Goal: Task Accomplishment & Management: Complete application form

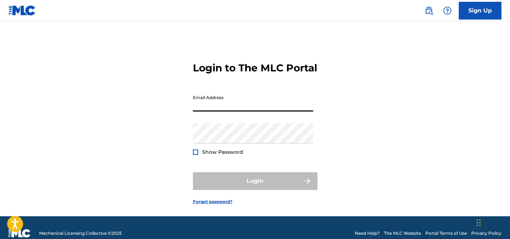
click at [231, 111] on input "Email Address" at bounding box center [253, 101] width 120 height 20
type input "[EMAIL_ADDRESS][DOMAIN_NAME]"
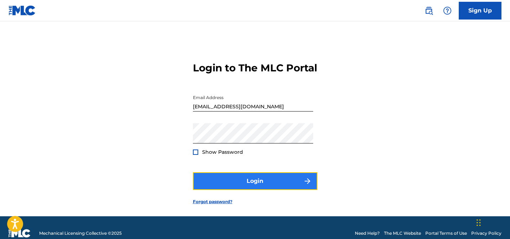
click at [216, 190] on button "Login" at bounding box center [255, 181] width 124 height 18
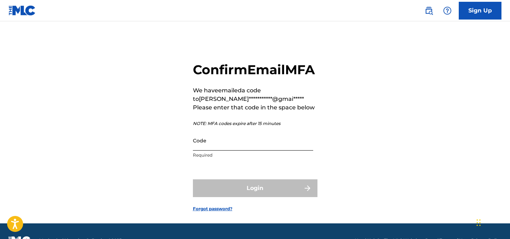
click at [253, 151] on input "Code" at bounding box center [253, 141] width 120 height 20
paste input "978061"
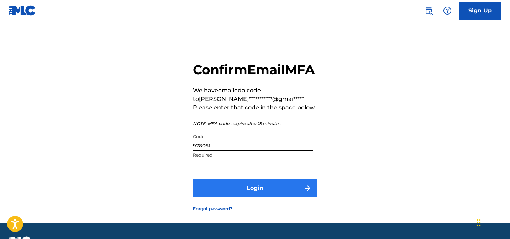
type input "978061"
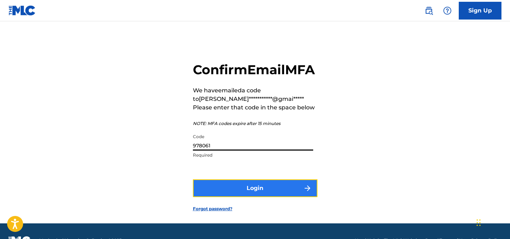
click at [250, 197] on button "Login" at bounding box center [255, 189] width 124 height 18
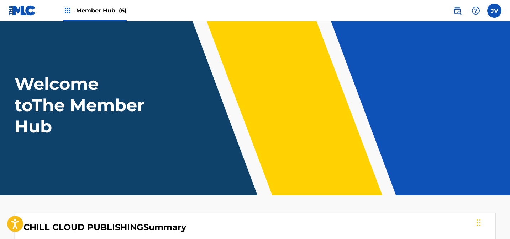
click at [77, 10] on span "Member Hub (6)" at bounding box center [101, 10] width 51 height 8
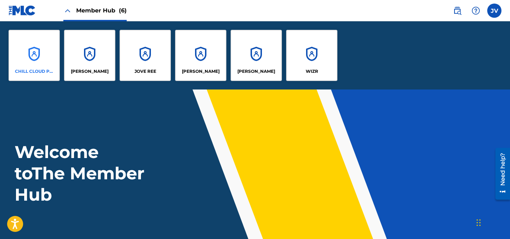
click at [39, 47] on div "CHILL CLOUD PUBLISHING" at bounding box center [34, 55] width 51 height 51
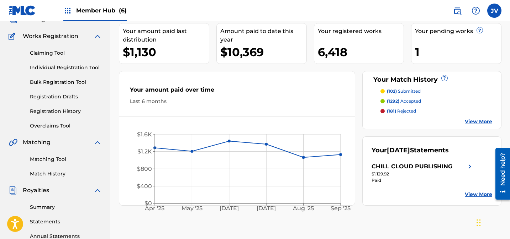
scroll to position [53, 0]
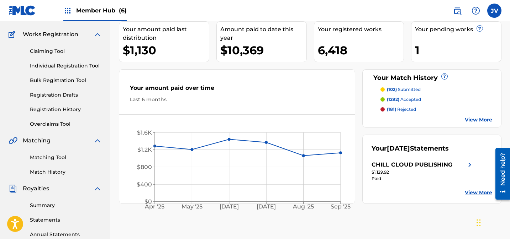
click at [49, 51] on link "Claiming Tool" at bounding box center [66, 51] width 72 height 7
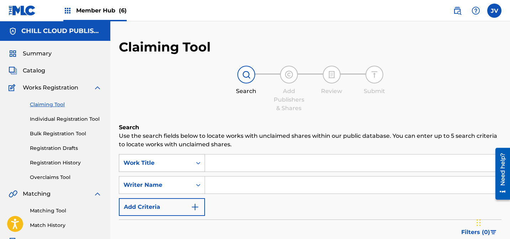
click at [163, 166] on div "Work Title" at bounding box center [162, 163] width 86 height 18
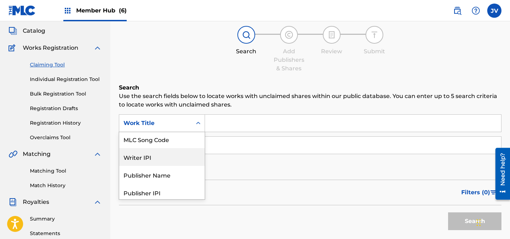
scroll to position [21, 0]
click at [160, 149] on div "Writer IPI" at bounding box center [161, 156] width 85 height 18
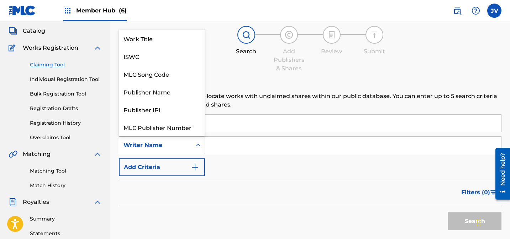
click at [160, 149] on div "Writer Name" at bounding box center [155, 145] width 64 height 9
click at [153, 76] on div "MLC Song Code" at bounding box center [161, 74] width 85 height 18
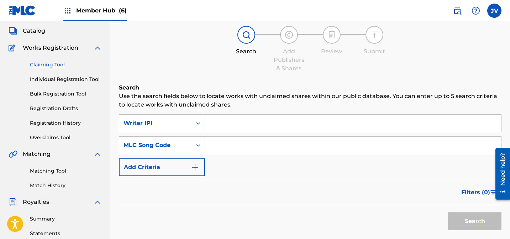
drag, startPoint x: 216, startPoint y: 127, endPoint x: 273, endPoint y: 138, distance: 57.9
click at [217, 127] on input "Search Form" at bounding box center [353, 123] width 296 height 17
paste input "CD1V37"
type input "CD1V37"
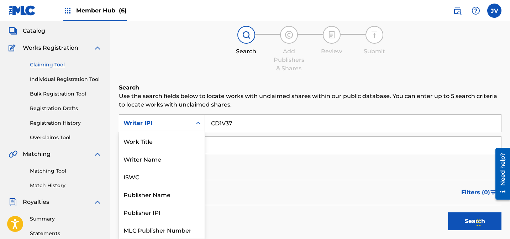
click at [160, 127] on div "Writer IPI" at bounding box center [155, 123] width 64 height 9
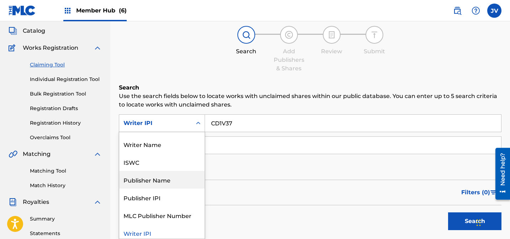
scroll to position [14, 0]
click at [246, 148] on input "Search Form" at bounding box center [353, 145] width 296 height 17
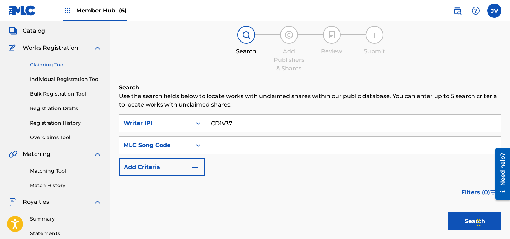
paste input "CD1V37"
type input "CD1V37"
drag, startPoint x: 222, startPoint y: 124, endPoint x: 208, endPoint y: 123, distance: 13.5
click at [208, 123] on input "CD1V37" at bounding box center [353, 123] width 296 height 17
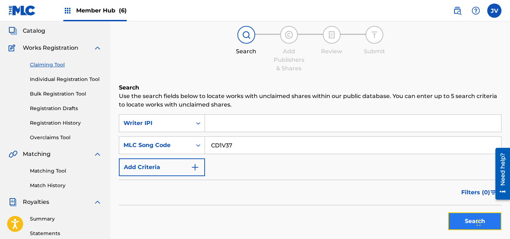
click at [452, 223] on button "Search" at bounding box center [474, 222] width 53 height 18
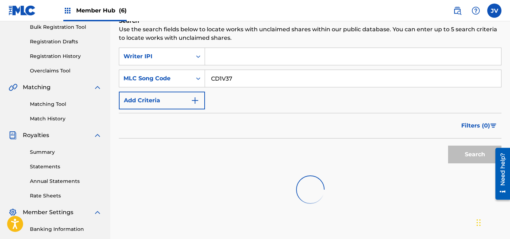
scroll to position [125, 0]
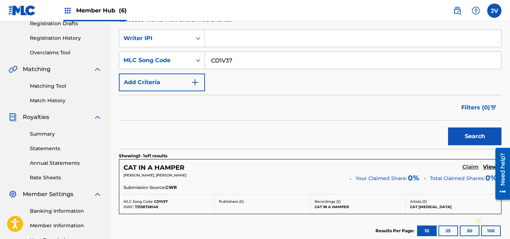
click at [469, 167] on h5 "Claim" at bounding box center [470, 167] width 16 height 7
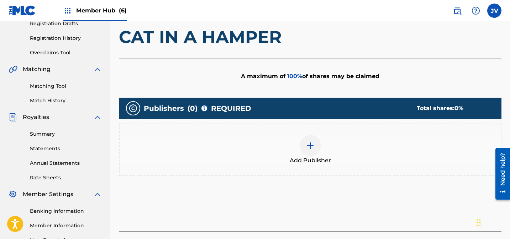
click at [310, 149] on img at bounding box center [310, 146] width 9 height 9
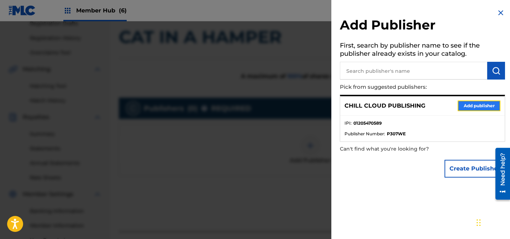
click at [476, 103] on button "Add publisher" at bounding box center [478, 106] width 43 height 11
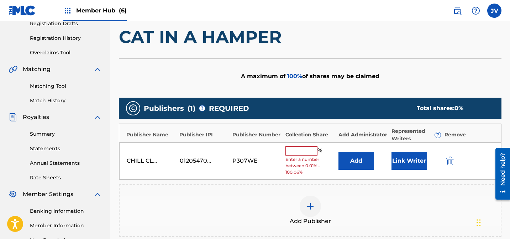
click at [298, 147] on input "text" at bounding box center [301, 151] width 32 height 9
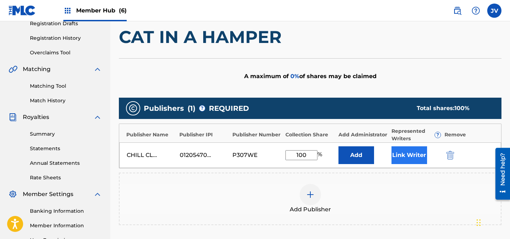
type input "100"
click at [392, 156] on button "Link Writer" at bounding box center [409, 156] width 36 height 18
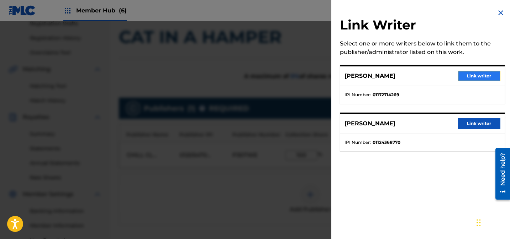
click at [465, 75] on button "Link writer" at bounding box center [478, 76] width 43 height 11
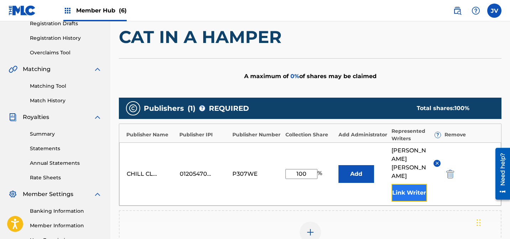
click at [407, 184] on button "Link Writer" at bounding box center [409, 193] width 36 height 18
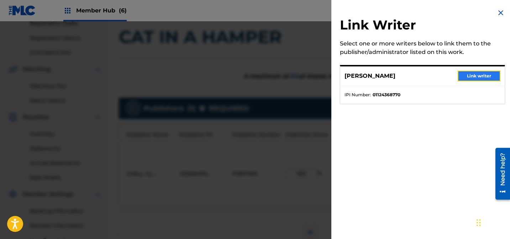
click at [477, 78] on button "Link writer" at bounding box center [478, 76] width 43 height 11
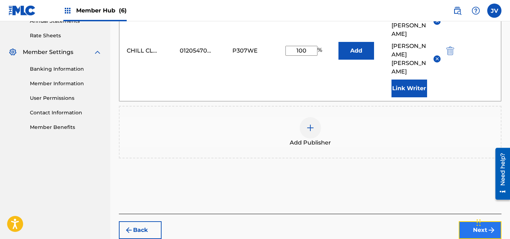
click at [472, 222] on button "Next" at bounding box center [479, 231] width 43 height 18
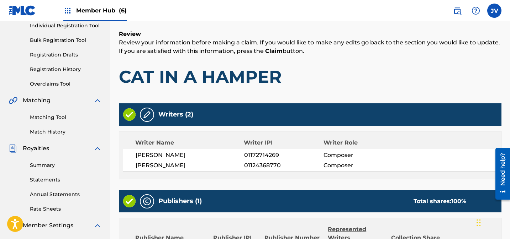
scroll to position [204, 0]
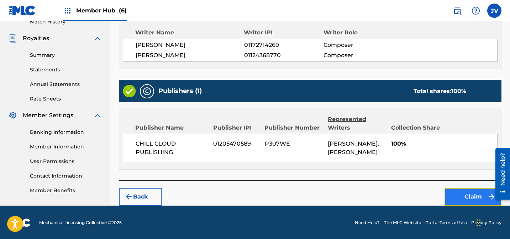
click at [466, 192] on button "Claim" at bounding box center [472, 197] width 57 height 18
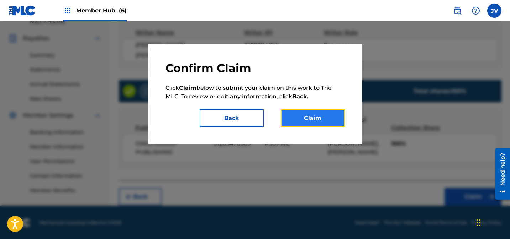
click at [311, 112] on button "Claim" at bounding box center [313, 119] width 64 height 18
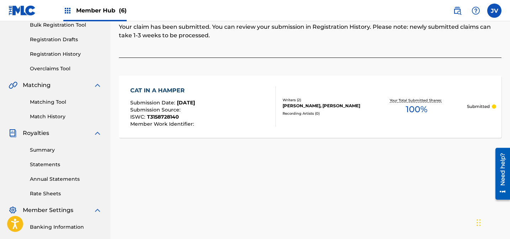
scroll to position [0, 0]
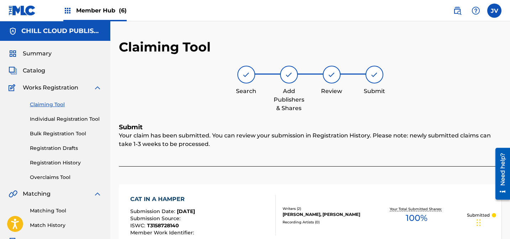
click at [60, 108] on link "Claiming Tool" at bounding box center [66, 104] width 72 height 7
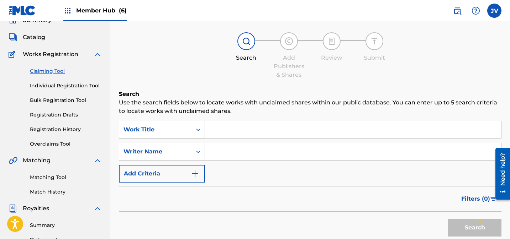
click at [160, 139] on div "Work Title" at bounding box center [162, 130] width 86 height 18
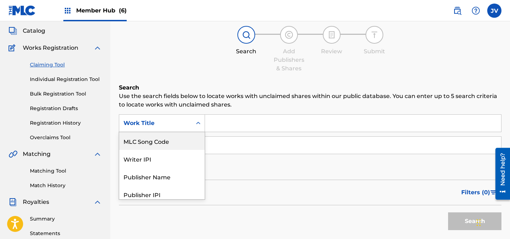
scroll to position [20, 0]
click at [159, 146] on div "MLC Song Code" at bounding box center [161, 140] width 85 height 18
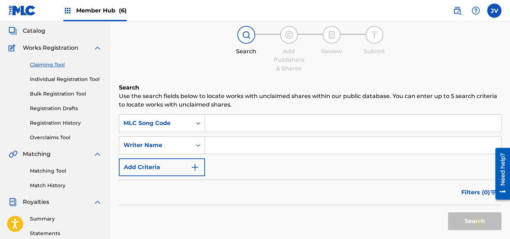
click at [281, 120] on input "Search Form" at bounding box center [353, 123] width 296 height 17
paste input "CD09PB"
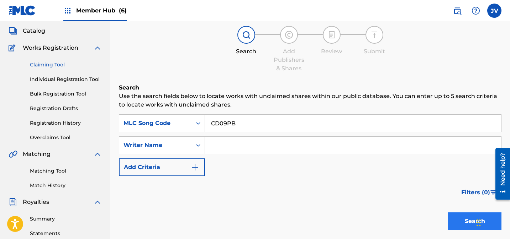
type input "CD09PB"
click at [460, 223] on button "Search" at bounding box center [474, 222] width 53 height 18
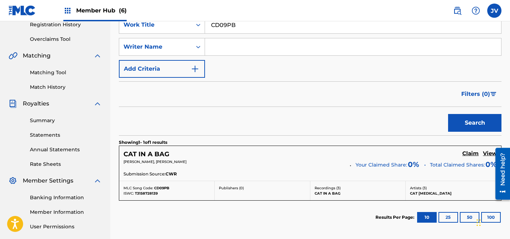
scroll to position [148, 0]
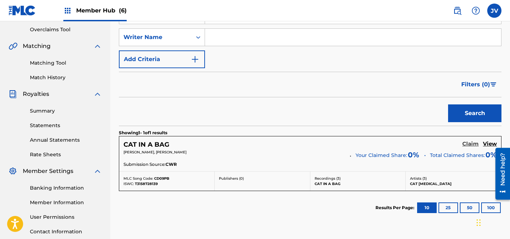
click at [468, 145] on h5 "Claim" at bounding box center [470, 144] width 16 height 7
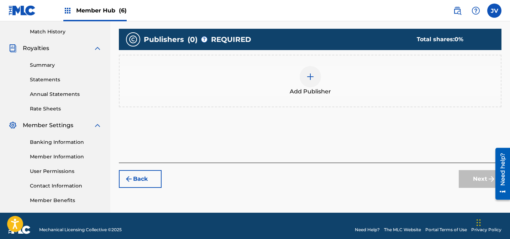
scroll to position [202, 0]
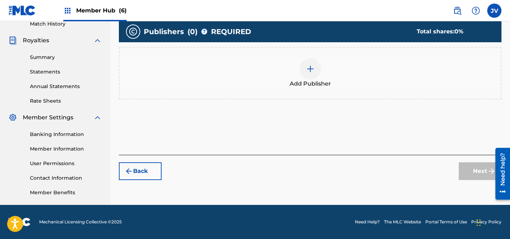
click at [310, 56] on div "Add Publisher" at bounding box center [310, 73] width 382 height 53
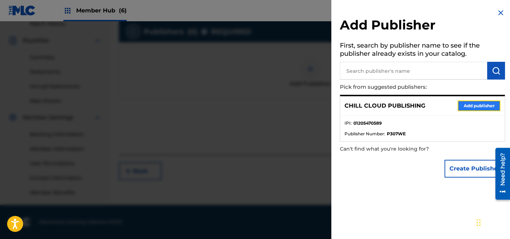
click at [488, 104] on button "Add publisher" at bounding box center [478, 106] width 43 height 11
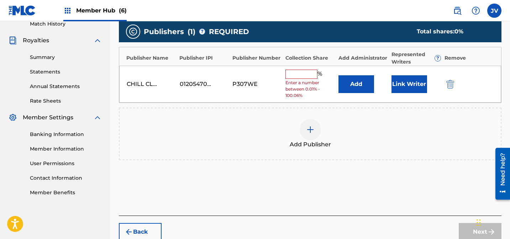
drag, startPoint x: 288, startPoint y: 70, endPoint x: 296, endPoint y: 71, distance: 8.0
click at [290, 70] on input "text" at bounding box center [301, 74] width 32 height 9
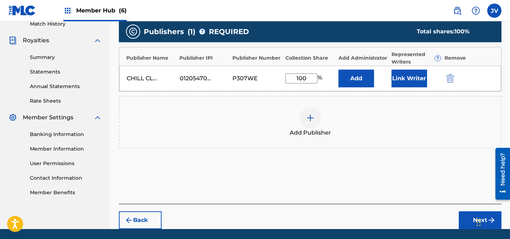
type input "100"
click at [430, 76] on div "Link Writer" at bounding box center [415, 79] width 49 height 18
click at [416, 76] on button "Link Writer" at bounding box center [409, 79] width 36 height 18
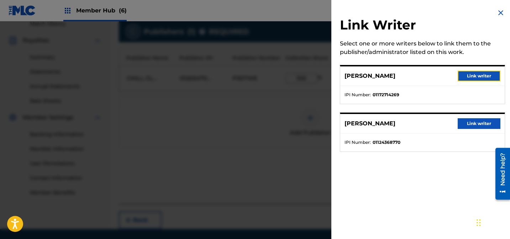
click at [471, 78] on button "Link writer" at bounding box center [478, 76] width 43 height 11
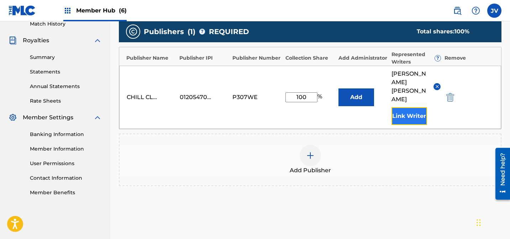
click at [421, 107] on button "Link Writer" at bounding box center [409, 116] width 36 height 18
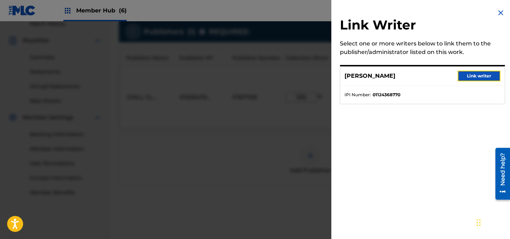
drag, startPoint x: 471, startPoint y: 76, endPoint x: 468, endPoint y: 80, distance: 5.1
click at [472, 76] on button "Link writer" at bounding box center [478, 76] width 43 height 11
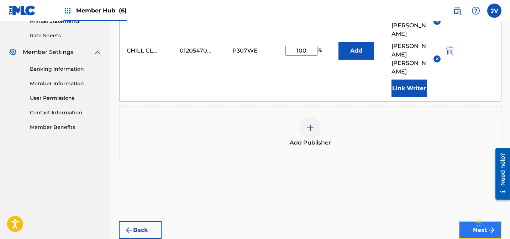
click at [473, 222] on button "Next" at bounding box center [479, 231] width 43 height 18
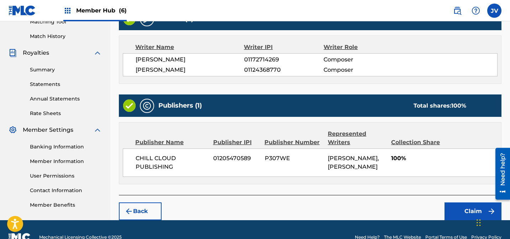
scroll to position [204, 0]
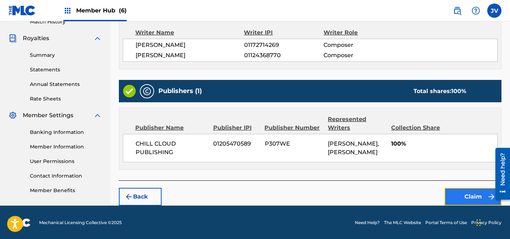
click at [478, 203] on button "Claim" at bounding box center [472, 197] width 57 height 18
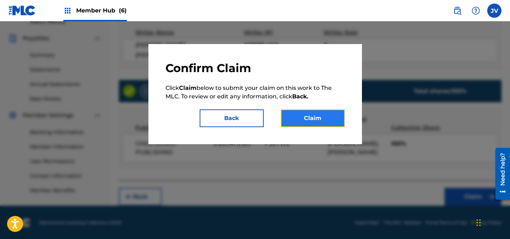
click at [320, 118] on button "Claim" at bounding box center [313, 119] width 64 height 18
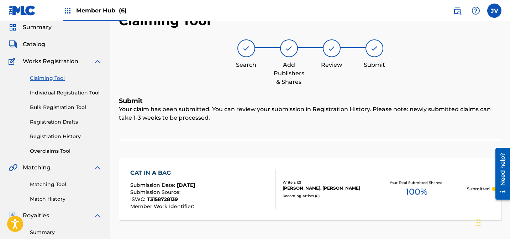
scroll to position [0, 0]
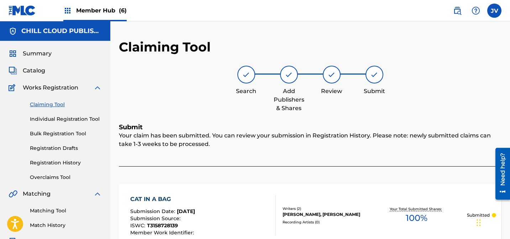
click at [59, 105] on link "Claiming Tool" at bounding box center [66, 104] width 72 height 7
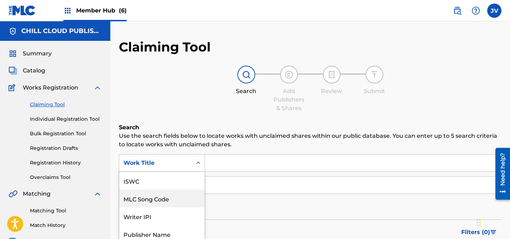
scroll to position [35, 0]
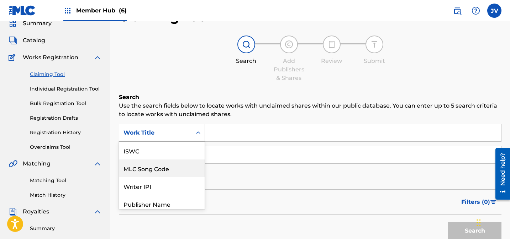
click at [146, 142] on div "MLC Song Code, 2 of 7. 7 results available. Use Up and Down to choose options, …" at bounding box center [162, 133] width 86 height 18
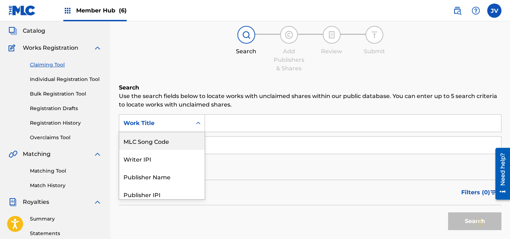
scroll to position [20, 0]
click at [152, 143] on div "MLC Song Code" at bounding box center [161, 140] width 85 height 18
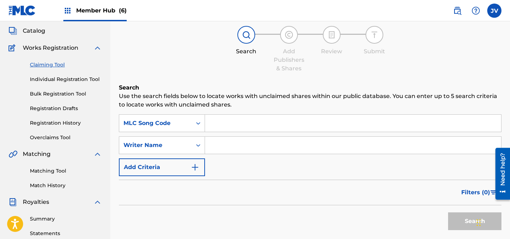
click at [261, 126] on input "Search Form" at bounding box center [353, 123] width 296 height 17
paste input "CD0UG1"
type input "CD0UG1"
drag, startPoint x: 462, startPoint y: 223, endPoint x: 448, endPoint y: 209, distance: 20.6
click at [462, 223] on button "Search" at bounding box center [474, 222] width 53 height 18
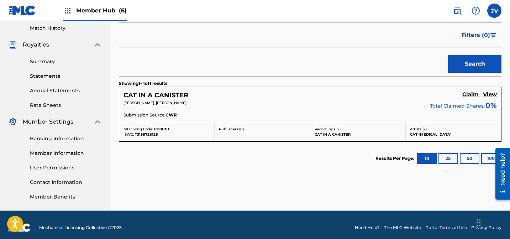
scroll to position [203, 0]
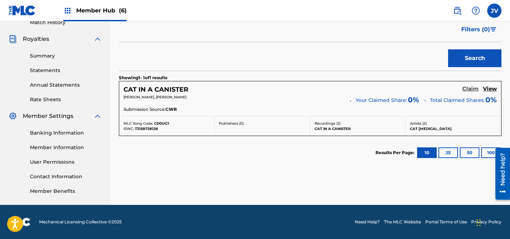
click at [468, 90] on h5 "Claim" at bounding box center [470, 89] width 16 height 7
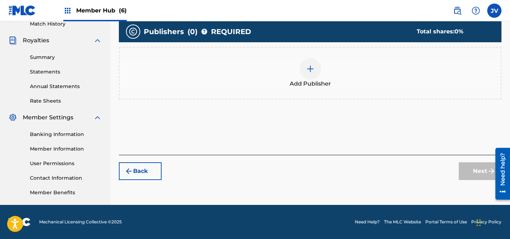
click at [305, 73] on div at bounding box center [309, 68] width 21 height 21
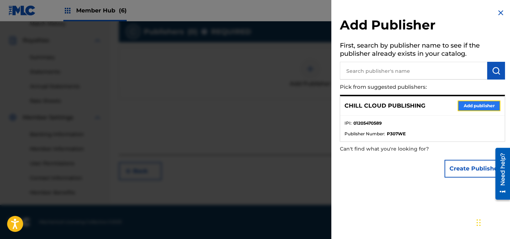
click at [481, 104] on button "Add publisher" at bounding box center [478, 106] width 43 height 11
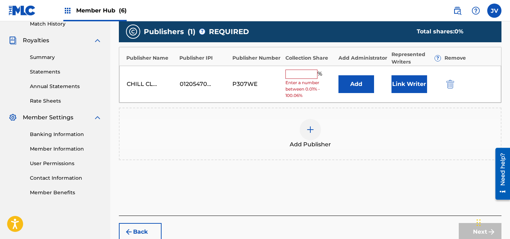
click at [300, 75] on input "text" at bounding box center [301, 74] width 32 height 9
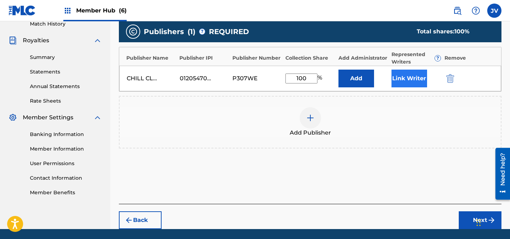
type input "100"
click at [416, 77] on button "Link Writer" at bounding box center [409, 79] width 36 height 18
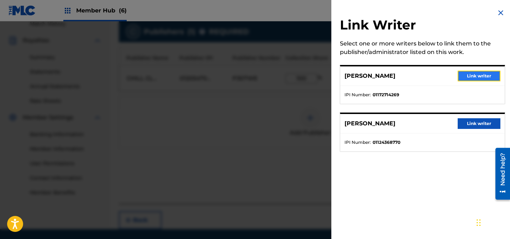
click at [476, 77] on button "Link writer" at bounding box center [478, 76] width 43 height 11
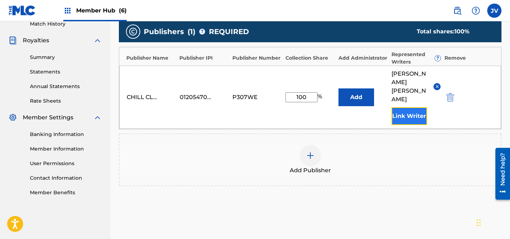
click at [412, 107] on button "Link Writer" at bounding box center [409, 116] width 36 height 18
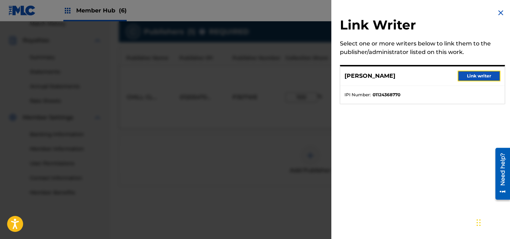
click at [475, 77] on button "Link writer" at bounding box center [478, 76] width 43 height 11
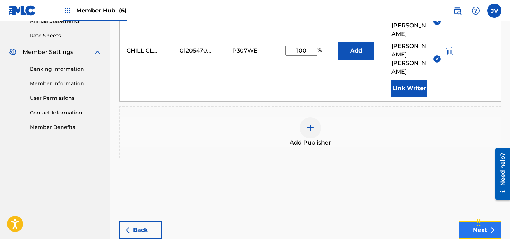
click at [475, 222] on button "Next" at bounding box center [479, 231] width 43 height 18
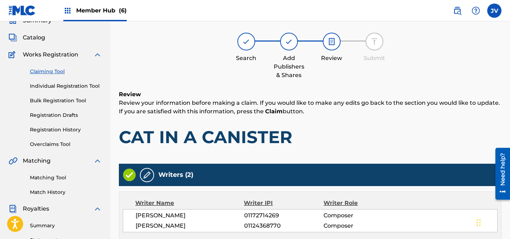
scroll to position [204, 0]
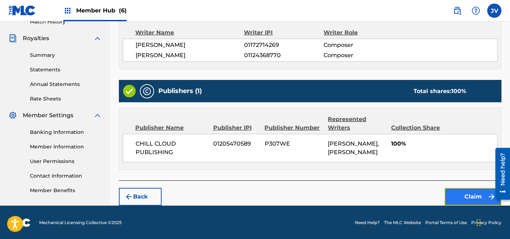
click at [465, 199] on button "Claim" at bounding box center [472, 197] width 57 height 18
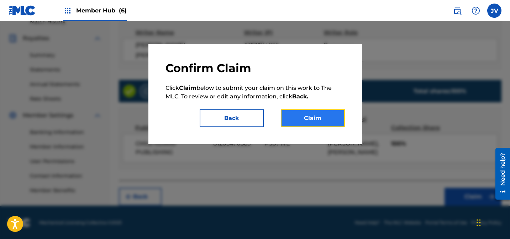
click at [321, 123] on button "Claim" at bounding box center [313, 119] width 64 height 18
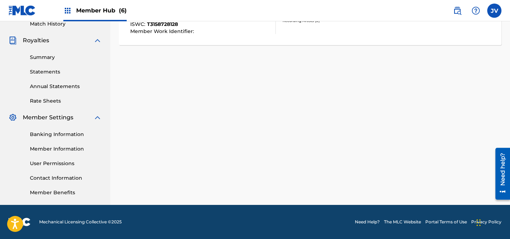
scroll to position [0, 0]
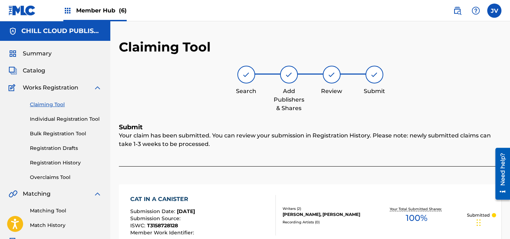
click at [54, 103] on link "Claiming Tool" at bounding box center [66, 104] width 72 height 7
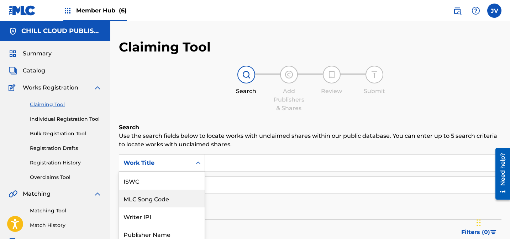
scroll to position [40, 0]
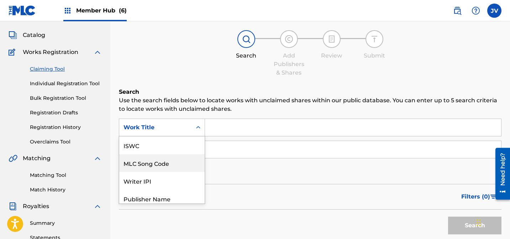
click at [160, 137] on div "MLC Song Code, 2 of 7. 7 results available. Use Up and Down to choose options, …" at bounding box center [162, 128] width 86 height 18
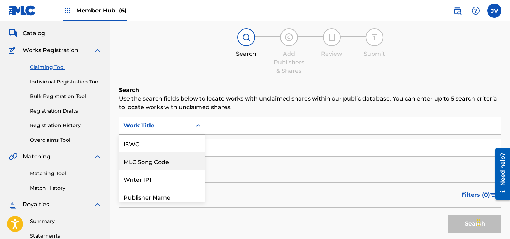
scroll to position [18, 0]
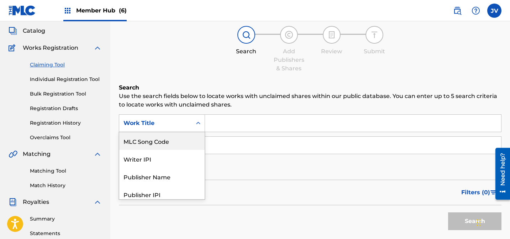
click at [161, 143] on div "MLC Song Code" at bounding box center [161, 141] width 85 height 18
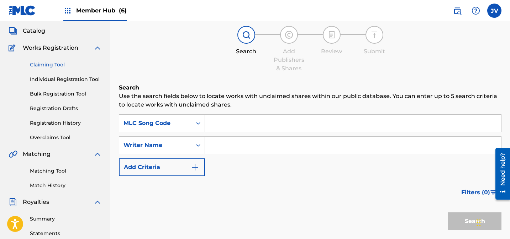
click at [241, 129] on input "Search Form" at bounding box center [353, 123] width 296 height 17
paste input "CD0UG1"
type input "CD0UG1"
click at [457, 222] on button "Search" at bounding box center [474, 222] width 53 height 18
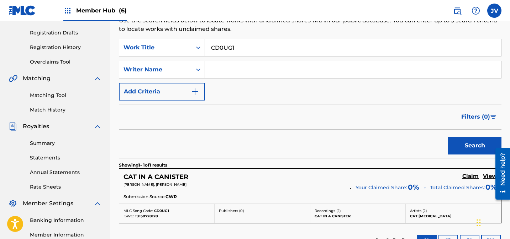
scroll to position [138, 0]
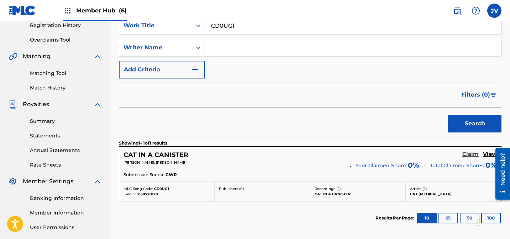
click at [467, 154] on h5 "Claim" at bounding box center [470, 154] width 16 height 7
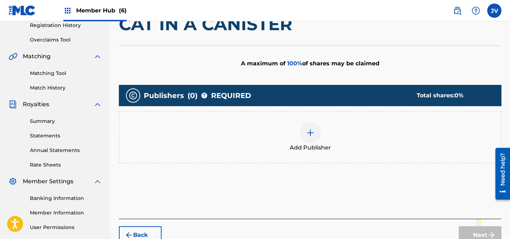
click at [301, 131] on div at bounding box center [309, 132] width 21 height 21
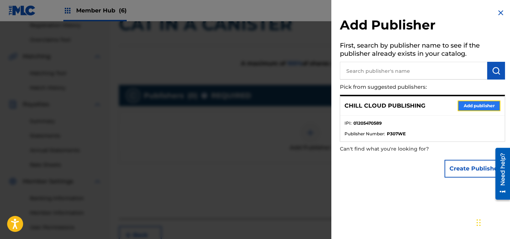
click at [479, 104] on button "Add publisher" at bounding box center [478, 106] width 43 height 11
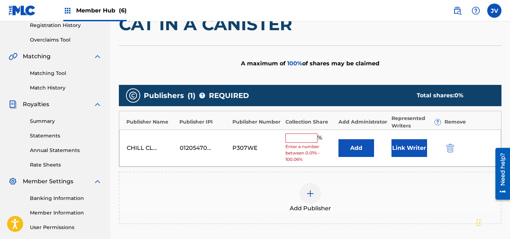
click at [311, 142] on input "text" at bounding box center [301, 138] width 32 height 9
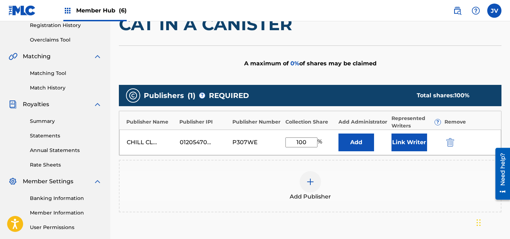
scroll to position [138, 0]
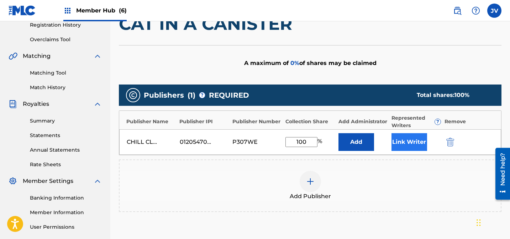
type input "100"
click at [400, 146] on button "Link Writer" at bounding box center [409, 142] width 36 height 18
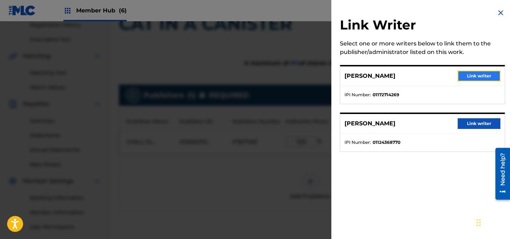
click at [465, 75] on button "Link writer" at bounding box center [478, 76] width 43 height 11
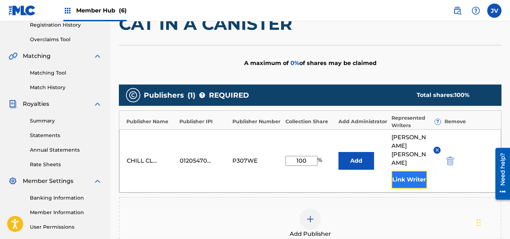
click at [405, 171] on button "Link Writer" at bounding box center [409, 180] width 36 height 18
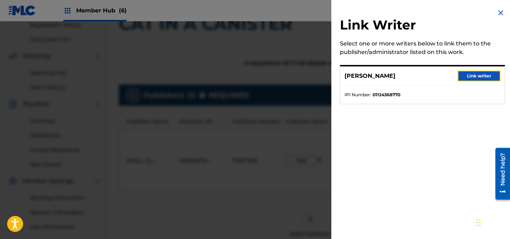
drag, startPoint x: 471, startPoint y: 78, endPoint x: 464, endPoint y: 103, distance: 26.8
click at [471, 78] on button "Link writer" at bounding box center [478, 76] width 43 height 11
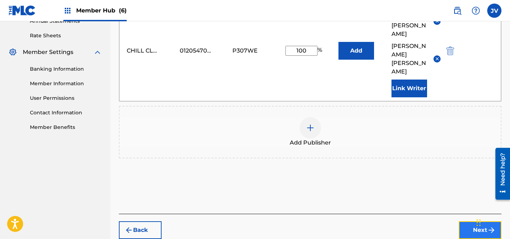
click at [463, 222] on button "Next" at bounding box center [479, 231] width 43 height 18
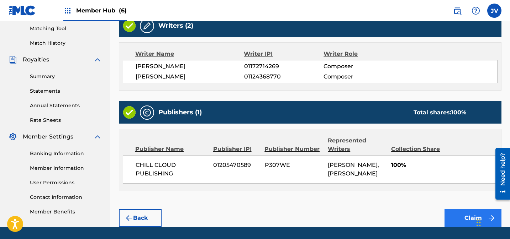
scroll to position [204, 0]
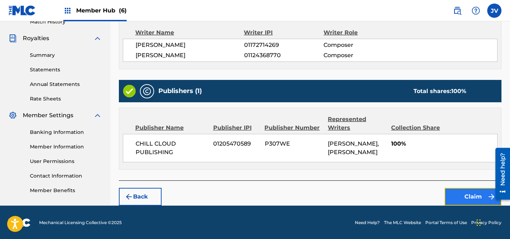
click at [473, 199] on button "Claim" at bounding box center [472, 197] width 57 height 18
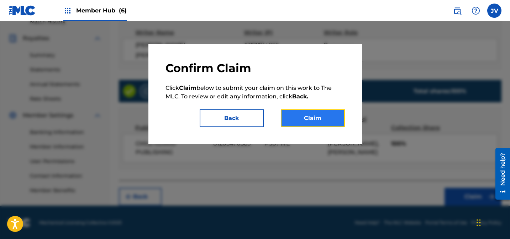
click at [322, 117] on button "Claim" at bounding box center [313, 119] width 64 height 18
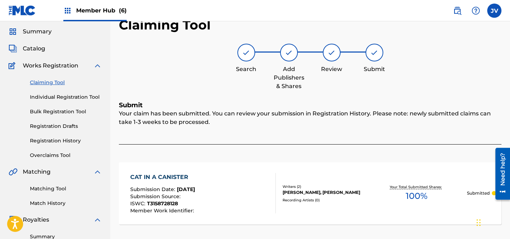
scroll to position [0, 0]
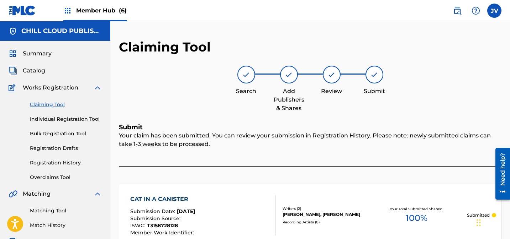
click at [54, 104] on link "Claiming Tool" at bounding box center [66, 104] width 72 height 7
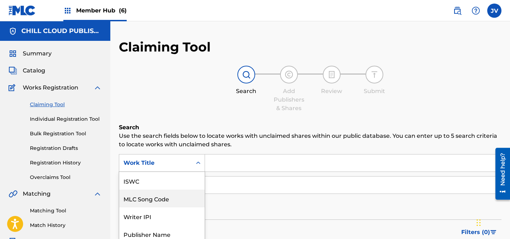
scroll to position [38, 0]
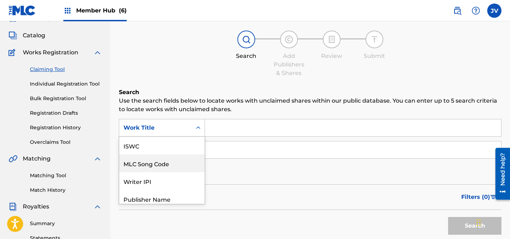
click at [144, 137] on div "MLC Song Code, 2 of 7. 7 results available. Use Up and Down to choose options, …" at bounding box center [162, 128] width 86 height 18
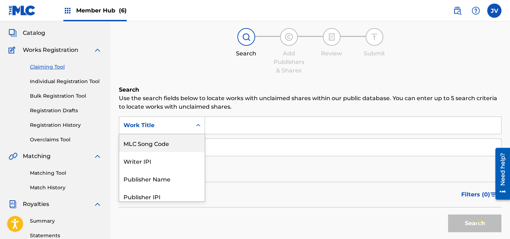
scroll to position [40, 0]
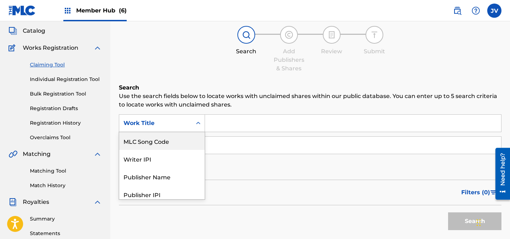
drag, startPoint x: 153, startPoint y: 146, endPoint x: 168, endPoint y: 144, distance: 15.7
click at [153, 146] on div "MLC Song Code" at bounding box center [161, 141] width 85 height 18
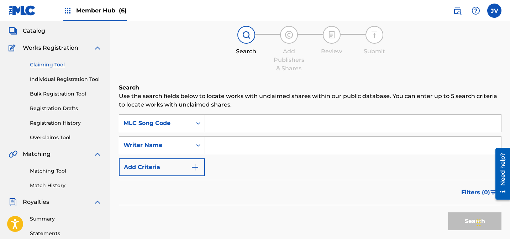
click at [257, 126] on input "Search Form" at bounding box center [353, 123] width 296 height 17
paste input "CD0UHJ"
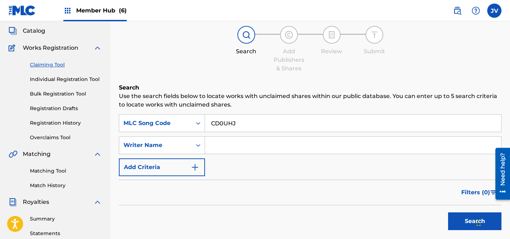
type input "CD0UHJ"
click at [468, 221] on button "Search" at bounding box center [474, 222] width 53 height 18
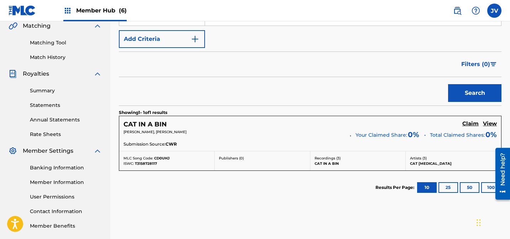
scroll to position [179, 0]
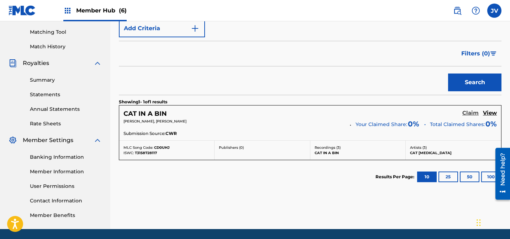
click at [473, 113] on h5 "Claim" at bounding box center [470, 113] width 16 height 7
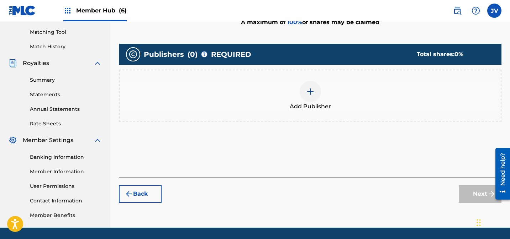
click at [317, 88] on div at bounding box center [309, 91] width 21 height 21
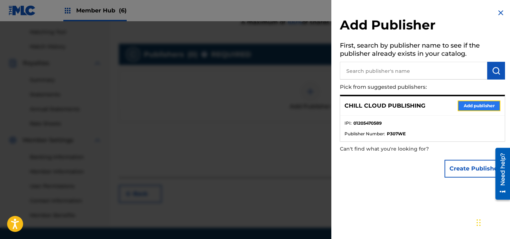
click at [478, 106] on button "Add publisher" at bounding box center [478, 106] width 43 height 11
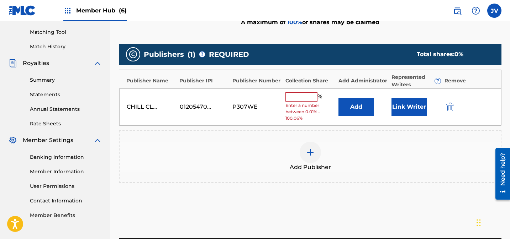
click at [304, 97] on input "text" at bounding box center [301, 96] width 32 height 9
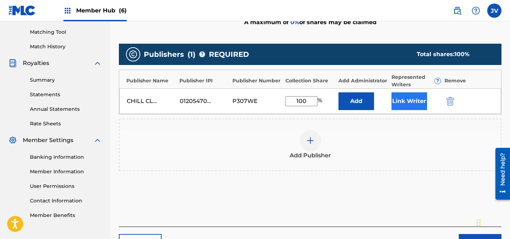
type input "100"
click at [406, 95] on button "Link Writer" at bounding box center [409, 101] width 36 height 18
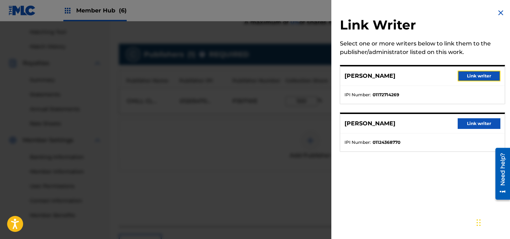
click at [468, 79] on button "Link writer" at bounding box center [478, 76] width 43 height 11
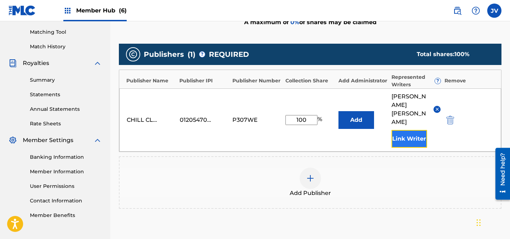
click at [418, 130] on button "Link Writer" at bounding box center [409, 139] width 36 height 18
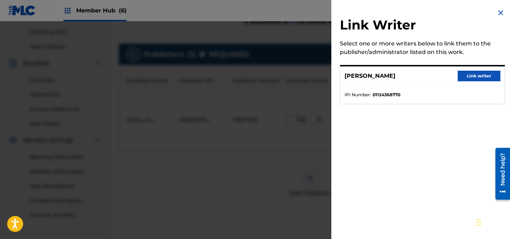
click at [476, 70] on div "[PERSON_NAME] Link writer" at bounding box center [422, 77] width 164 height 20
drag, startPoint x: 474, startPoint y: 75, endPoint x: 469, endPoint y: 96, distance: 21.1
click at [474, 75] on button "Link writer" at bounding box center [478, 76] width 43 height 11
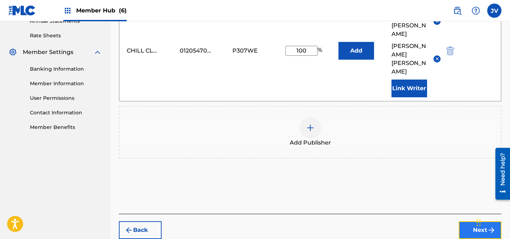
click at [475, 222] on button "Next" at bounding box center [479, 231] width 43 height 18
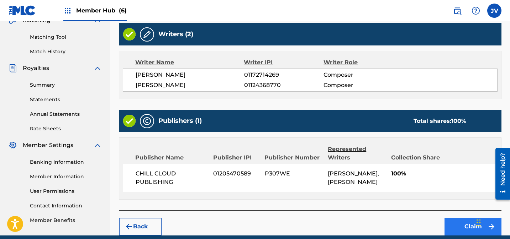
scroll to position [177, 0]
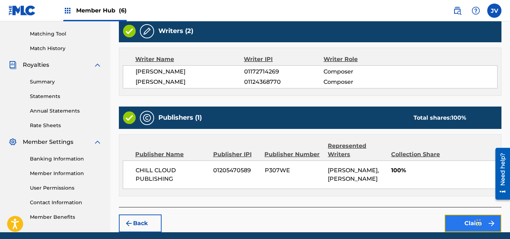
click at [464, 219] on button "Claim" at bounding box center [472, 224] width 57 height 18
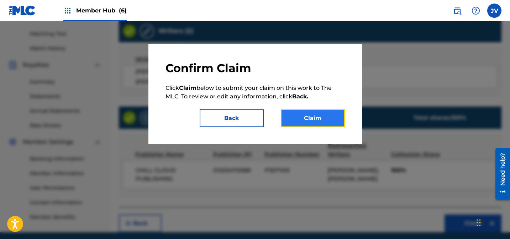
click at [334, 115] on button "Claim" at bounding box center [313, 119] width 64 height 18
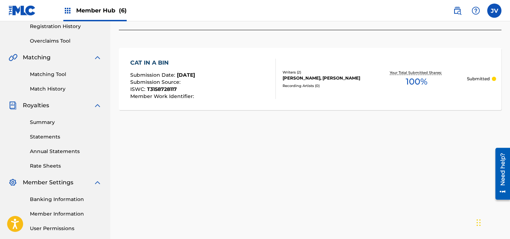
scroll to position [0, 0]
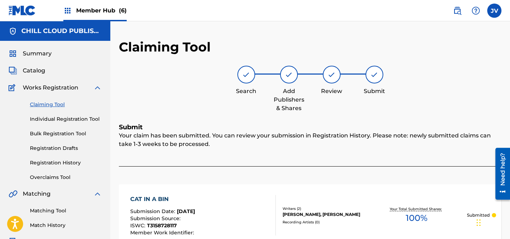
click at [58, 106] on link "Claiming Tool" at bounding box center [66, 104] width 72 height 7
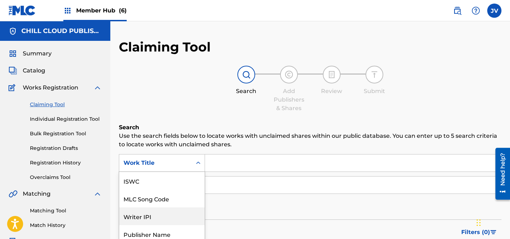
scroll to position [40, 0]
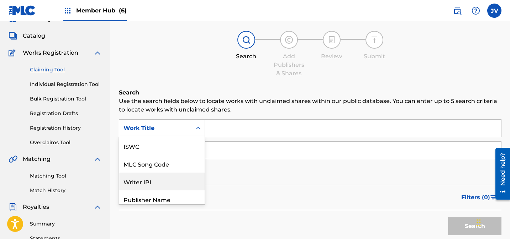
click at [181, 137] on div "Writer IPI, 3 of 7. 7 results available. Use Up and Down to choose options, pre…" at bounding box center [162, 129] width 86 height 18
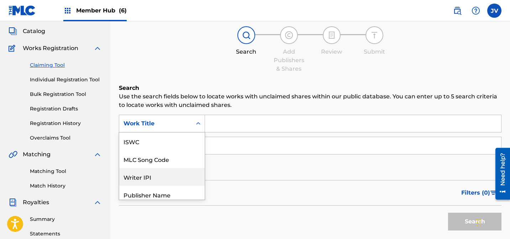
scroll to position [18, 0]
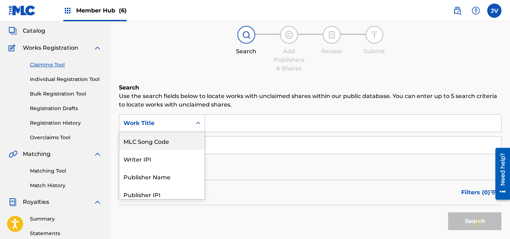
drag, startPoint x: 169, startPoint y: 144, endPoint x: 178, endPoint y: 144, distance: 8.9
click at [169, 144] on div "MLC Song Code" at bounding box center [161, 141] width 85 height 18
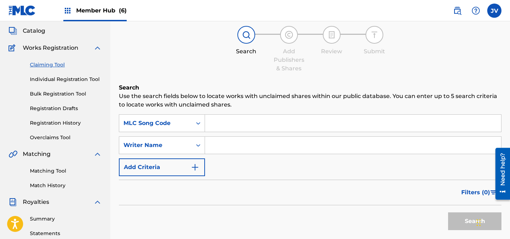
click at [251, 126] on input "Search Form" at bounding box center [353, 123] width 296 height 17
paste input "CD1OB9"
type input "CD1OB9"
click at [454, 214] on button "Search" at bounding box center [474, 222] width 53 height 18
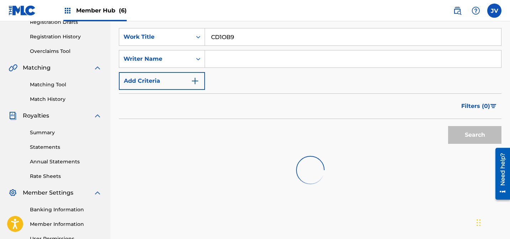
scroll to position [142, 0]
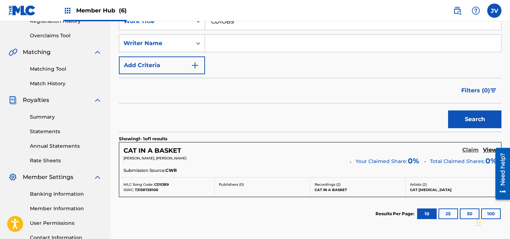
click at [472, 152] on h5 "Claim" at bounding box center [470, 150] width 16 height 7
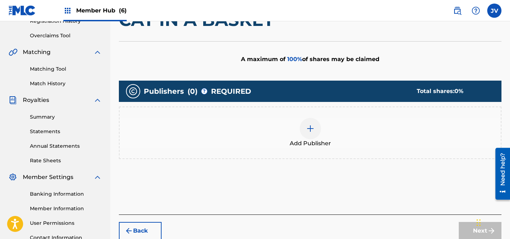
click at [313, 125] on img at bounding box center [310, 128] width 9 height 9
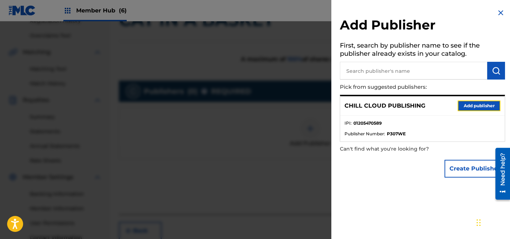
drag, startPoint x: 475, startPoint y: 105, endPoint x: 470, endPoint y: 105, distance: 5.0
click at [475, 105] on button "Add publisher" at bounding box center [478, 106] width 43 height 11
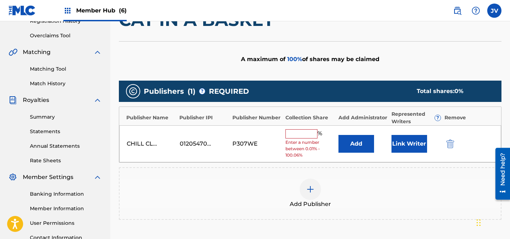
click at [301, 135] on input "text" at bounding box center [301, 133] width 32 height 9
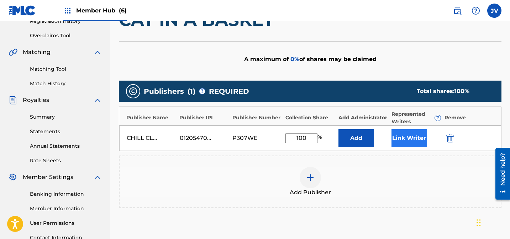
type input "100"
click at [414, 139] on button "Link Writer" at bounding box center [409, 138] width 36 height 18
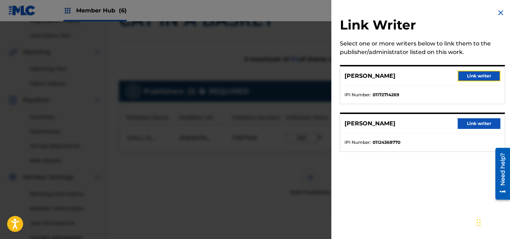
click at [467, 76] on button "Link writer" at bounding box center [478, 76] width 43 height 11
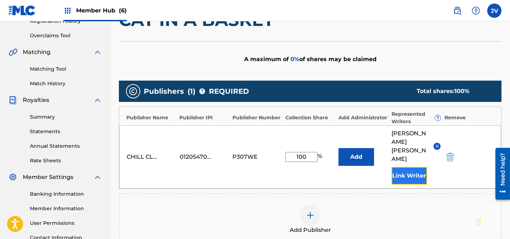
click at [417, 167] on button "Link Writer" at bounding box center [409, 176] width 36 height 18
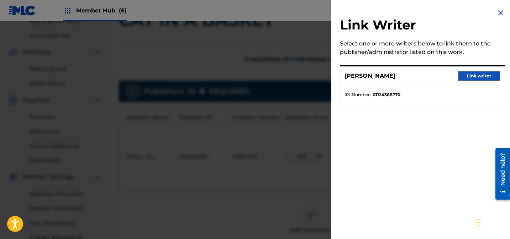
drag, startPoint x: 475, startPoint y: 79, endPoint x: 470, endPoint y: 91, distance: 13.1
click at [475, 79] on button "Link writer" at bounding box center [478, 76] width 43 height 11
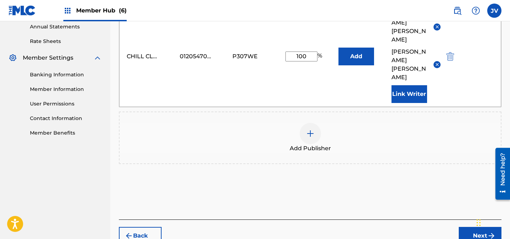
scroll to position [267, 0]
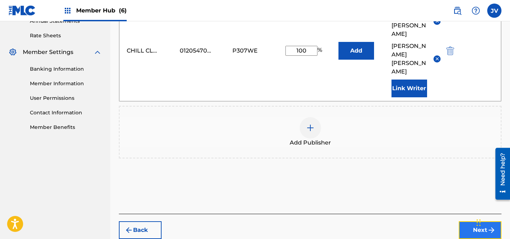
click at [469, 222] on button "Next" at bounding box center [479, 231] width 43 height 18
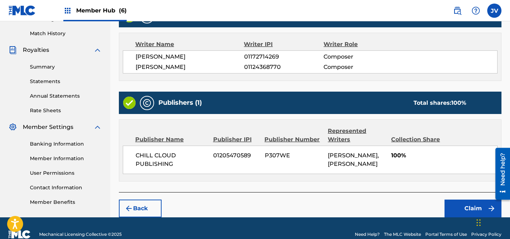
scroll to position [204, 0]
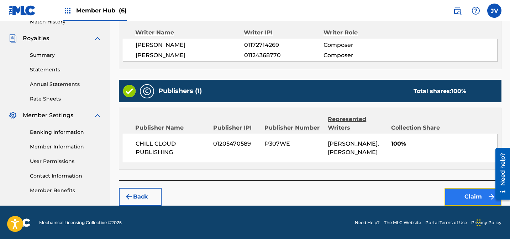
click at [462, 194] on button "Claim" at bounding box center [472, 197] width 57 height 18
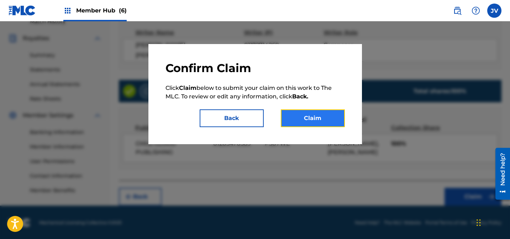
click at [324, 117] on button "Claim" at bounding box center [313, 119] width 64 height 18
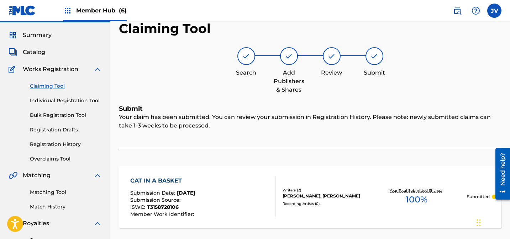
scroll to position [0, 0]
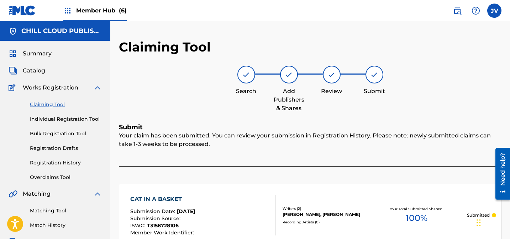
click at [59, 105] on link "Claiming Tool" at bounding box center [66, 104] width 72 height 7
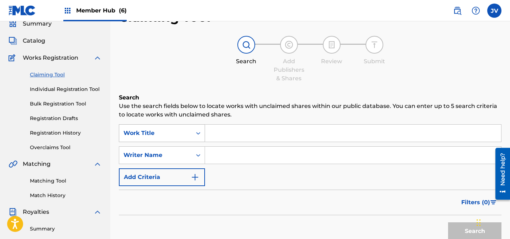
click at [170, 142] on div "Work Title" at bounding box center [162, 133] width 86 height 18
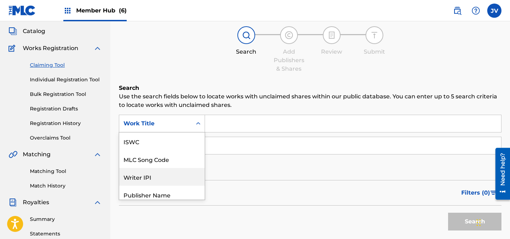
scroll to position [18, 0]
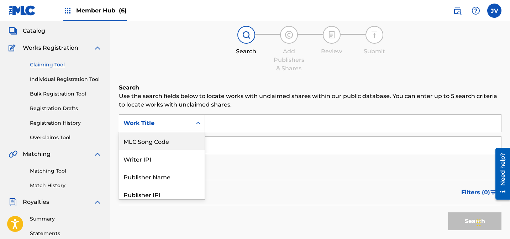
drag, startPoint x: 162, startPoint y: 147, endPoint x: 200, endPoint y: 138, distance: 38.4
click at [163, 146] on div "MLC Song Code" at bounding box center [161, 141] width 85 height 18
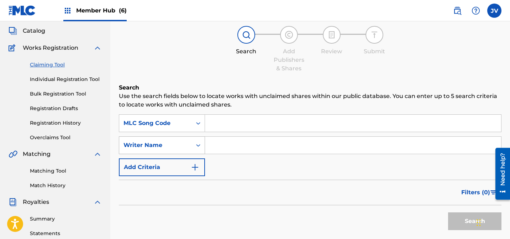
click at [247, 123] on input "Search Form" at bounding box center [353, 123] width 296 height 17
type input "CD09DA"
drag, startPoint x: 460, startPoint y: 219, endPoint x: 430, endPoint y: 212, distance: 31.1
click at [460, 219] on button "Search" at bounding box center [474, 222] width 53 height 18
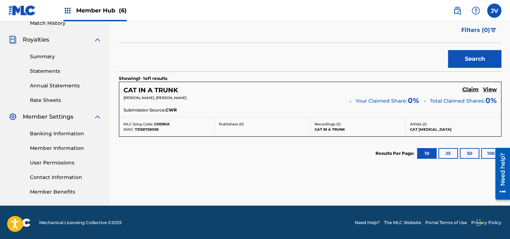
scroll to position [203, 0]
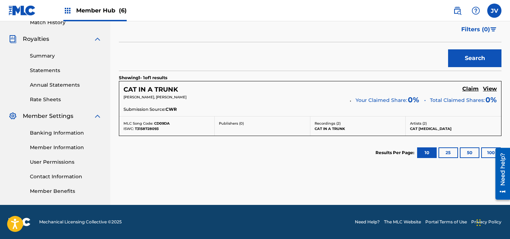
click at [472, 84] on div "CAT IN A TRUNK Claim View [PERSON_NAME], [PERSON_NAME] Your Claimed Share: 0 % …" at bounding box center [310, 98] width 382 height 35
click at [471, 88] on h5 "Claim" at bounding box center [470, 89] width 16 height 7
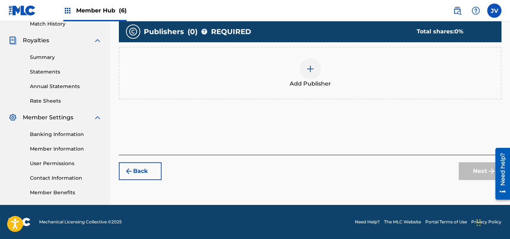
click at [315, 73] on div at bounding box center [309, 68] width 21 height 21
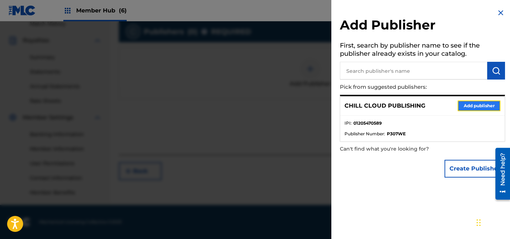
click at [481, 107] on button "Add publisher" at bounding box center [478, 106] width 43 height 11
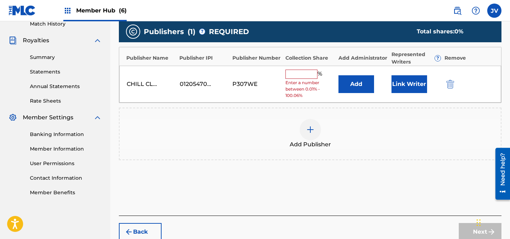
click at [309, 75] on input "text" at bounding box center [301, 74] width 32 height 9
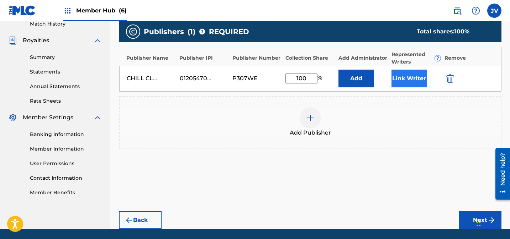
type input "100"
click at [404, 77] on button "Link Writer" at bounding box center [409, 79] width 36 height 18
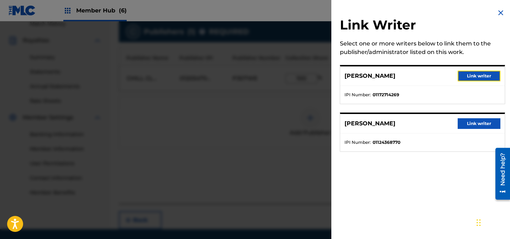
drag, startPoint x: 476, startPoint y: 79, endPoint x: 470, endPoint y: 84, distance: 8.6
click at [476, 79] on button "Link writer" at bounding box center [478, 76] width 43 height 11
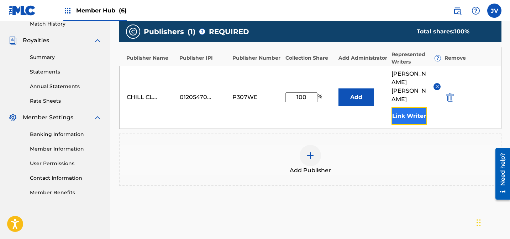
click at [418, 107] on button "Link Writer" at bounding box center [409, 116] width 36 height 18
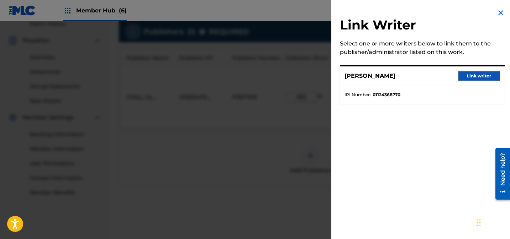
click at [476, 73] on button "Link writer" at bounding box center [478, 76] width 43 height 11
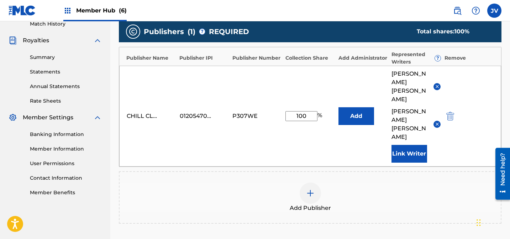
scroll to position [267, 0]
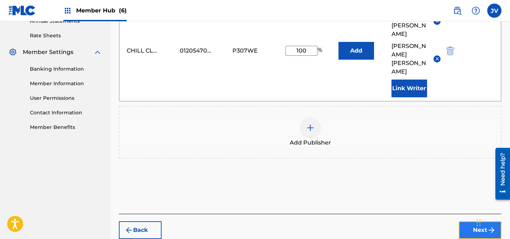
click at [469, 222] on button "Next" at bounding box center [479, 231] width 43 height 18
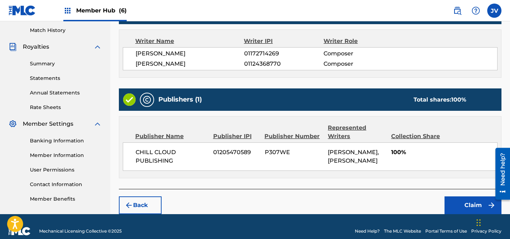
scroll to position [204, 0]
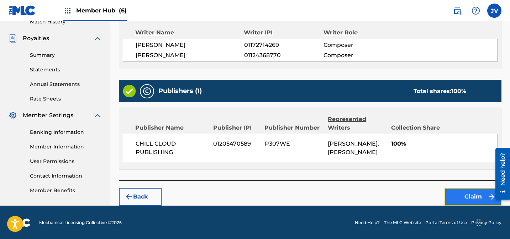
click at [462, 193] on button "Claim" at bounding box center [472, 197] width 57 height 18
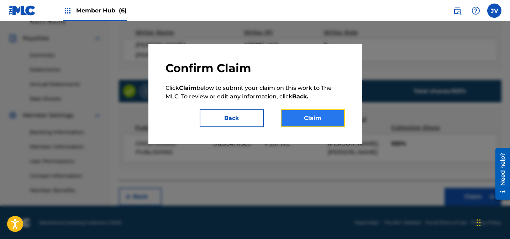
click at [322, 121] on button "Claim" at bounding box center [313, 119] width 64 height 18
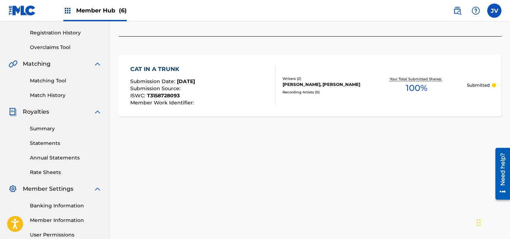
scroll to position [0, 0]
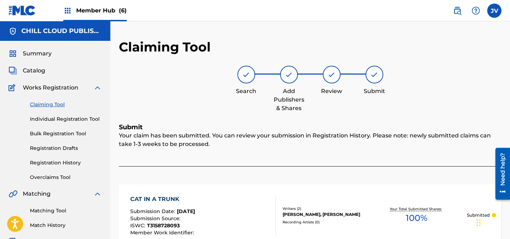
click at [49, 105] on link "Claiming Tool" at bounding box center [66, 104] width 72 height 7
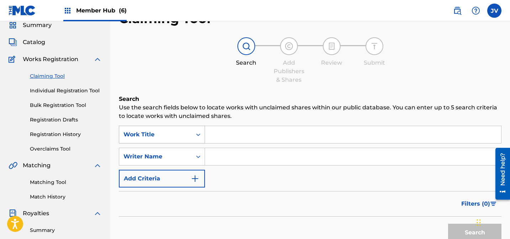
click at [167, 144] on div "Work Title" at bounding box center [162, 135] width 86 height 18
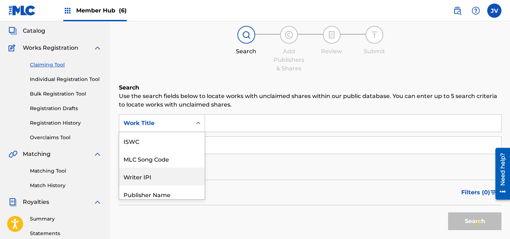
scroll to position [18, 0]
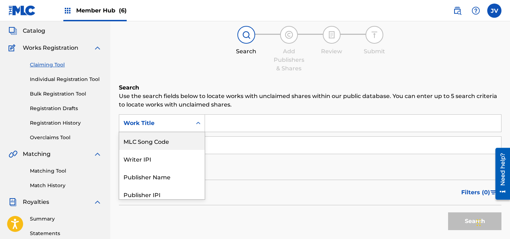
drag, startPoint x: 158, startPoint y: 142, endPoint x: 179, endPoint y: 139, distance: 21.2
click at [158, 142] on div "MLC Song Code" at bounding box center [161, 141] width 85 height 18
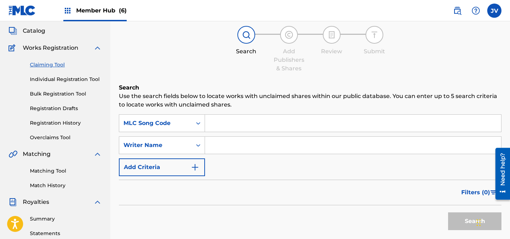
click at [268, 123] on input "Search Form" at bounding box center [353, 123] width 296 height 17
paste input "CD1G35"
type input "CD1G35"
click at [466, 219] on button "Search" at bounding box center [474, 222] width 53 height 18
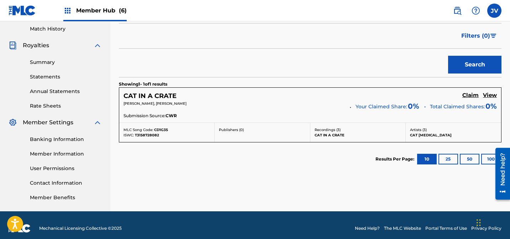
scroll to position [203, 0]
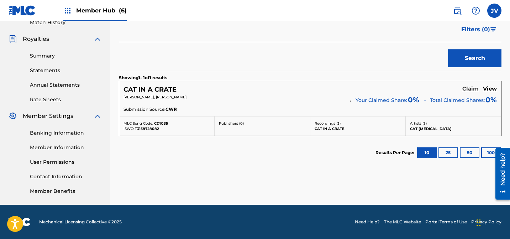
click at [470, 88] on h5 "Claim" at bounding box center [470, 89] width 16 height 7
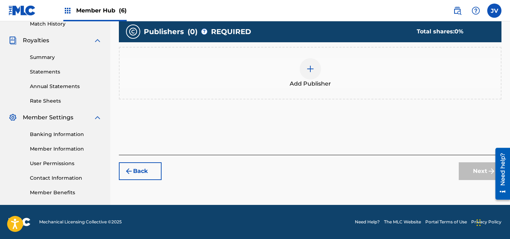
scroll to position [202, 0]
click at [310, 68] on img at bounding box center [310, 69] width 9 height 9
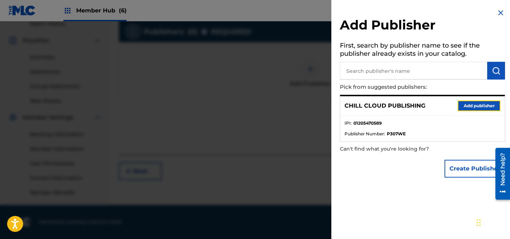
click at [467, 107] on button "Add publisher" at bounding box center [478, 106] width 43 height 11
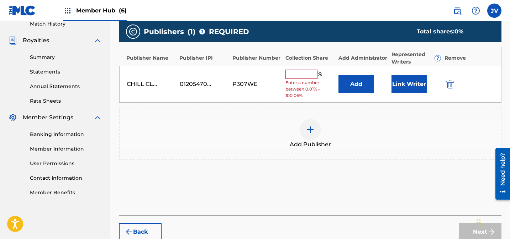
click at [294, 73] on input "text" at bounding box center [301, 74] width 32 height 9
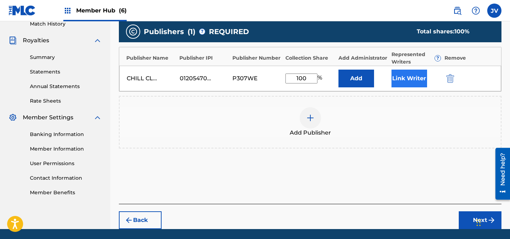
type input "100"
click at [403, 77] on button "Link Writer" at bounding box center [409, 79] width 36 height 18
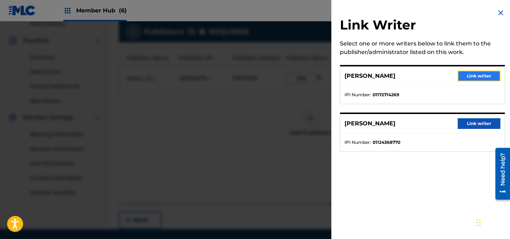
click at [474, 78] on button "Link writer" at bounding box center [478, 76] width 43 height 11
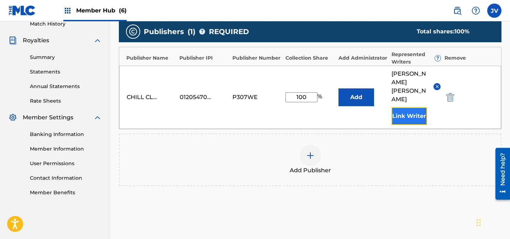
click at [415, 107] on button "Link Writer" at bounding box center [409, 116] width 36 height 18
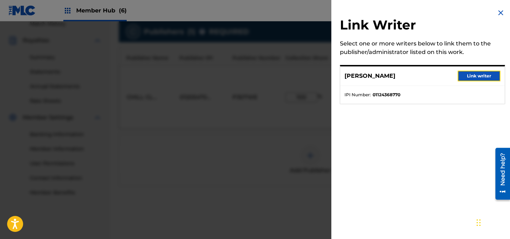
click at [480, 76] on button "Link writer" at bounding box center [478, 76] width 43 height 11
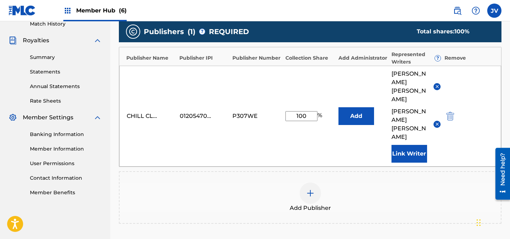
scroll to position [267, 0]
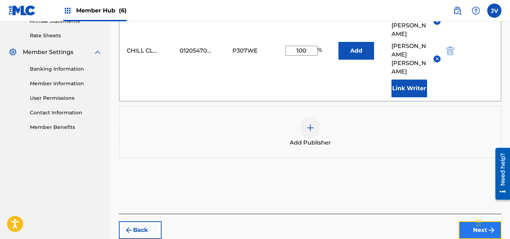
click at [472, 222] on button "Next" at bounding box center [479, 231] width 43 height 18
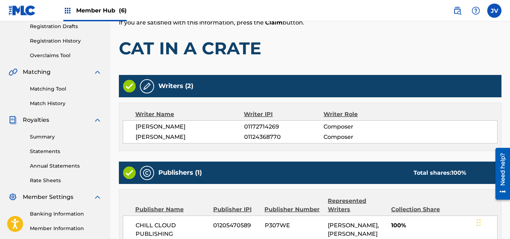
scroll to position [204, 0]
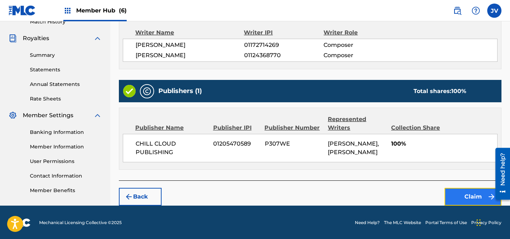
click at [468, 197] on button "Claim" at bounding box center [472, 197] width 57 height 18
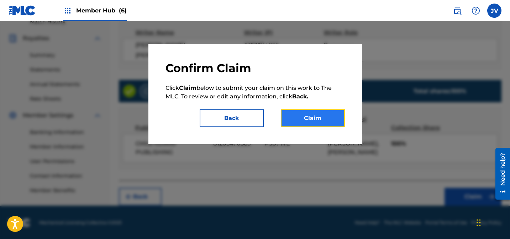
click at [330, 117] on button "Claim" at bounding box center [313, 119] width 64 height 18
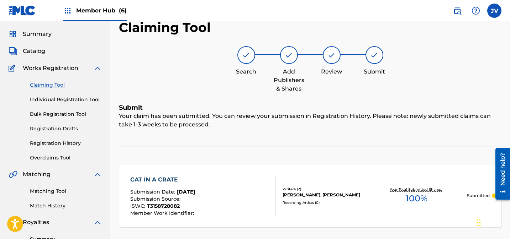
scroll to position [0, 0]
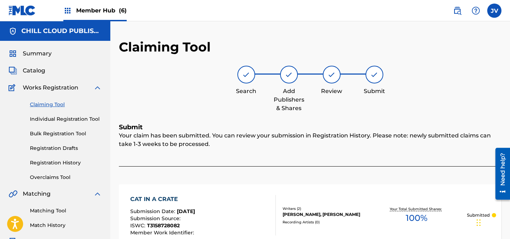
click at [53, 105] on link "Claiming Tool" at bounding box center [66, 104] width 72 height 7
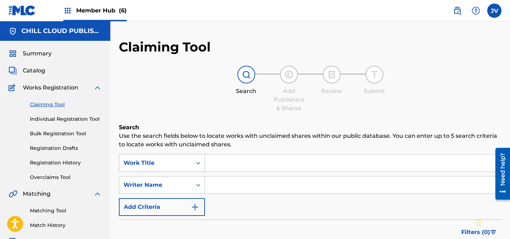
click at [165, 167] on div "Work Title" at bounding box center [162, 163] width 86 height 18
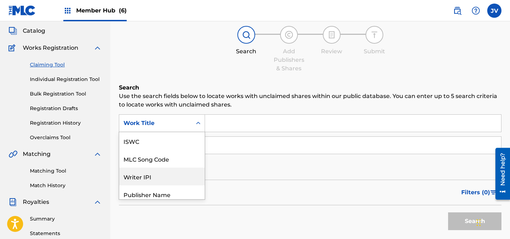
scroll to position [18, 0]
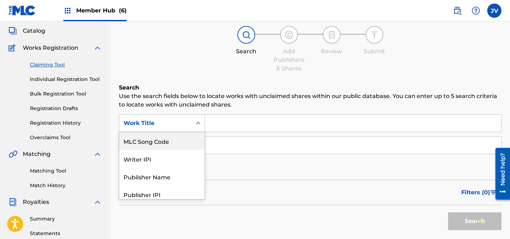
click at [152, 141] on div "MLC Song Code" at bounding box center [161, 141] width 85 height 18
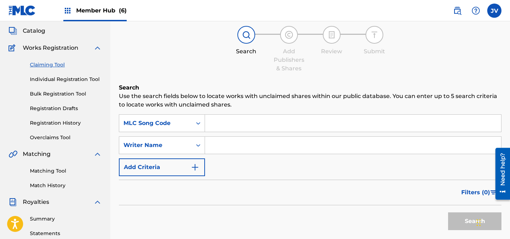
click at [235, 123] on input "Search Form" at bounding box center [353, 123] width 296 height 17
paste input "CD1GWV"
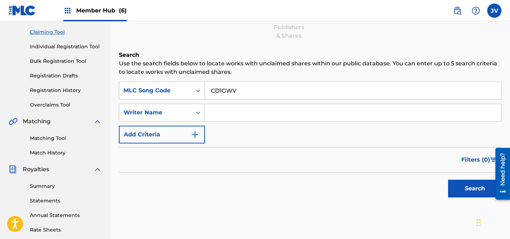
scroll to position [97, 0]
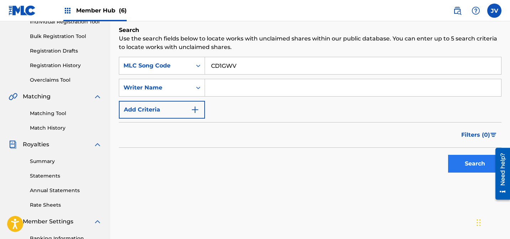
type input "CD1GWV"
click at [461, 164] on button "Search" at bounding box center [474, 164] width 53 height 18
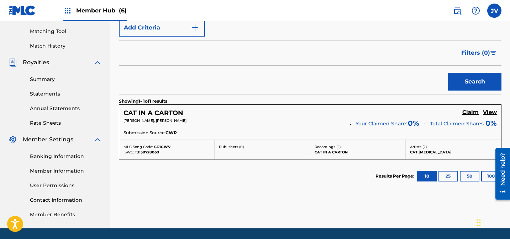
scroll to position [203, 0]
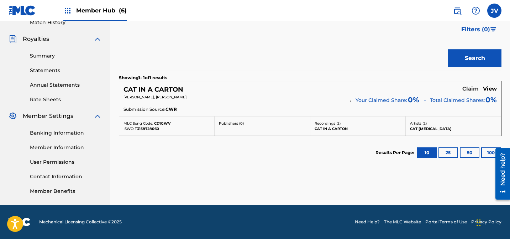
click at [476, 88] on h5 "Claim" at bounding box center [470, 89] width 16 height 7
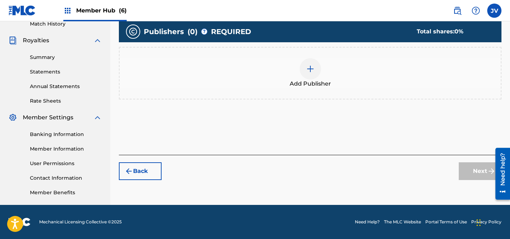
scroll to position [202, 0]
click at [310, 70] on img at bounding box center [310, 69] width 9 height 9
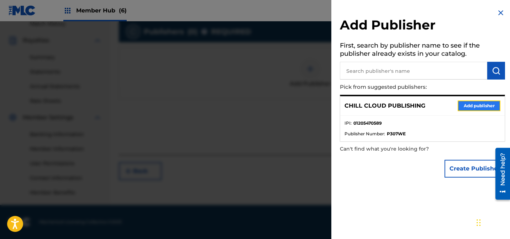
click at [471, 103] on button "Add publisher" at bounding box center [478, 106] width 43 height 11
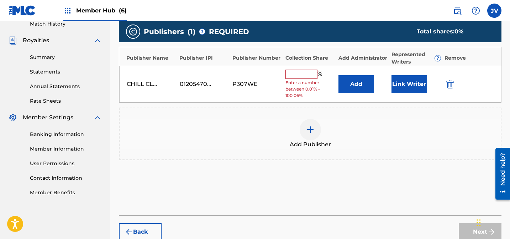
click at [297, 70] on input "text" at bounding box center [301, 74] width 32 height 9
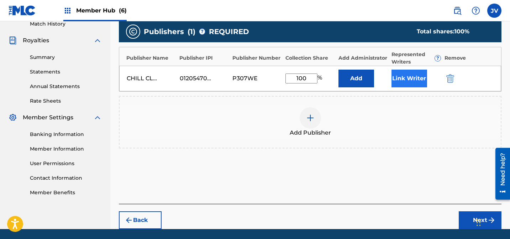
type input "100"
click at [404, 78] on button "Link Writer" at bounding box center [409, 79] width 36 height 18
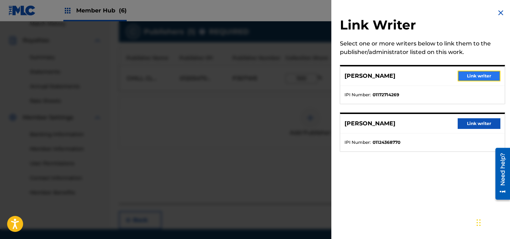
click at [477, 77] on button "Link writer" at bounding box center [478, 76] width 43 height 11
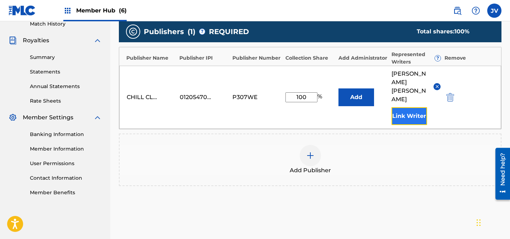
click at [421, 107] on button "Link Writer" at bounding box center [409, 116] width 36 height 18
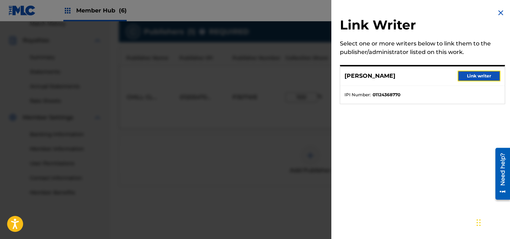
click at [474, 79] on button "Link writer" at bounding box center [478, 76] width 43 height 11
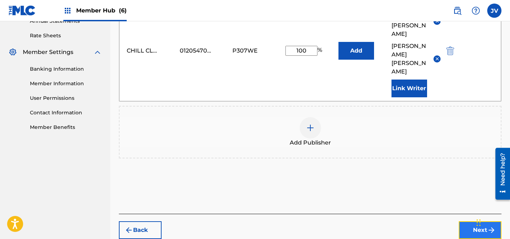
click at [470, 222] on button "Next" at bounding box center [479, 231] width 43 height 18
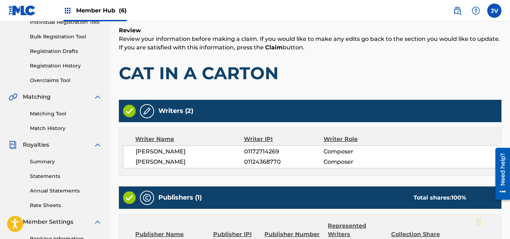
scroll to position [204, 0]
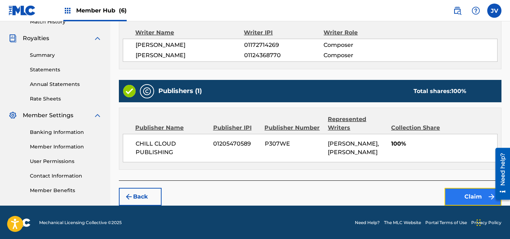
click at [472, 197] on button "Claim" at bounding box center [472, 197] width 57 height 18
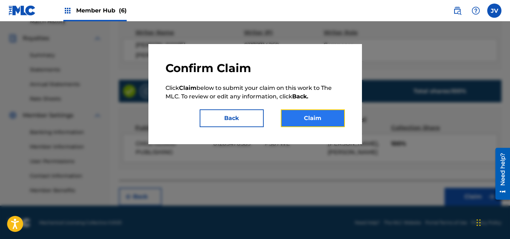
click at [319, 120] on button "Claim" at bounding box center [313, 119] width 64 height 18
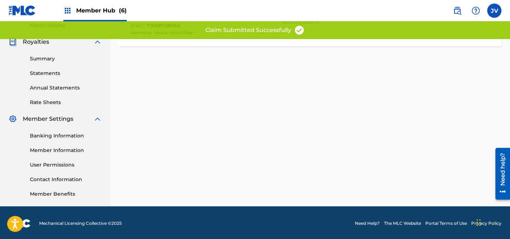
scroll to position [0, 0]
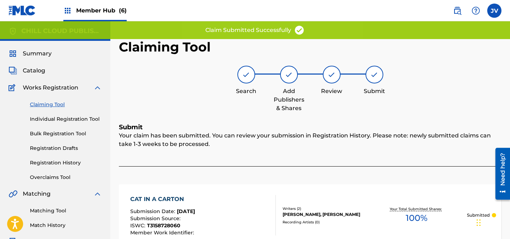
click at [47, 104] on link "Claiming Tool" at bounding box center [66, 104] width 72 height 7
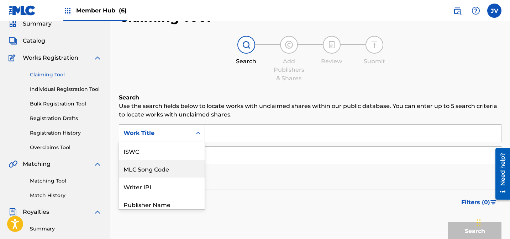
click at [181, 142] on div "MLC Song Code, 2 of 7. 7 results available. Use Up and Down to choose options, …" at bounding box center [162, 133] width 86 height 18
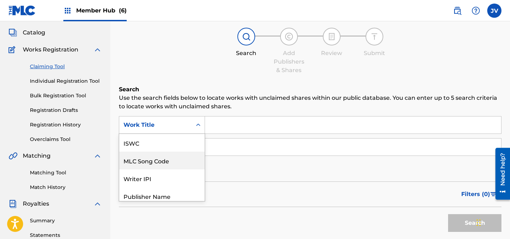
scroll to position [18, 0]
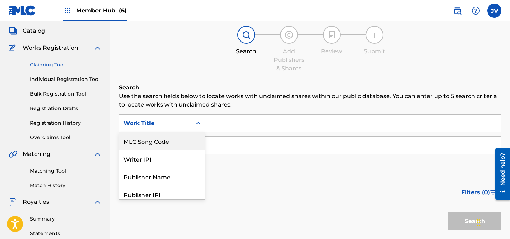
click at [163, 144] on div "MLC Song Code" at bounding box center [161, 141] width 85 height 18
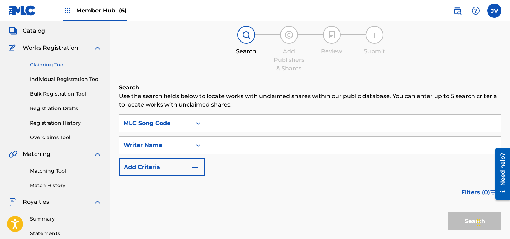
click at [262, 118] on input "Search Form" at bounding box center [353, 123] width 296 height 17
paste input "CD1VY1"
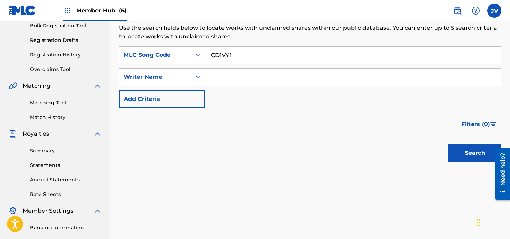
scroll to position [110, 0]
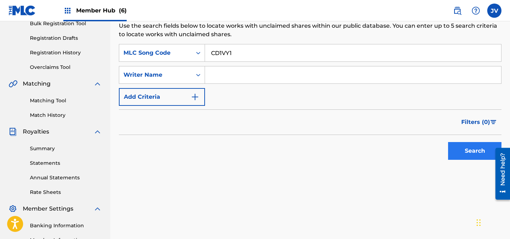
type input "CD1VY1"
click at [477, 157] on button "Search" at bounding box center [474, 151] width 53 height 18
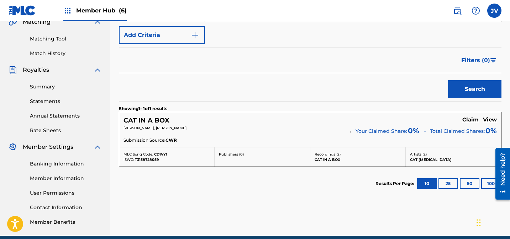
scroll to position [180, 0]
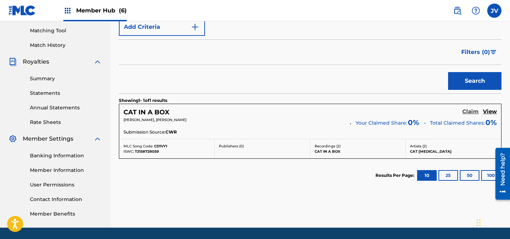
click at [471, 112] on h5 "Claim" at bounding box center [470, 111] width 16 height 7
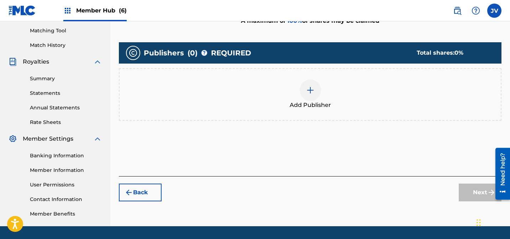
click at [310, 92] on img at bounding box center [310, 90] width 9 height 9
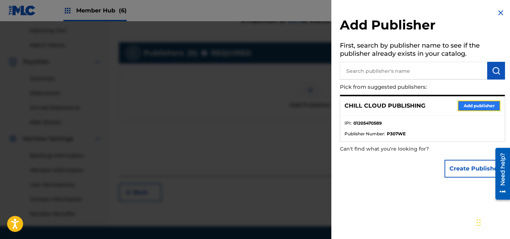
click at [466, 106] on button "Add publisher" at bounding box center [478, 106] width 43 height 11
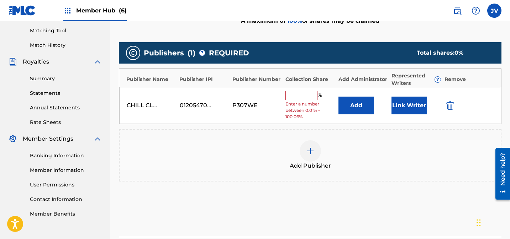
click at [298, 91] on input "text" at bounding box center [301, 95] width 32 height 9
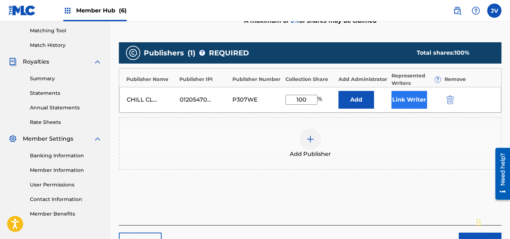
type input "100"
click at [400, 96] on button "Link Writer" at bounding box center [409, 100] width 36 height 18
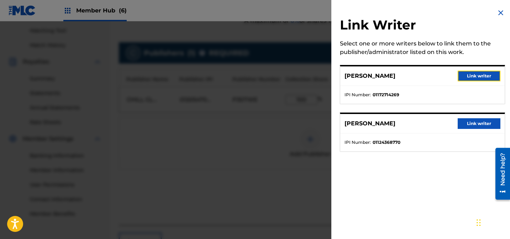
drag, startPoint x: 479, startPoint y: 80, endPoint x: 477, endPoint y: 87, distance: 6.6
click at [479, 81] on button "Link writer" at bounding box center [478, 76] width 43 height 11
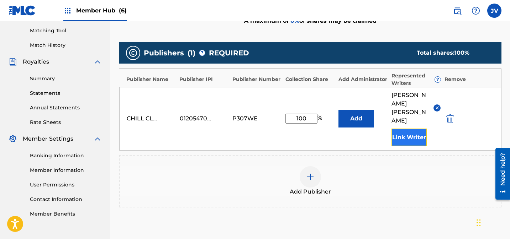
click at [414, 129] on button "Link Writer" at bounding box center [409, 138] width 36 height 18
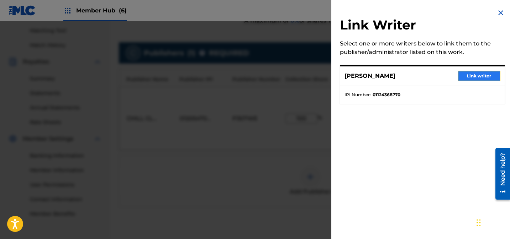
click at [462, 77] on button "Link writer" at bounding box center [478, 76] width 43 height 11
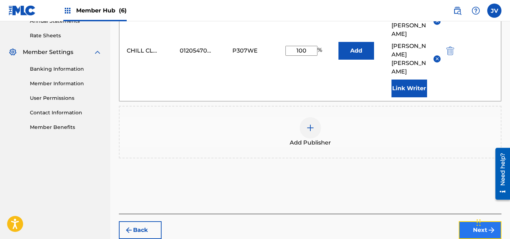
click at [477, 222] on button "Next" at bounding box center [479, 231] width 43 height 18
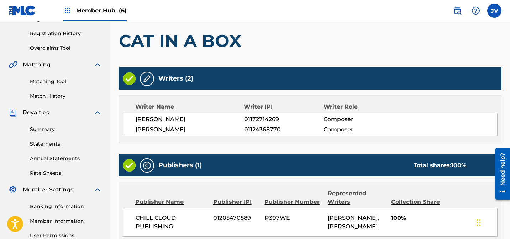
scroll to position [204, 0]
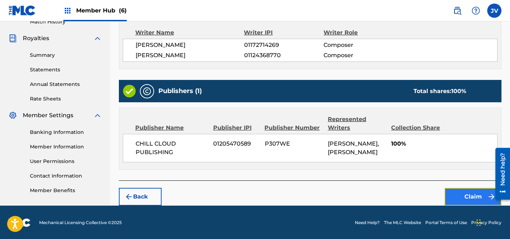
click at [465, 192] on button "Claim" at bounding box center [472, 197] width 57 height 18
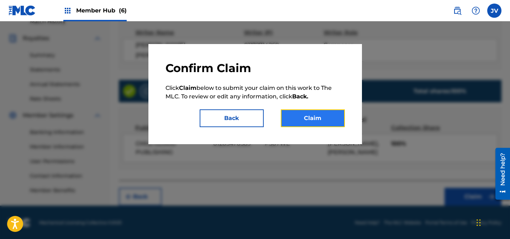
click at [325, 120] on button "Claim" at bounding box center [313, 119] width 64 height 18
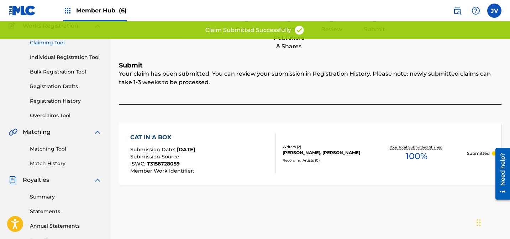
scroll to position [0, 0]
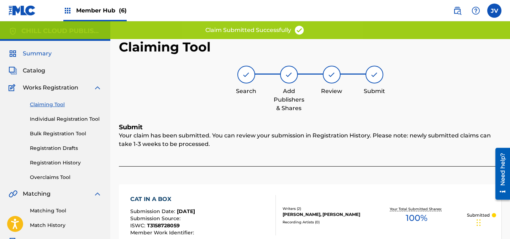
click at [35, 53] on span "Summary" at bounding box center [37, 53] width 29 height 9
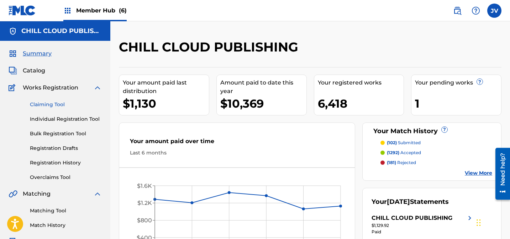
click at [47, 105] on link "Claiming Tool" at bounding box center [66, 104] width 72 height 7
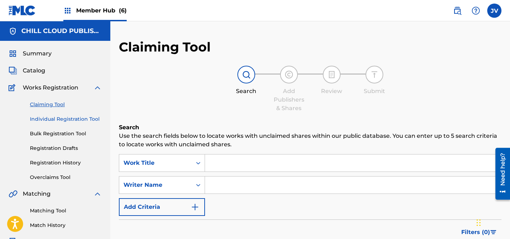
click at [65, 121] on link "Individual Registration Tool" at bounding box center [66, 119] width 72 height 7
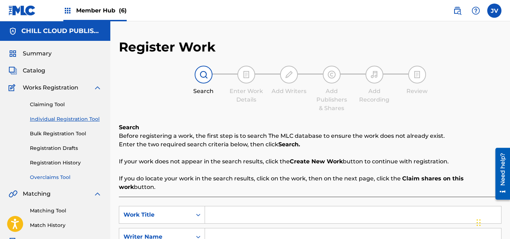
click at [57, 177] on link "Overclaims Tool" at bounding box center [66, 177] width 72 height 7
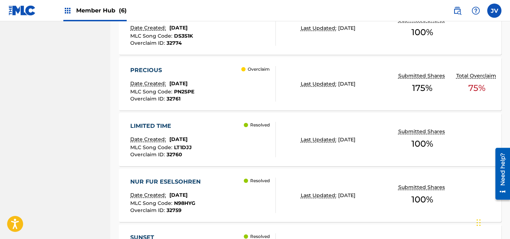
scroll to position [382, 0]
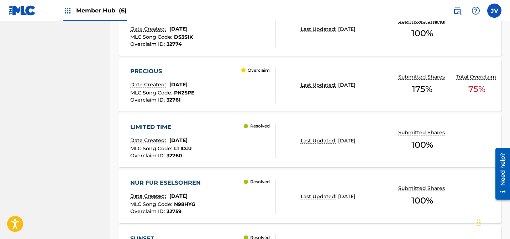
click at [158, 70] on div "PRECIOUS" at bounding box center [162, 71] width 64 height 9
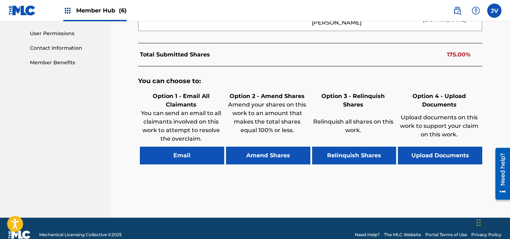
scroll to position [334, 0]
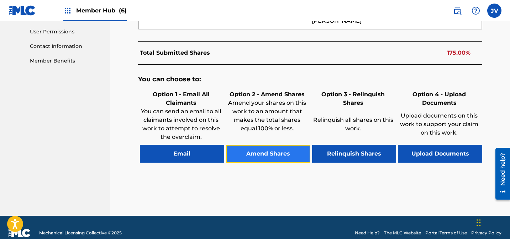
click at [271, 151] on button "Amend Shares" at bounding box center [268, 154] width 84 height 18
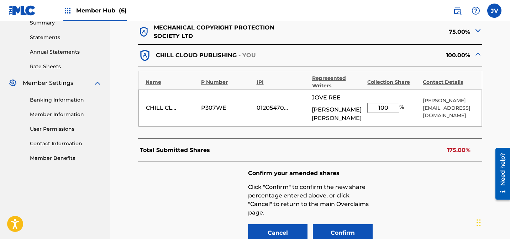
scroll to position [229, 0]
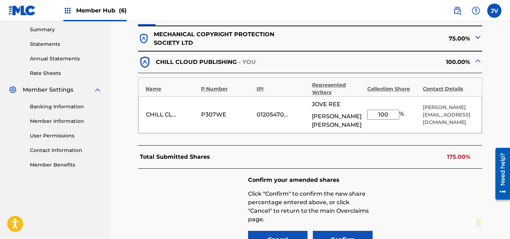
drag, startPoint x: 388, startPoint y: 112, endPoint x: 365, endPoint y: 111, distance: 23.5
click at [365, 111] on div "CHILL CLOUD PUBLISHING P307WE 01205470589 JOVE REE [PERSON_NAME] 100 % [PERSON_…" at bounding box center [310, 114] width 344 height 37
type input "25"
click at [341, 231] on button "Confirm" at bounding box center [343, 240] width 60 height 18
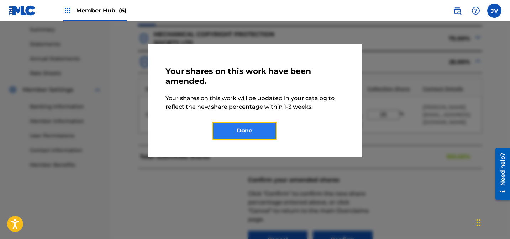
click at [256, 129] on button "Done" at bounding box center [244, 131] width 64 height 18
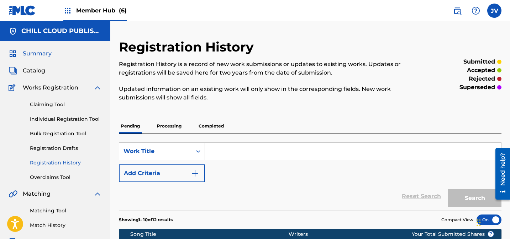
drag, startPoint x: 41, startPoint y: 53, endPoint x: 45, endPoint y: 53, distance: 4.7
click at [41, 53] on span "Summary" at bounding box center [37, 53] width 29 height 9
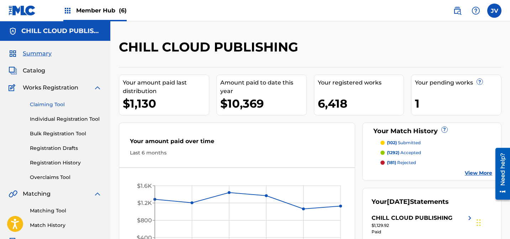
click at [48, 101] on link "Claiming Tool" at bounding box center [66, 104] width 72 height 7
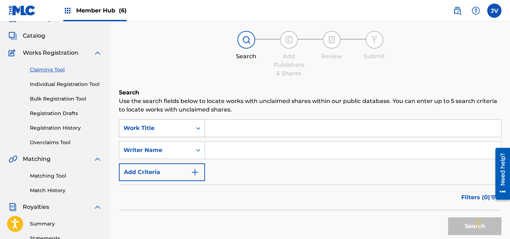
click at [141, 137] on div "Work Title" at bounding box center [162, 129] width 86 height 18
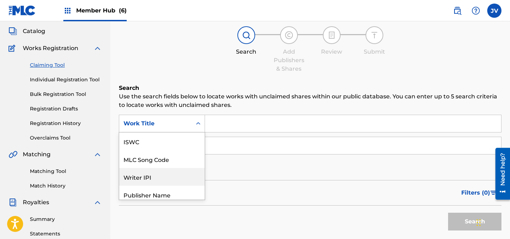
scroll to position [18, 0]
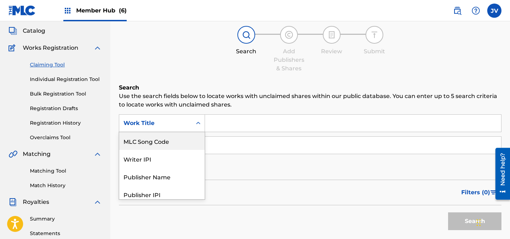
drag, startPoint x: 154, startPoint y: 143, endPoint x: 169, endPoint y: 142, distance: 14.6
click at [154, 143] on div "MLC Song Code" at bounding box center [161, 141] width 85 height 18
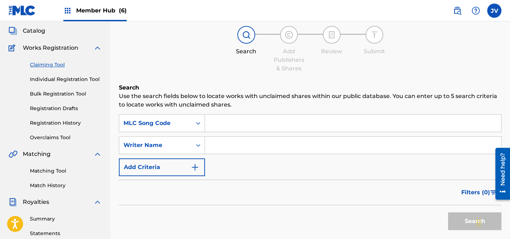
drag, startPoint x: 240, startPoint y: 122, endPoint x: 249, endPoint y: 122, distance: 8.9
click at [240, 122] on input "Search Form" at bounding box center [353, 123] width 296 height 17
paste input "CD1V2R"
type input "CD1V2R"
drag, startPoint x: 457, startPoint y: 222, endPoint x: 451, endPoint y: 216, distance: 9.1
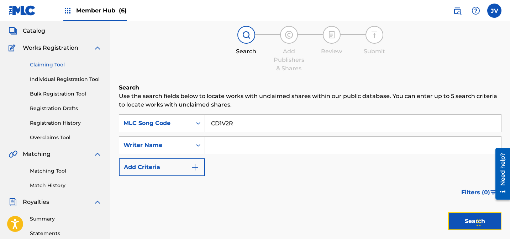
click at [457, 222] on button "Search" at bounding box center [474, 222] width 53 height 18
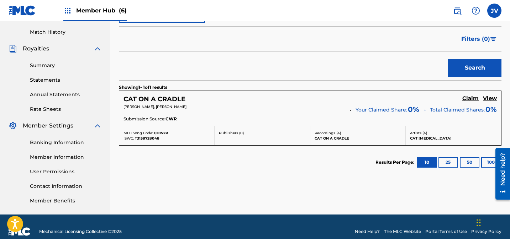
scroll to position [203, 0]
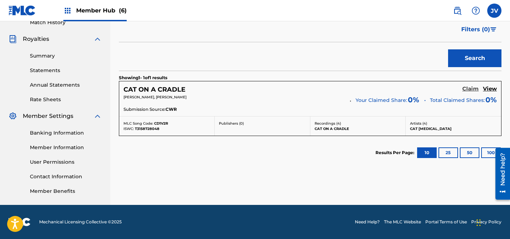
click at [472, 88] on h5 "Claim" at bounding box center [470, 89] width 16 height 7
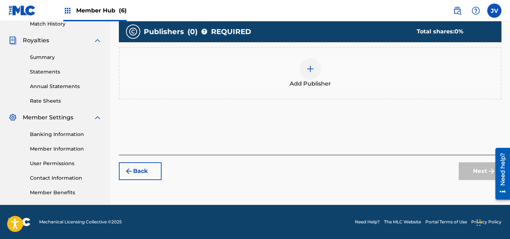
click at [324, 71] on div "Add Publisher" at bounding box center [310, 73] width 381 height 30
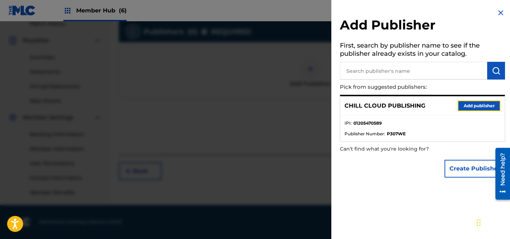
click at [484, 105] on button "Add publisher" at bounding box center [478, 106] width 43 height 11
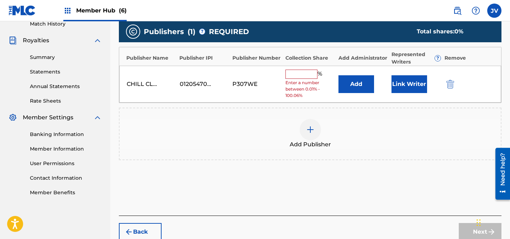
drag, startPoint x: 308, startPoint y: 73, endPoint x: 323, endPoint y: 75, distance: 14.7
click at [309, 73] on input "text" at bounding box center [301, 74] width 32 height 9
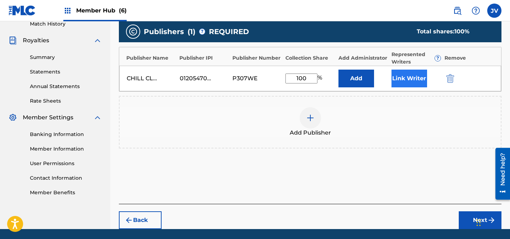
type input "100"
click at [421, 80] on button "Link Writer" at bounding box center [409, 79] width 36 height 18
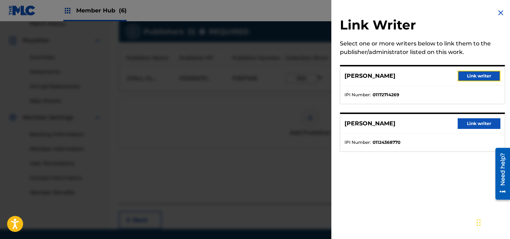
drag, startPoint x: 469, startPoint y: 76, endPoint x: 468, endPoint y: 82, distance: 5.8
click at [469, 76] on button "Link writer" at bounding box center [478, 76] width 43 height 11
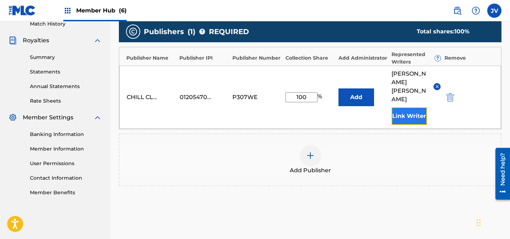
click at [418, 107] on button "Link Writer" at bounding box center [409, 116] width 36 height 18
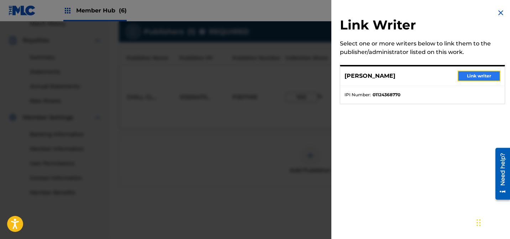
click at [467, 77] on button "Link writer" at bounding box center [478, 76] width 43 height 11
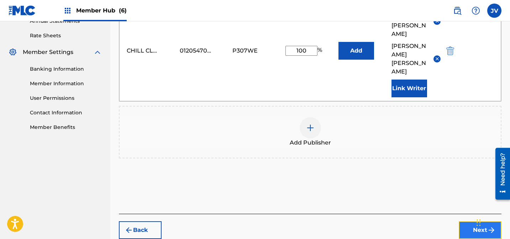
click at [467, 222] on button "Next" at bounding box center [479, 231] width 43 height 18
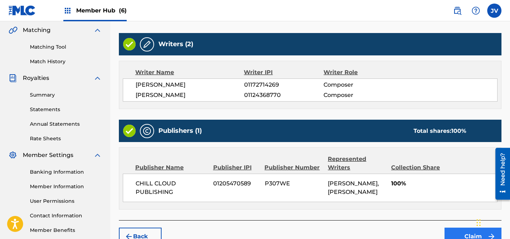
scroll to position [204, 0]
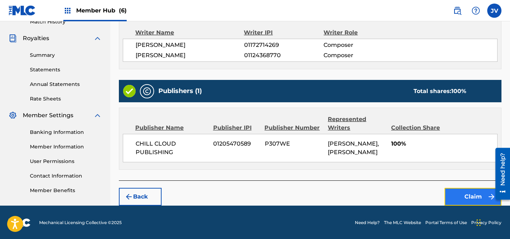
click at [460, 195] on button "Claim" at bounding box center [472, 197] width 57 height 18
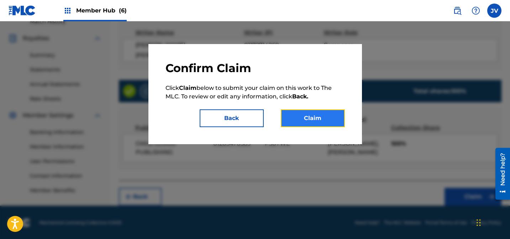
click at [311, 115] on button "Claim" at bounding box center [313, 119] width 64 height 18
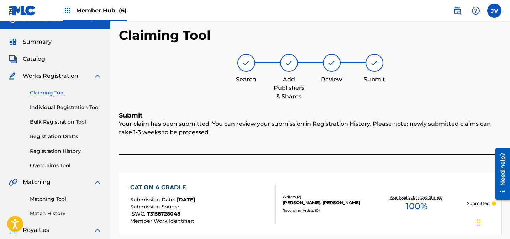
scroll to position [0, 0]
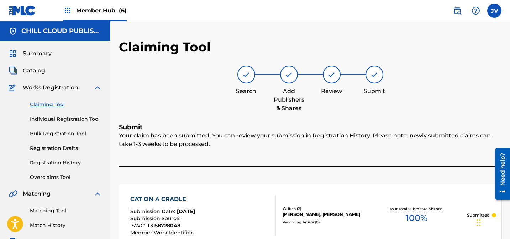
drag, startPoint x: 57, startPoint y: 103, endPoint x: 61, endPoint y: 104, distance: 4.0
click at [57, 103] on link "Claiming Tool" at bounding box center [66, 104] width 72 height 7
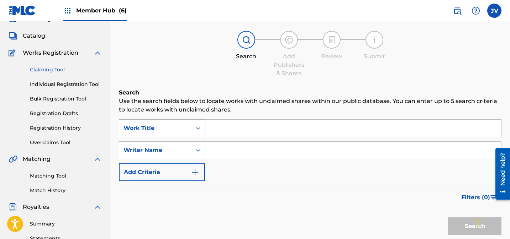
click at [156, 137] on div "Work Title" at bounding box center [162, 129] width 86 height 18
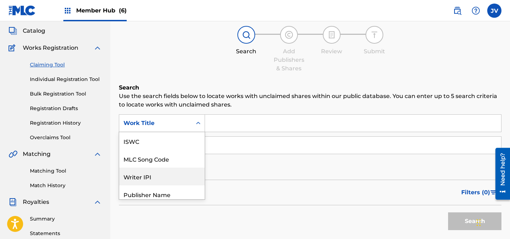
scroll to position [18, 0]
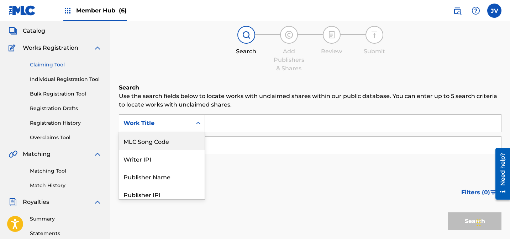
drag, startPoint x: 162, startPoint y: 145, endPoint x: 175, endPoint y: 142, distance: 13.5
click at [163, 145] on div "MLC Song Code" at bounding box center [161, 141] width 85 height 18
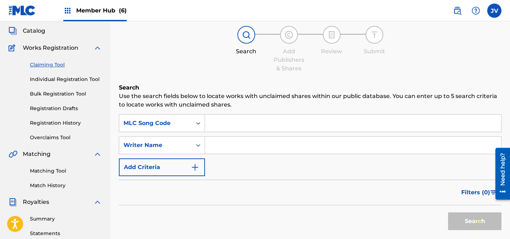
click at [242, 124] on input "Search Form" at bounding box center [353, 123] width 296 height 17
paste input "CD1GWV"
type input "CD1GWV"
drag, startPoint x: 457, startPoint y: 220, endPoint x: 411, endPoint y: 208, distance: 47.4
click at [457, 220] on button "Search" at bounding box center [474, 222] width 53 height 18
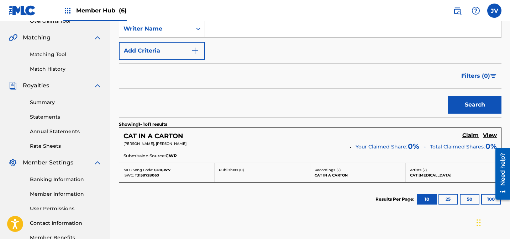
scroll to position [203, 0]
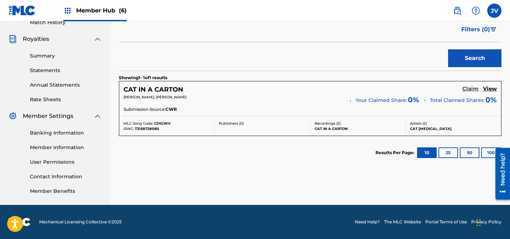
click at [471, 89] on h5 "Claim" at bounding box center [470, 89] width 16 height 7
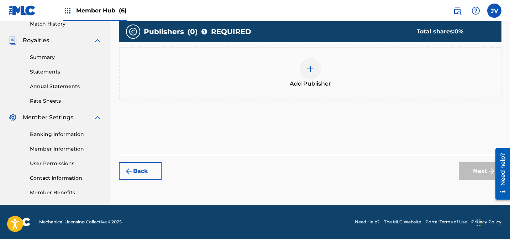
scroll to position [202, 0]
click at [310, 83] on span "Add Publisher" at bounding box center [310, 84] width 41 height 9
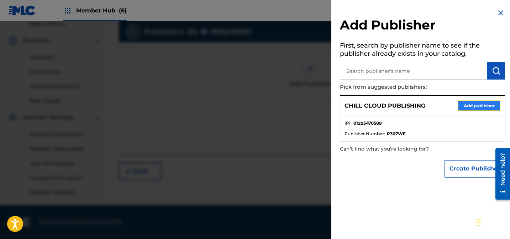
click at [464, 104] on button "Add publisher" at bounding box center [478, 106] width 43 height 11
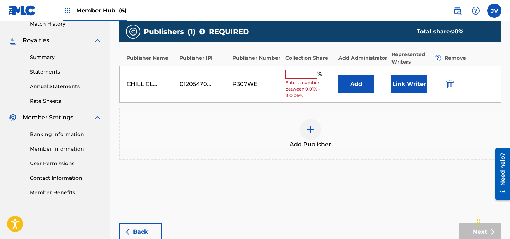
drag, startPoint x: 299, startPoint y: 71, endPoint x: 310, endPoint y: 72, distance: 10.7
click at [299, 71] on input "text" at bounding box center [301, 74] width 32 height 9
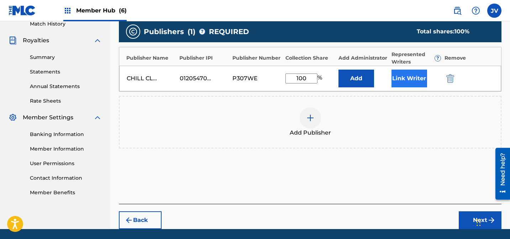
type input "100"
click at [411, 76] on button "Link Writer" at bounding box center [409, 79] width 36 height 18
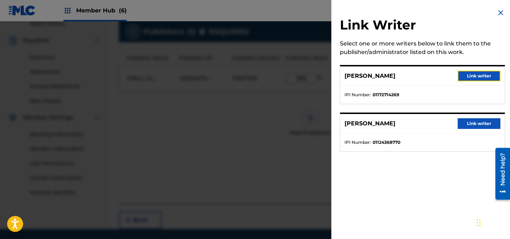
drag, startPoint x: 476, startPoint y: 75, endPoint x: 474, endPoint y: 87, distance: 12.5
click at [476, 75] on button "Link writer" at bounding box center [478, 76] width 43 height 11
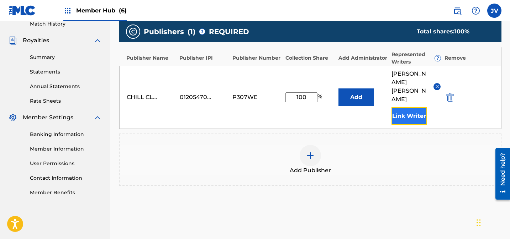
click at [408, 107] on button "Link Writer" at bounding box center [409, 116] width 36 height 18
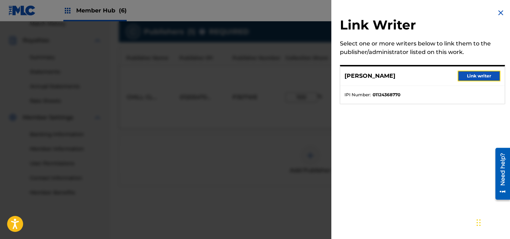
drag, startPoint x: 475, startPoint y: 74, endPoint x: 469, endPoint y: 79, distance: 7.8
click at [475, 74] on button "Link writer" at bounding box center [478, 76] width 43 height 11
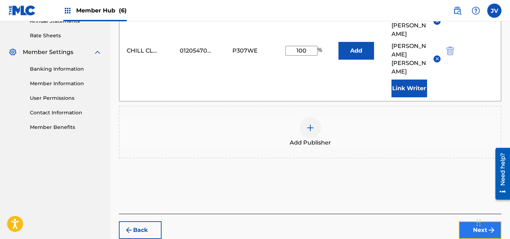
click at [473, 222] on button "Next" at bounding box center [479, 231] width 43 height 18
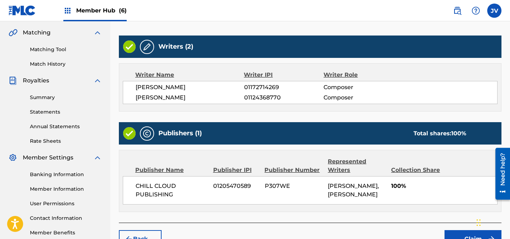
scroll to position [204, 0]
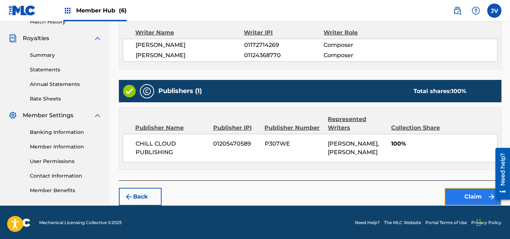
click at [466, 195] on button "Claim" at bounding box center [472, 197] width 57 height 18
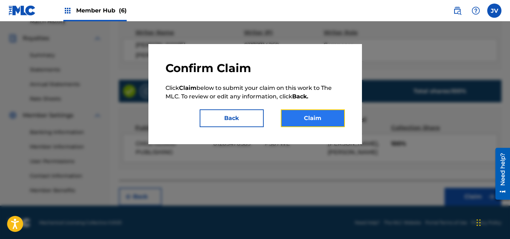
click at [323, 117] on button "Claim" at bounding box center [313, 119] width 64 height 18
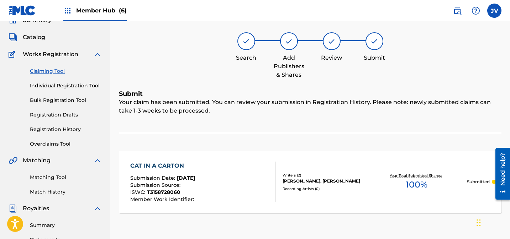
scroll to position [0, 0]
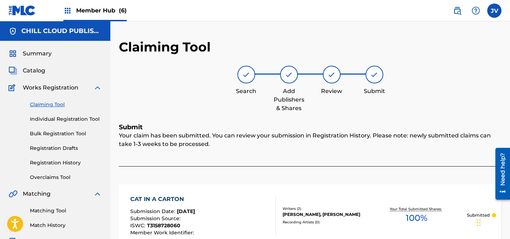
click at [54, 105] on link "Claiming Tool" at bounding box center [66, 104] width 72 height 7
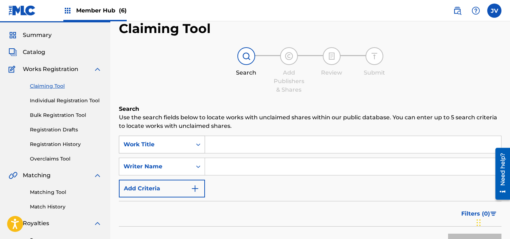
click at [164, 154] on div "Work Title" at bounding box center [162, 145] width 86 height 18
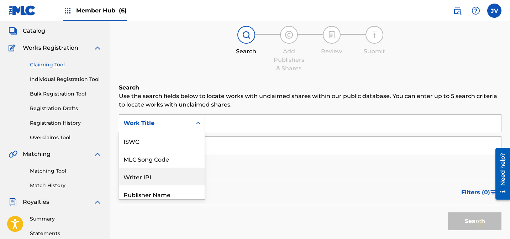
scroll to position [18, 0]
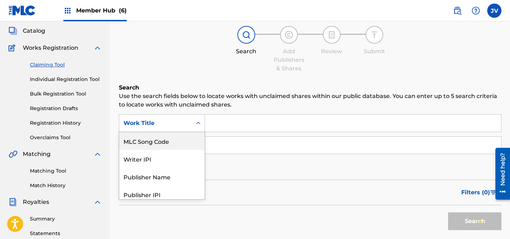
drag, startPoint x: 163, startPoint y: 146, endPoint x: 178, endPoint y: 144, distance: 15.1
click at [163, 146] on div "MLC Song Code" at bounding box center [161, 141] width 85 height 18
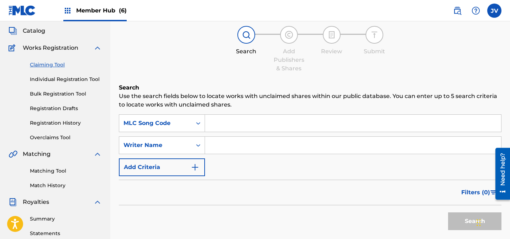
click at [253, 122] on input "Search Form" at bounding box center [353, 123] width 296 height 17
paste input "CD1VY1"
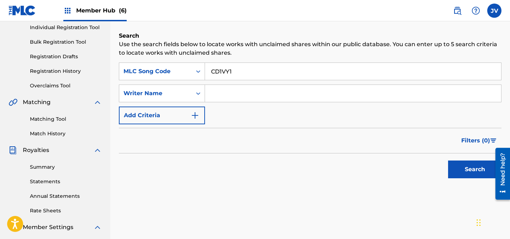
scroll to position [98, 0]
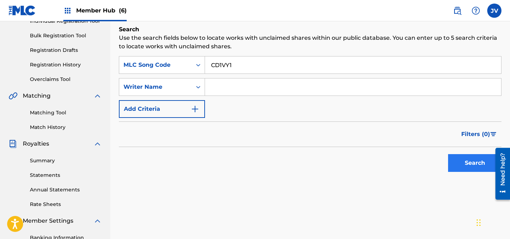
type input "CD1VY1"
click at [465, 164] on button "Search" at bounding box center [474, 163] width 53 height 18
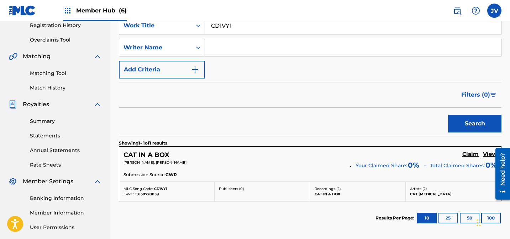
scroll to position [140, 0]
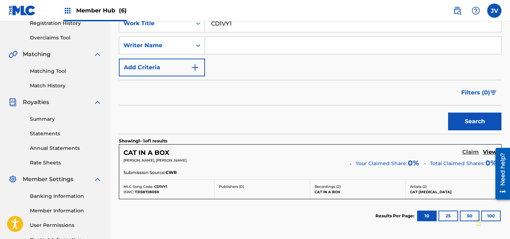
click at [468, 152] on h5 "Claim" at bounding box center [470, 152] width 16 height 7
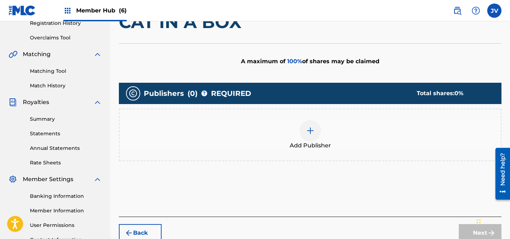
click at [310, 125] on div at bounding box center [309, 130] width 21 height 21
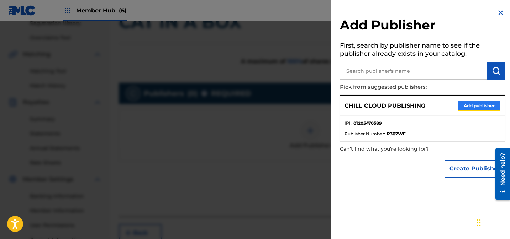
click at [476, 103] on button "Add publisher" at bounding box center [478, 106] width 43 height 11
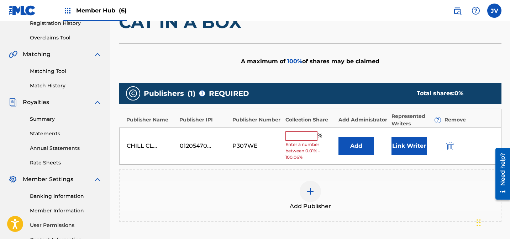
click at [308, 134] on input "text" at bounding box center [301, 136] width 32 height 9
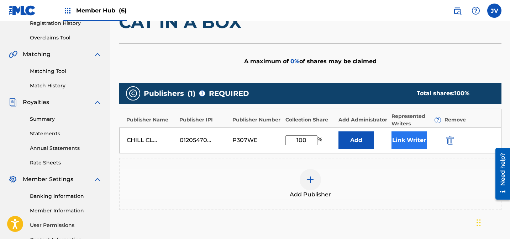
type input "100"
click at [399, 138] on button "Link Writer" at bounding box center [409, 141] width 36 height 18
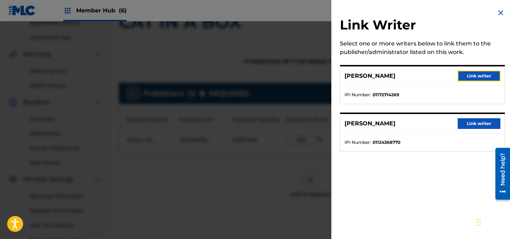
click at [481, 78] on button "Link writer" at bounding box center [478, 76] width 43 height 11
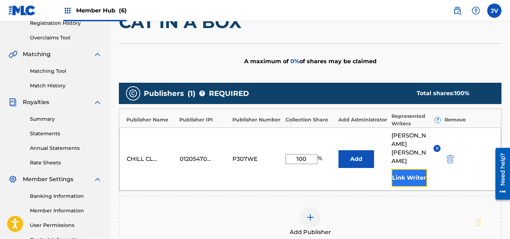
click at [412, 169] on button "Link Writer" at bounding box center [409, 178] width 36 height 18
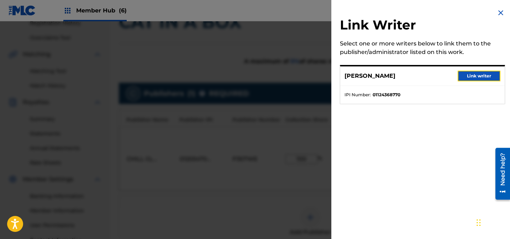
drag, startPoint x: 465, startPoint y: 75, endPoint x: 460, endPoint y: 83, distance: 9.0
click at [465, 76] on button "Link writer" at bounding box center [478, 76] width 43 height 11
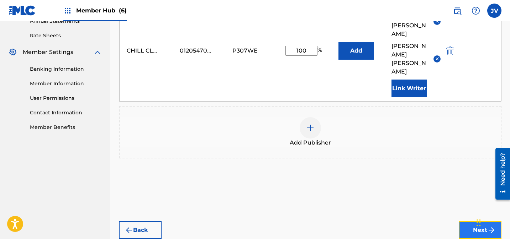
click at [475, 222] on button "Next" at bounding box center [479, 231] width 43 height 18
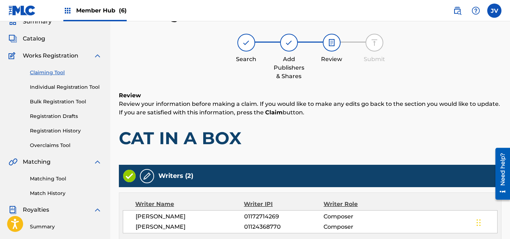
scroll to position [204, 0]
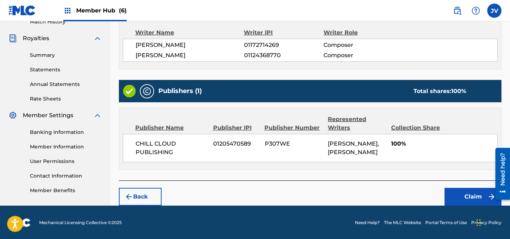
click at [469, 206] on footer "Mechanical Licensing Collective © 2025 Need Help? The MLC Website Portal Terms …" at bounding box center [255, 223] width 510 height 34
click at [468, 198] on button "Claim" at bounding box center [472, 197] width 57 height 18
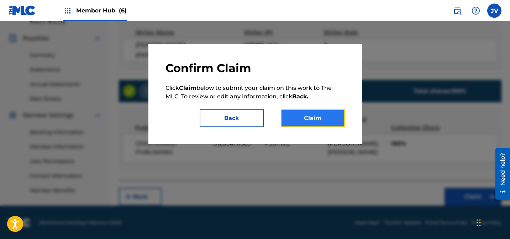
click at [324, 121] on button "Claim" at bounding box center [313, 119] width 64 height 18
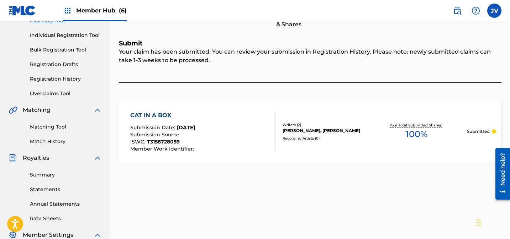
scroll to position [0, 0]
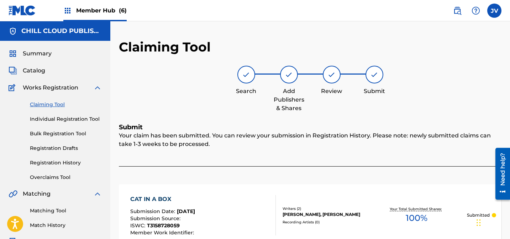
click at [54, 105] on link "Claiming Tool" at bounding box center [66, 104] width 72 height 7
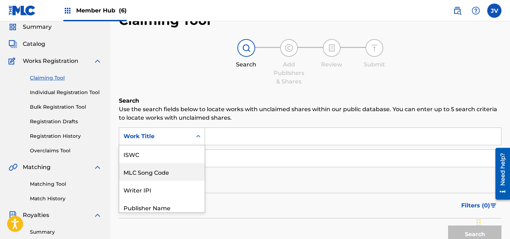
scroll to position [40, 0]
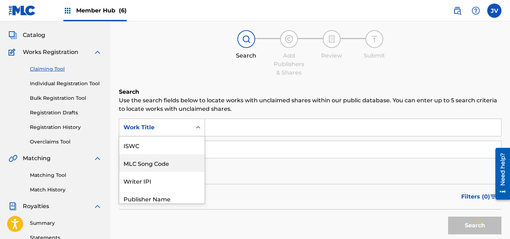
click at [152, 137] on div "MLC Song Code, 2 of 7. 7 results available. Use Up and Down to choose options, …" at bounding box center [162, 128] width 86 height 18
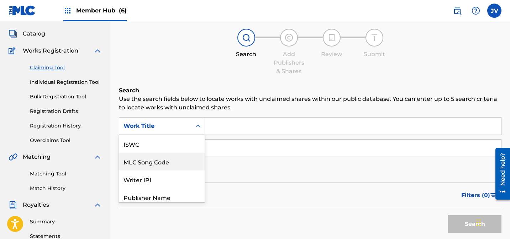
scroll to position [18, 0]
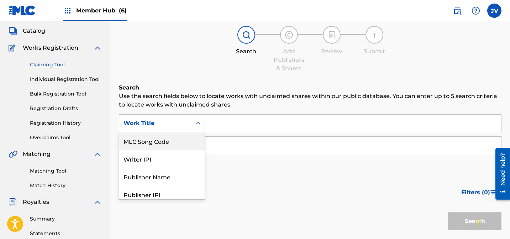
drag, startPoint x: 159, startPoint y: 141, endPoint x: 194, endPoint y: 134, distance: 35.9
click at [160, 141] on div "MLC Song Code" at bounding box center [161, 141] width 85 height 18
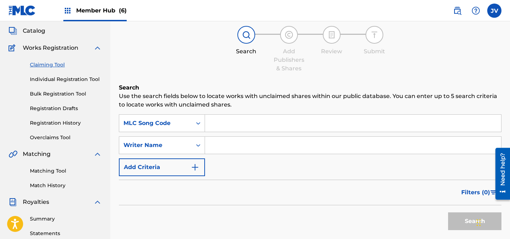
click at [264, 120] on input "Search Form" at bounding box center [353, 123] width 296 height 17
paste input "CD09ER"
type input "CD09ER"
drag, startPoint x: 464, startPoint y: 218, endPoint x: 445, endPoint y: 210, distance: 21.3
click at [464, 218] on button "Search" at bounding box center [474, 222] width 53 height 18
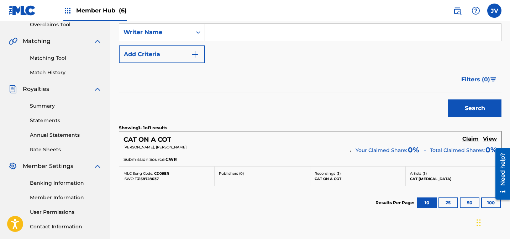
scroll to position [154, 0]
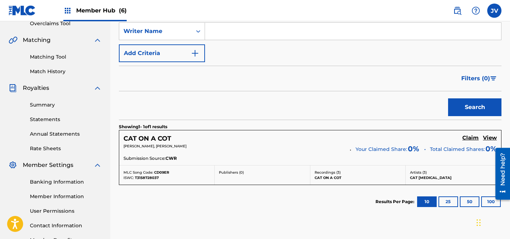
drag, startPoint x: 468, startPoint y: 136, endPoint x: 461, endPoint y: 137, distance: 7.1
click at [468, 136] on h5 "Claim" at bounding box center [470, 138] width 16 height 7
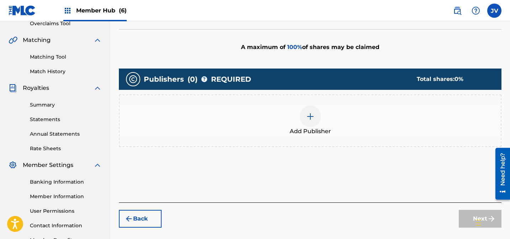
click at [302, 116] on div at bounding box center [309, 116] width 21 height 21
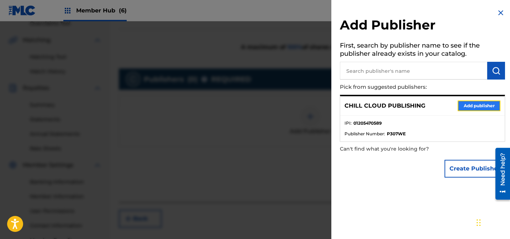
click at [475, 106] on button "Add publisher" at bounding box center [478, 106] width 43 height 11
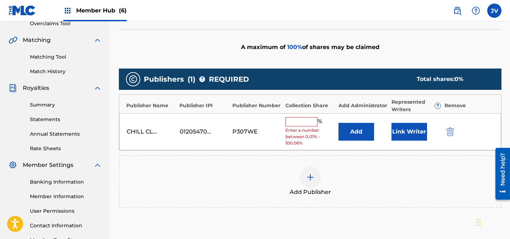
drag, startPoint x: 301, startPoint y: 124, endPoint x: 329, endPoint y: 123, distance: 28.2
click at [301, 124] on input "text" at bounding box center [301, 121] width 32 height 9
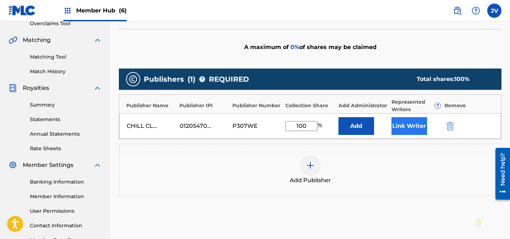
type input "100"
click at [415, 125] on button "Link Writer" at bounding box center [409, 126] width 36 height 18
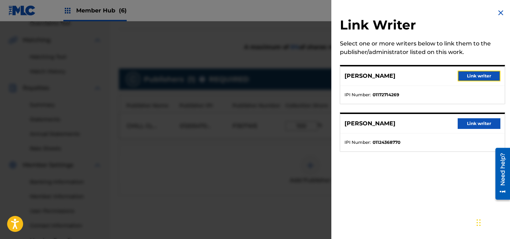
drag, startPoint x: 478, startPoint y: 78, endPoint x: 474, endPoint y: 92, distance: 13.9
click at [478, 79] on button "Link writer" at bounding box center [478, 76] width 43 height 11
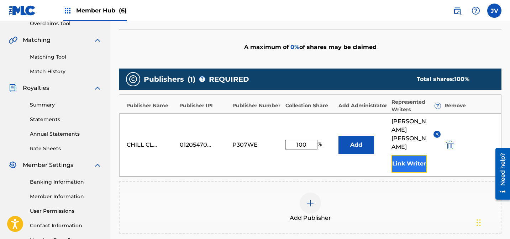
click at [416, 155] on button "Link Writer" at bounding box center [409, 164] width 36 height 18
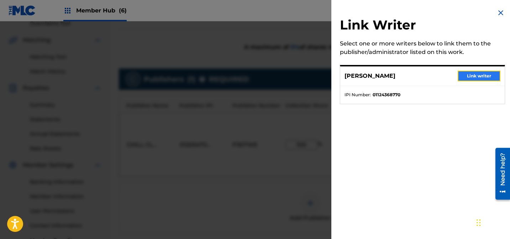
click at [472, 79] on button "Link writer" at bounding box center [478, 76] width 43 height 11
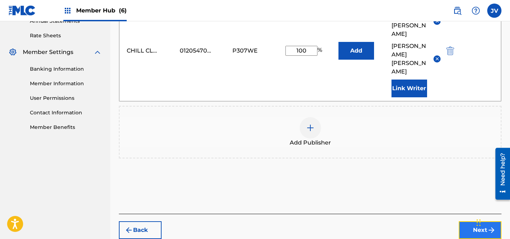
click at [471, 222] on button "Next" at bounding box center [479, 231] width 43 height 18
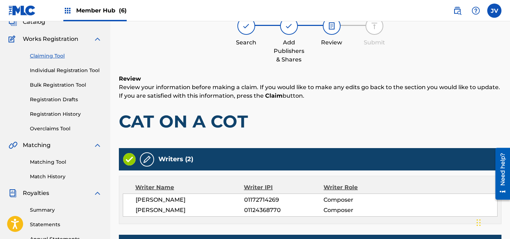
scroll to position [204, 0]
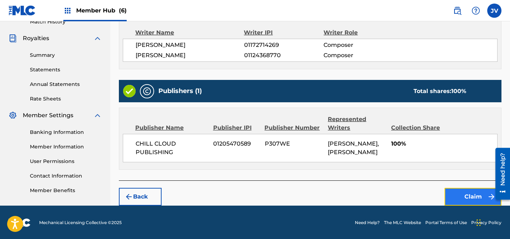
click at [469, 195] on button "Claim" at bounding box center [472, 197] width 57 height 18
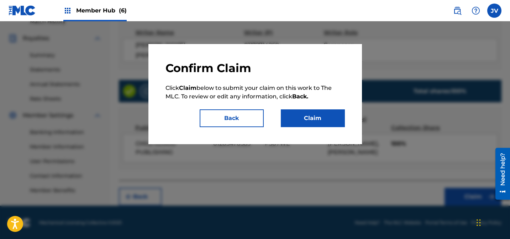
click at [311, 106] on div "Confirm Claim Click Claim below to submit your claim on this work to The MLC. T…" at bounding box center [254, 94] width 179 height 66
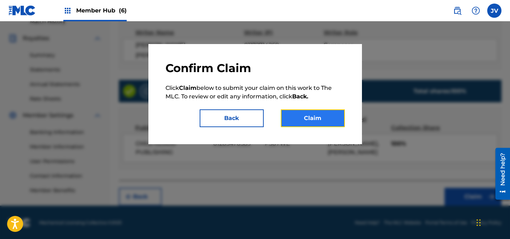
click at [314, 115] on button "Claim" at bounding box center [313, 119] width 64 height 18
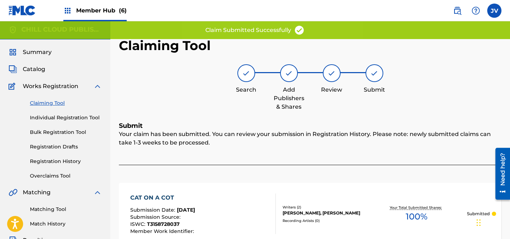
scroll to position [0, 0]
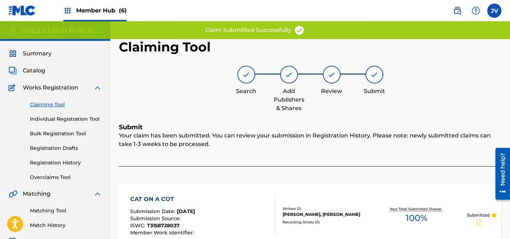
click at [58, 105] on link "Claiming Tool" at bounding box center [66, 104] width 72 height 7
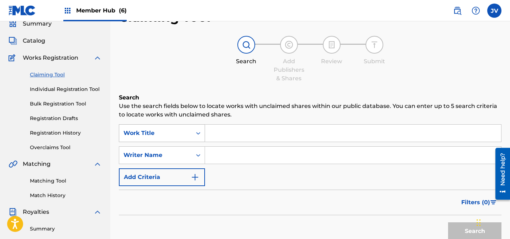
click at [168, 142] on div "Work Title" at bounding box center [162, 133] width 86 height 18
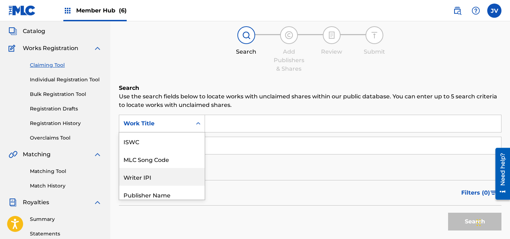
scroll to position [18, 0]
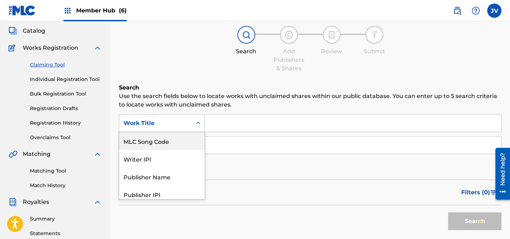
click at [170, 141] on div "MLC Song Code" at bounding box center [161, 141] width 85 height 18
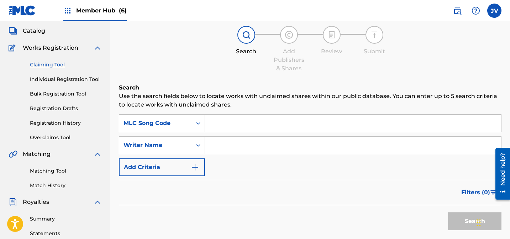
drag, startPoint x: 251, startPoint y: 120, endPoint x: 284, endPoint y: 127, distance: 34.3
click at [251, 120] on input "Search Form" at bounding box center [353, 123] width 296 height 17
paste input "CD128H"
type input "CD128H"
click at [453, 224] on button "Search" at bounding box center [474, 222] width 53 height 18
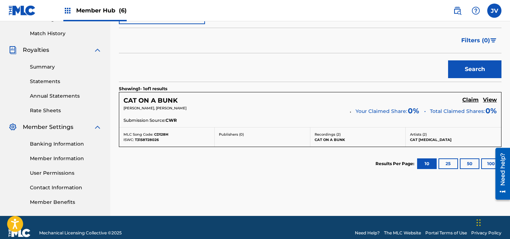
scroll to position [193, 0]
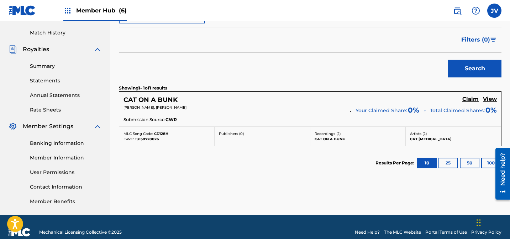
drag, startPoint x: 469, startPoint y: 98, endPoint x: 455, endPoint y: 103, distance: 14.6
click at [469, 98] on h5 "Claim" at bounding box center [470, 99] width 16 height 7
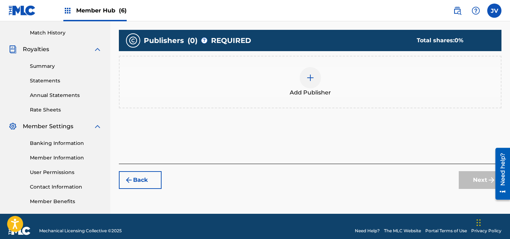
click at [295, 79] on div "Add Publisher" at bounding box center [310, 82] width 381 height 30
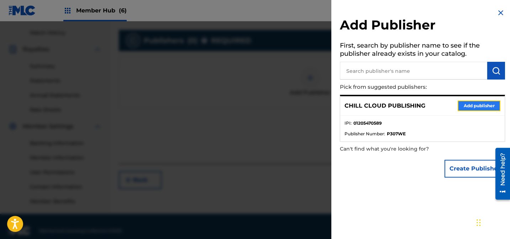
click at [477, 103] on button "Add publisher" at bounding box center [478, 106] width 43 height 11
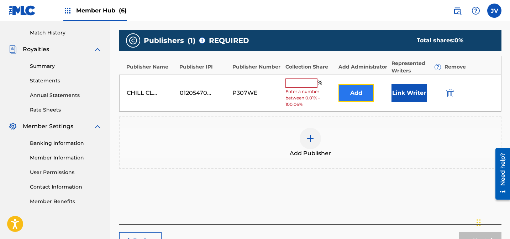
click at [360, 91] on button "Add" at bounding box center [356, 93] width 36 height 18
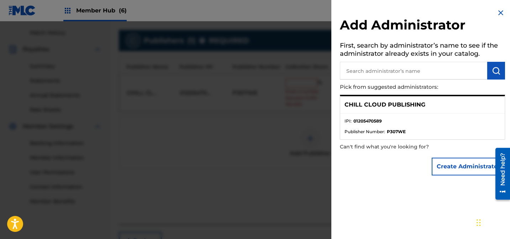
drag, startPoint x: 500, startPoint y: 12, endPoint x: 487, endPoint y: 25, distance: 17.9
click at [500, 12] on img at bounding box center [500, 13] width 9 height 9
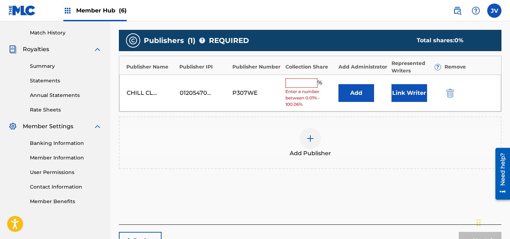
click at [307, 80] on input "text" at bounding box center [301, 83] width 32 height 9
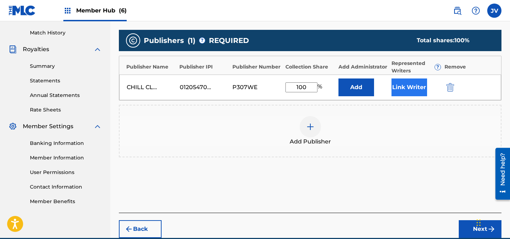
type input "100"
click at [400, 85] on button "Link Writer" at bounding box center [409, 88] width 36 height 18
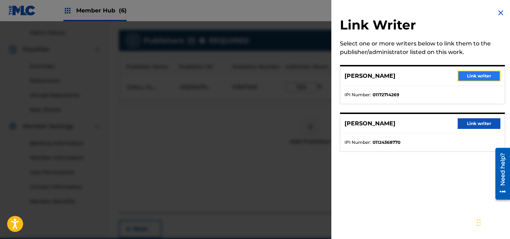
click at [482, 75] on button "Link writer" at bounding box center [478, 76] width 43 height 11
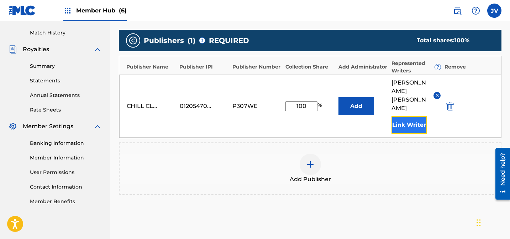
click at [407, 116] on button "Link Writer" at bounding box center [409, 125] width 36 height 18
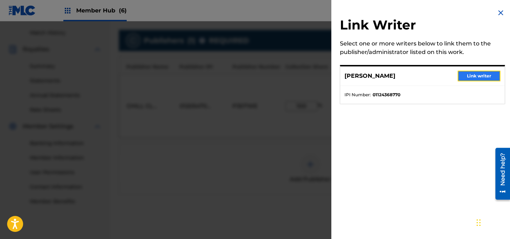
click at [484, 78] on button "Link writer" at bounding box center [478, 76] width 43 height 11
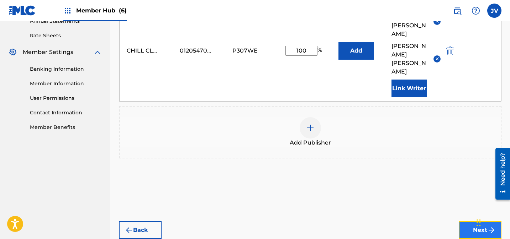
click at [477, 222] on button "Next" at bounding box center [479, 231] width 43 height 18
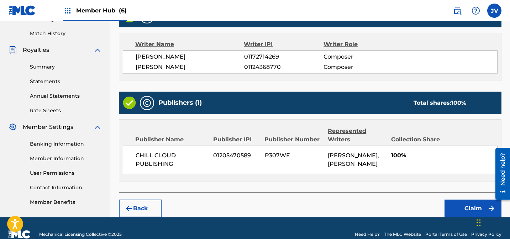
scroll to position [204, 0]
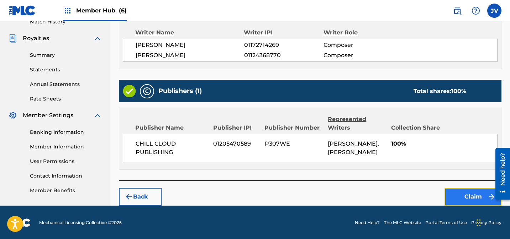
click at [457, 194] on button "Claim" at bounding box center [472, 197] width 57 height 18
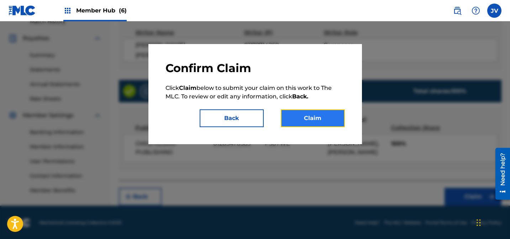
click at [338, 118] on button "Claim" at bounding box center [313, 119] width 64 height 18
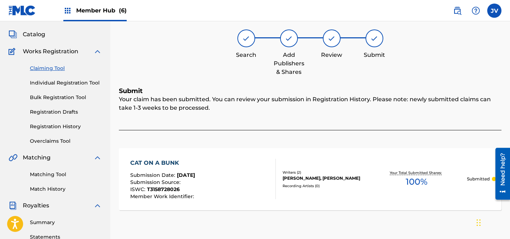
scroll to position [0, 0]
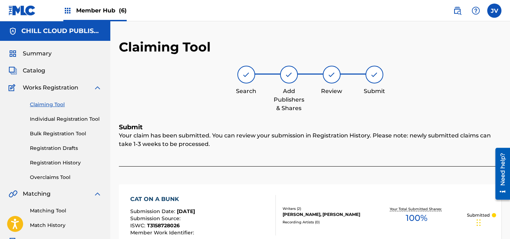
click at [49, 102] on link "Claiming Tool" at bounding box center [66, 104] width 72 height 7
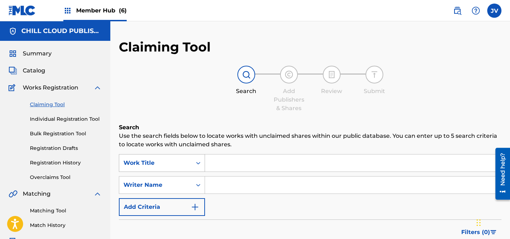
click at [160, 158] on div "Work Title" at bounding box center [162, 163] width 86 height 18
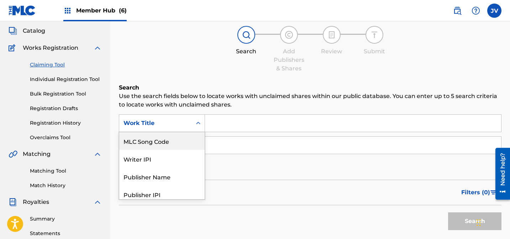
scroll to position [20, 0]
click at [163, 145] on div "MLC Song Code" at bounding box center [161, 139] width 85 height 18
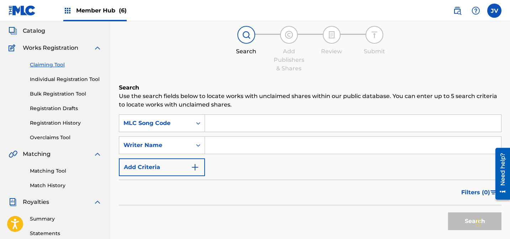
click at [256, 126] on input "Search Form" at bounding box center [353, 123] width 296 height 17
paste input "CD1N90"
type input "CD1N90"
click at [466, 222] on button "Search" at bounding box center [474, 222] width 53 height 18
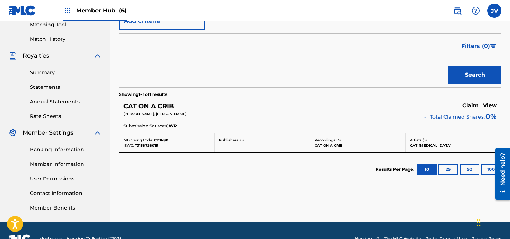
scroll to position [203, 0]
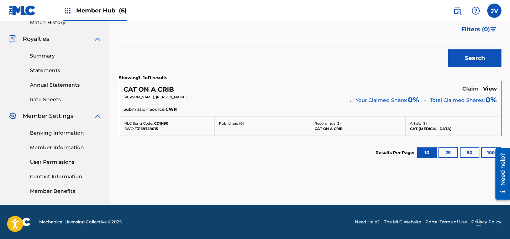
click at [472, 89] on h5 "Claim" at bounding box center [470, 89] width 16 height 7
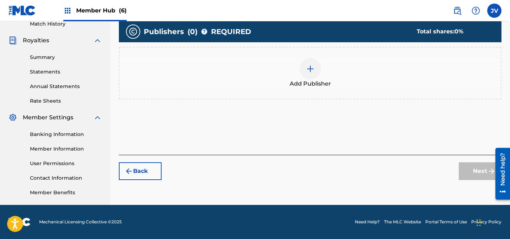
scroll to position [202, 0]
click at [313, 69] on img at bounding box center [310, 69] width 9 height 9
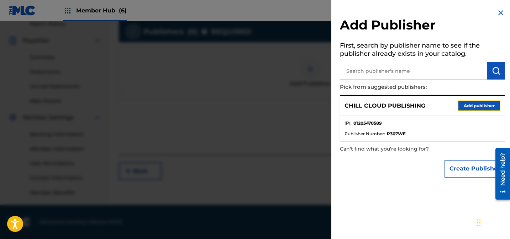
click at [470, 105] on button "Add publisher" at bounding box center [478, 106] width 43 height 11
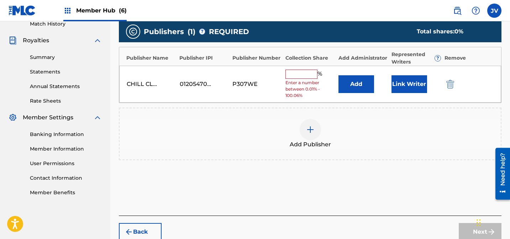
click at [309, 77] on input "text" at bounding box center [301, 74] width 32 height 9
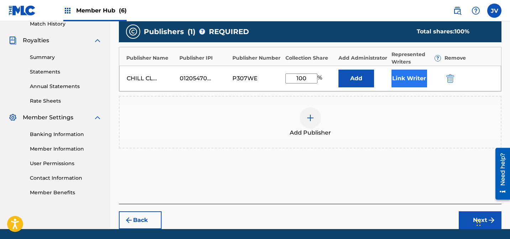
type input "100"
click at [394, 78] on button "Link Writer" at bounding box center [409, 79] width 36 height 18
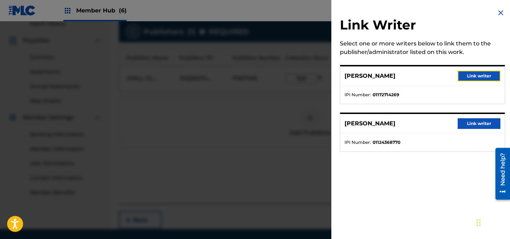
drag, startPoint x: 469, startPoint y: 76, endPoint x: 456, endPoint y: 87, distance: 16.9
click at [469, 77] on button "Link writer" at bounding box center [478, 76] width 43 height 11
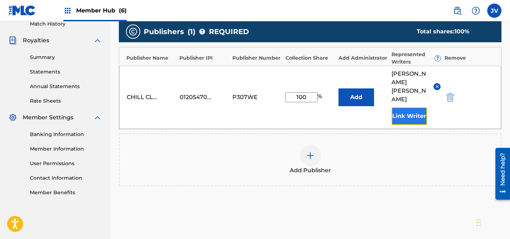
click at [411, 107] on button "Link Writer" at bounding box center [409, 116] width 36 height 18
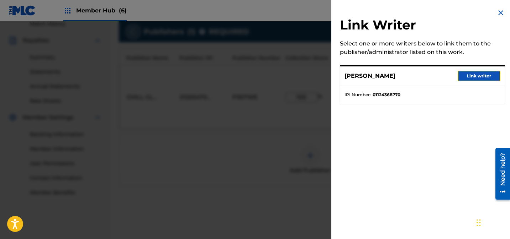
drag, startPoint x: 483, startPoint y: 76, endPoint x: 467, endPoint y: 101, distance: 29.7
click at [483, 76] on button "Link writer" at bounding box center [478, 76] width 43 height 11
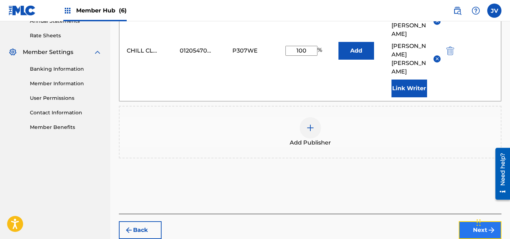
click at [477, 222] on button "Next" at bounding box center [479, 231] width 43 height 18
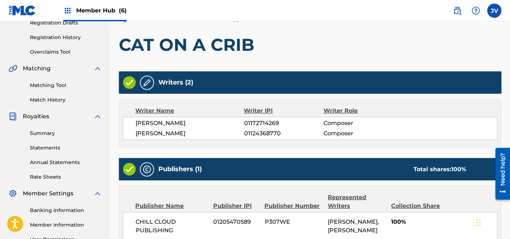
scroll to position [204, 0]
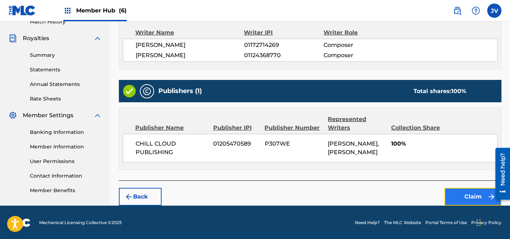
click at [473, 190] on button "Claim" at bounding box center [472, 197] width 57 height 18
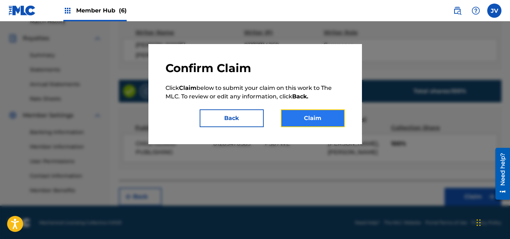
click at [326, 116] on button "Claim" at bounding box center [313, 119] width 64 height 18
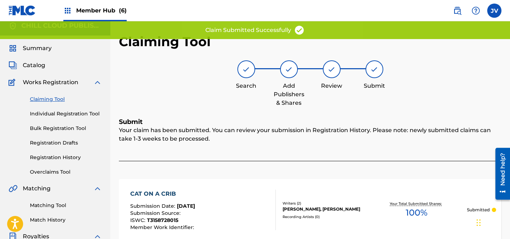
scroll to position [0, 0]
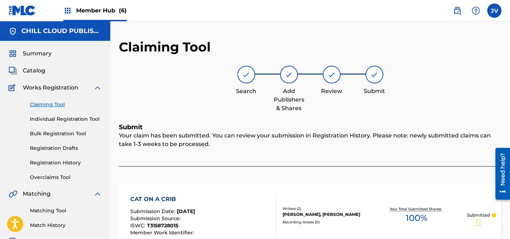
click at [39, 102] on link "Claiming Tool" at bounding box center [66, 104] width 72 height 7
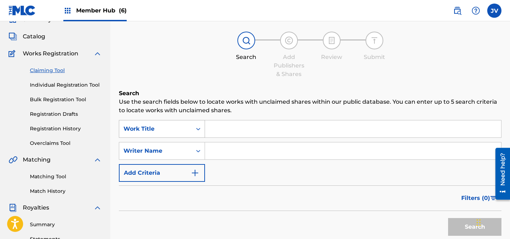
click at [172, 138] on div "Work Title" at bounding box center [162, 129] width 86 height 18
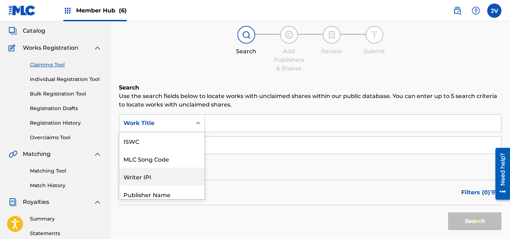
scroll to position [18, 0]
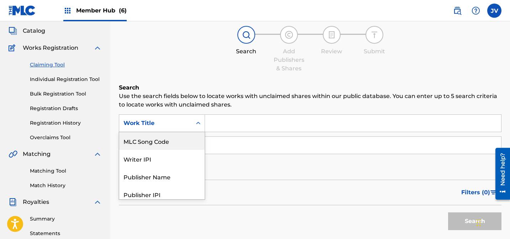
drag, startPoint x: 159, startPoint y: 139, endPoint x: 165, endPoint y: 138, distance: 5.4
click at [160, 139] on div "MLC Song Code" at bounding box center [161, 141] width 85 height 18
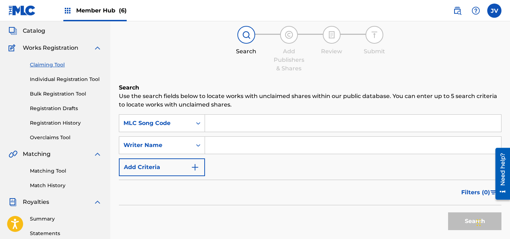
click at [265, 118] on input "Search Form" at bounding box center [353, 123] width 296 height 17
paste input "CD09JK"
type input "CD09JK"
click at [456, 217] on button "Search" at bounding box center [474, 222] width 53 height 18
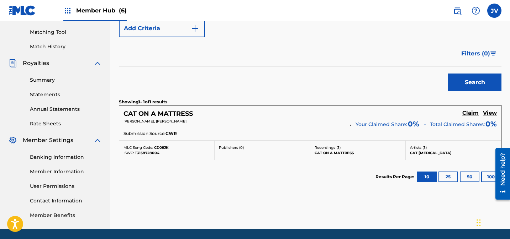
scroll to position [203, 0]
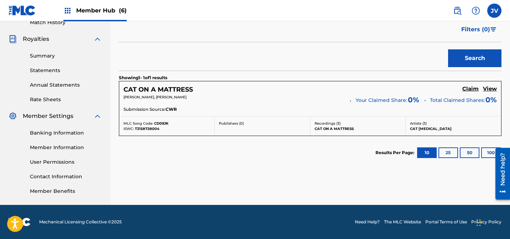
click at [469, 85] on div "CAT ON A MATTRESS Claim View [PERSON_NAME], [PERSON_NAME] Your Claimed Share: 0…" at bounding box center [310, 98] width 382 height 35
click at [469, 87] on h5 "Claim" at bounding box center [470, 89] width 16 height 7
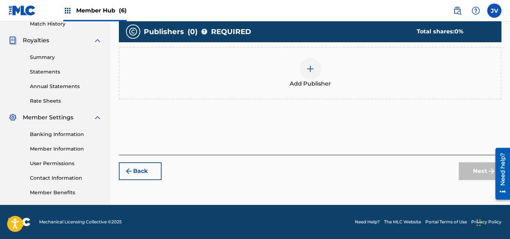
scroll to position [202, 0]
click at [313, 70] on img at bounding box center [310, 69] width 9 height 9
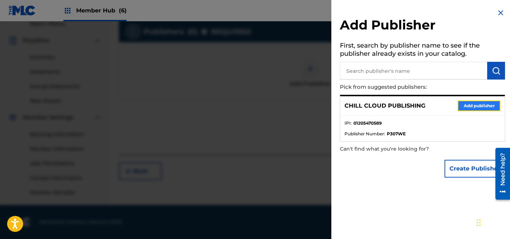
click at [471, 108] on button "Add publisher" at bounding box center [478, 106] width 43 height 11
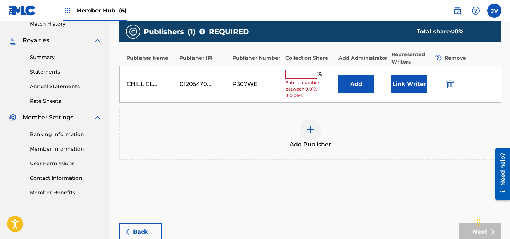
drag, startPoint x: 298, startPoint y: 72, endPoint x: 307, endPoint y: 73, distance: 8.9
click at [298, 72] on input "text" at bounding box center [301, 74] width 32 height 9
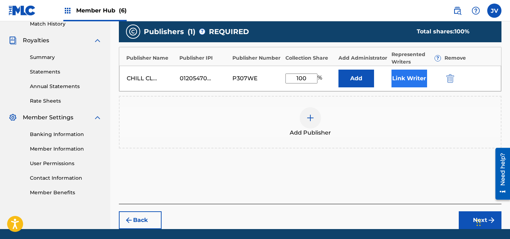
type input "100"
click at [416, 83] on button "Link Writer" at bounding box center [409, 79] width 36 height 18
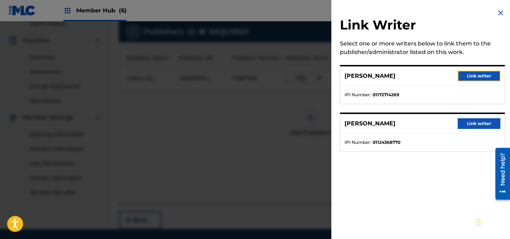
drag, startPoint x: 467, startPoint y: 78, endPoint x: 465, endPoint y: 85, distance: 8.1
click at [467, 78] on button "Link writer" at bounding box center [478, 76] width 43 height 11
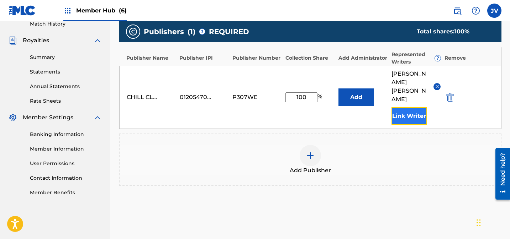
click at [409, 107] on button "Link Writer" at bounding box center [409, 116] width 36 height 18
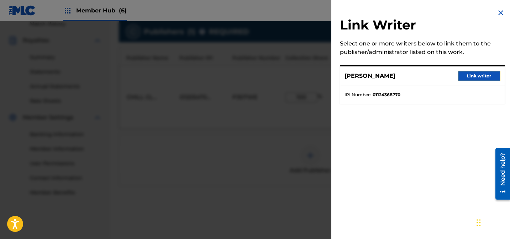
click at [473, 77] on button "Link writer" at bounding box center [478, 76] width 43 height 11
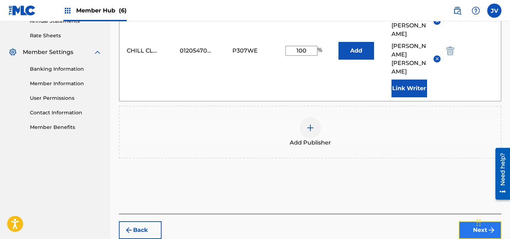
click at [477, 222] on button "Next" at bounding box center [479, 231] width 43 height 18
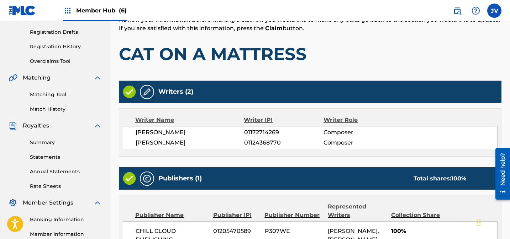
scroll to position [204, 0]
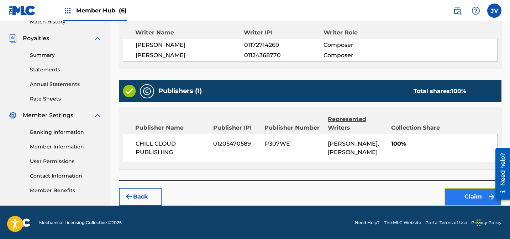
click at [470, 199] on button "Claim" at bounding box center [472, 197] width 57 height 18
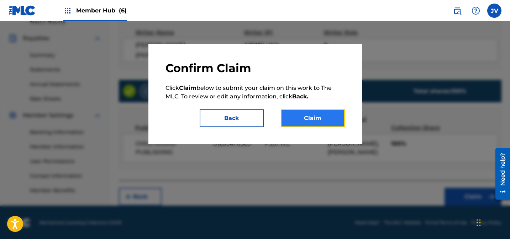
click at [332, 115] on button "Claim" at bounding box center [313, 119] width 64 height 18
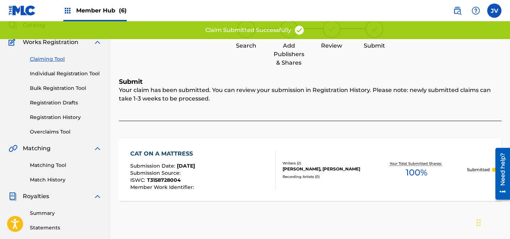
scroll to position [0, 0]
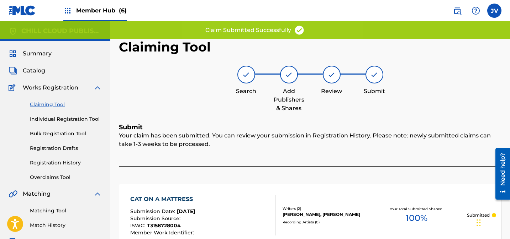
click at [46, 104] on link "Claiming Tool" at bounding box center [66, 104] width 72 height 7
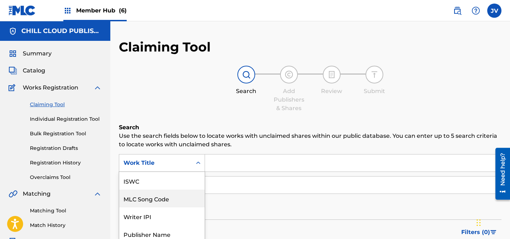
scroll to position [39, 0]
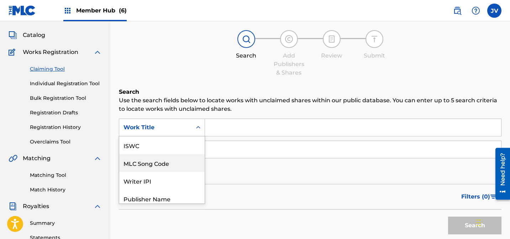
click at [147, 137] on div "MLC Song Code, 2 of 7. 7 results available. Use Up and Down to choose options, …" at bounding box center [162, 128] width 86 height 18
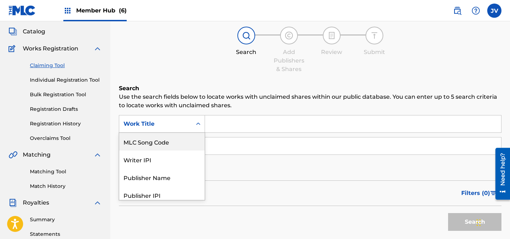
scroll to position [40, 0]
drag, startPoint x: 146, startPoint y: 146, endPoint x: 212, endPoint y: 133, distance: 67.4
click at [147, 145] on div "MLC Song Code" at bounding box center [161, 141] width 85 height 18
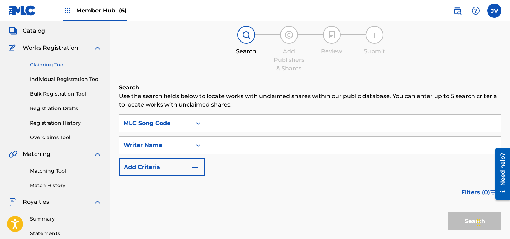
click at [265, 121] on input "Search Form" at bounding box center [353, 123] width 296 height 17
paste input "CD09NW"
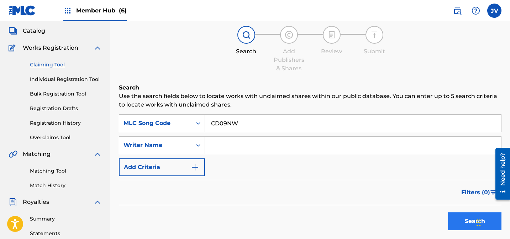
type input "CD09NW"
click at [473, 229] on button "Search" at bounding box center [474, 222] width 53 height 18
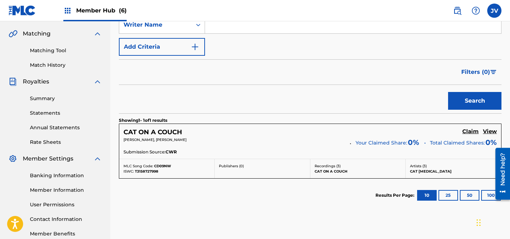
scroll to position [203, 0]
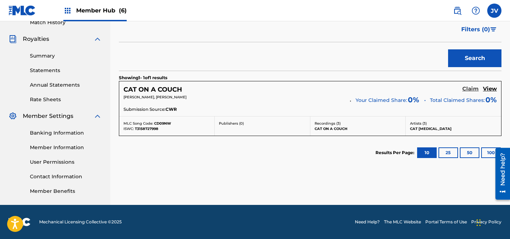
click at [470, 89] on h5 "Claim" at bounding box center [470, 89] width 16 height 7
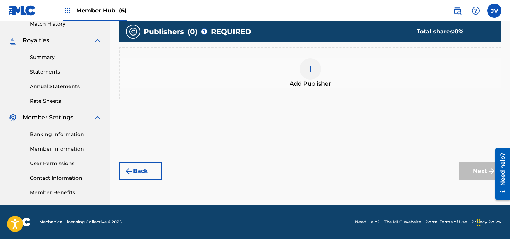
click at [302, 69] on div at bounding box center [309, 68] width 21 height 21
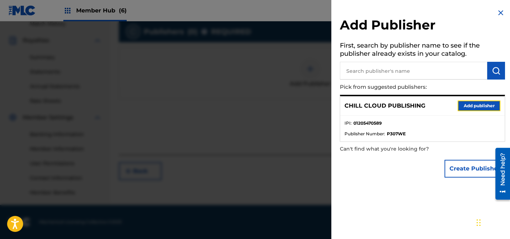
click at [466, 105] on button "Add publisher" at bounding box center [478, 106] width 43 height 11
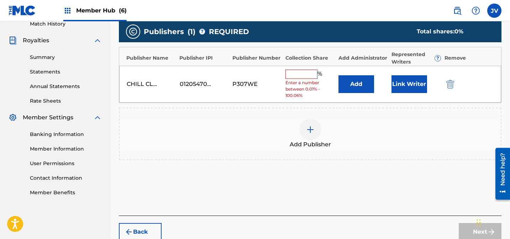
click at [296, 73] on input "text" at bounding box center [301, 74] width 32 height 9
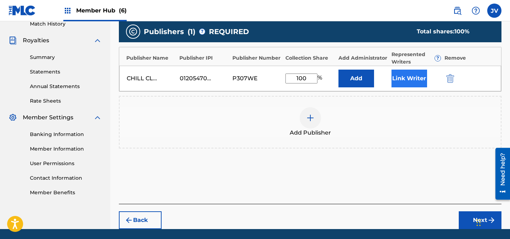
type input "100"
click at [413, 77] on button "Link Writer" at bounding box center [409, 79] width 36 height 18
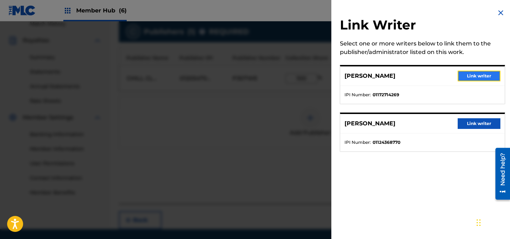
click at [487, 79] on button "Link writer" at bounding box center [478, 76] width 43 height 11
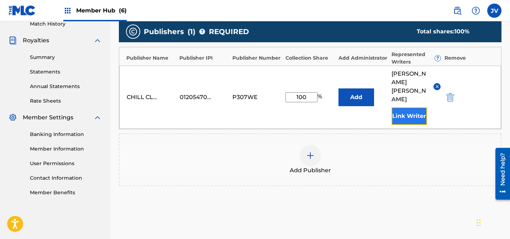
click at [412, 107] on button "Link Writer" at bounding box center [409, 116] width 36 height 18
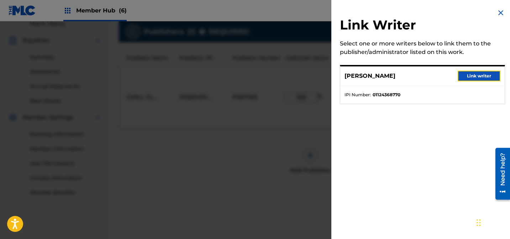
click at [476, 76] on button "Link writer" at bounding box center [478, 76] width 43 height 11
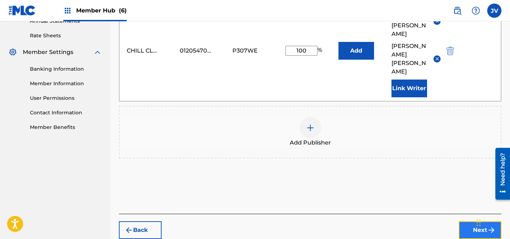
click at [465, 222] on button "Next" at bounding box center [479, 231] width 43 height 18
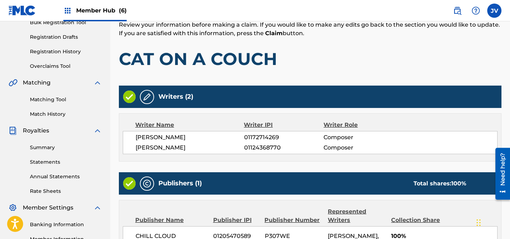
scroll to position [204, 0]
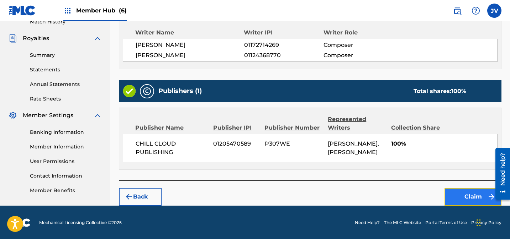
click at [473, 193] on button "Claim" at bounding box center [472, 197] width 57 height 18
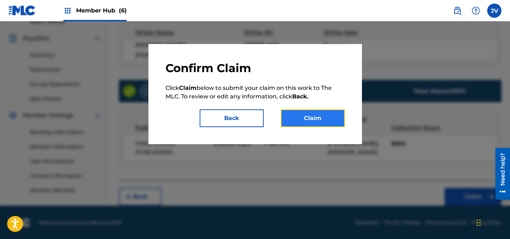
click at [333, 117] on button "Claim" at bounding box center [313, 119] width 64 height 18
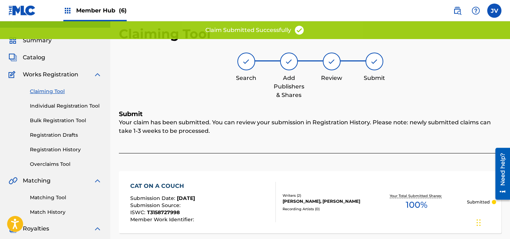
scroll to position [0, 0]
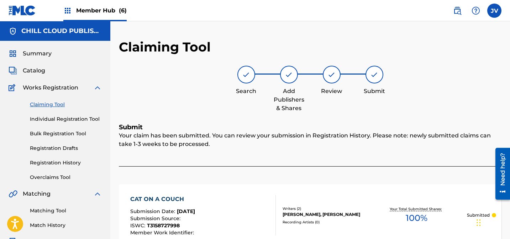
click at [49, 106] on link "Claiming Tool" at bounding box center [66, 104] width 72 height 7
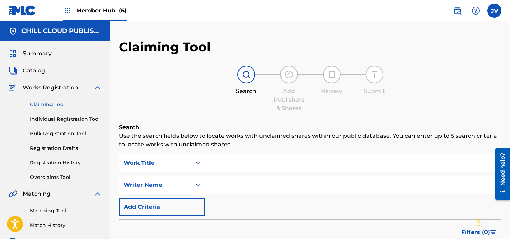
click at [166, 161] on div "Work Title" at bounding box center [162, 163] width 86 height 18
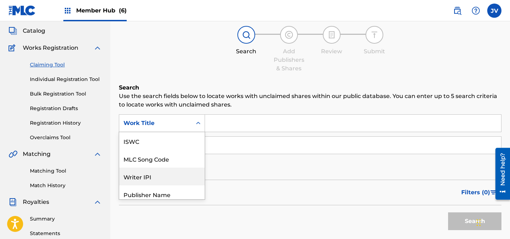
scroll to position [18, 0]
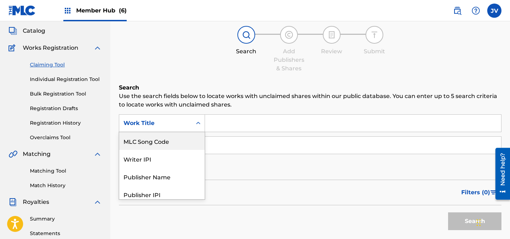
drag, startPoint x: 159, startPoint y: 144, endPoint x: 229, endPoint y: 134, distance: 70.8
click at [159, 144] on div "MLC Song Code" at bounding box center [161, 141] width 85 height 18
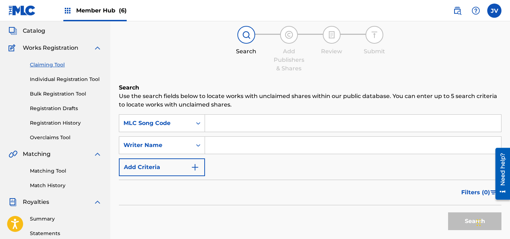
click at [262, 127] on input "Search Form" at bounding box center [353, 123] width 296 height 17
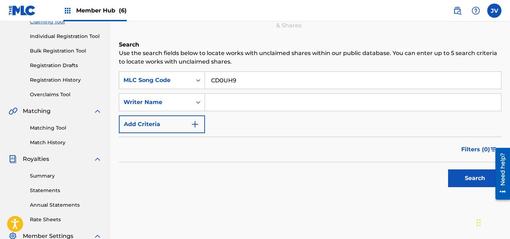
scroll to position [164, 0]
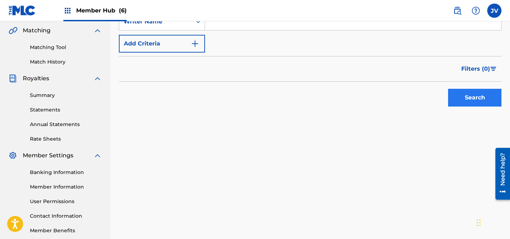
type input "CD0UH9"
click at [461, 103] on button "Search" at bounding box center [474, 98] width 53 height 18
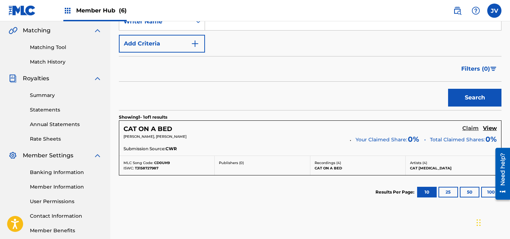
click at [469, 130] on h5 "Claim" at bounding box center [470, 128] width 16 height 7
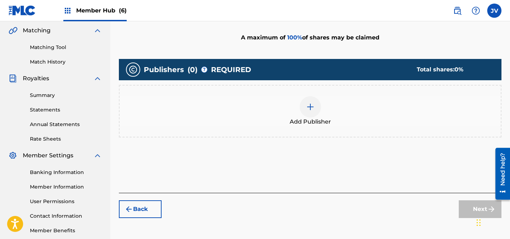
click at [307, 105] on img at bounding box center [310, 107] width 9 height 9
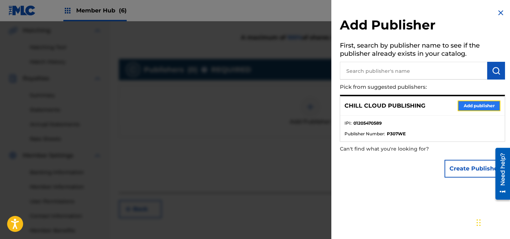
click at [473, 103] on button "Add publisher" at bounding box center [478, 106] width 43 height 11
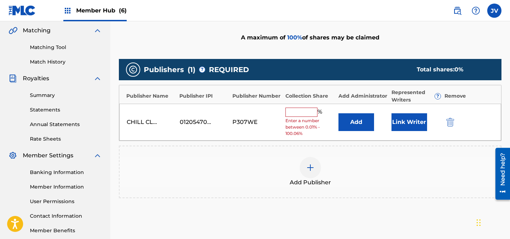
drag, startPoint x: 290, startPoint y: 111, endPoint x: 299, endPoint y: 111, distance: 10.0
click at [290, 111] on input "text" at bounding box center [301, 112] width 32 height 9
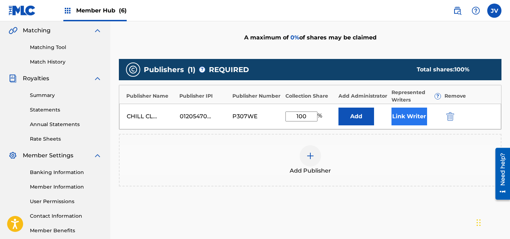
type input "100"
click at [409, 116] on button "Link Writer" at bounding box center [409, 117] width 36 height 18
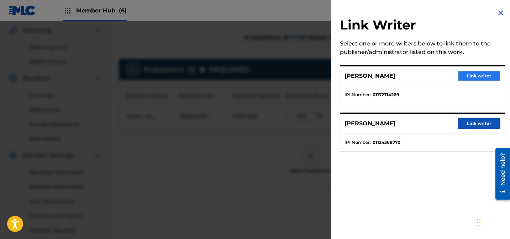
click at [482, 77] on button "Link writer" at bounding box center [478, 76] width 43 height 11
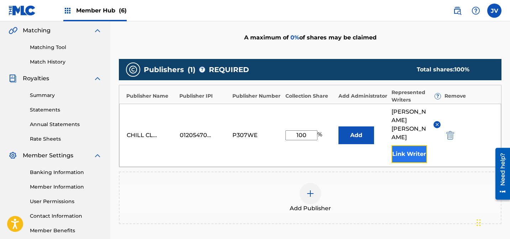
click at [400, 145] on button "Link Writer" at bounding box center [409, 154] width 36 height 18
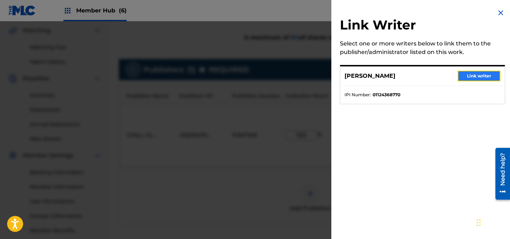
click at [467, 74] on button "Link writer" at bounding box center [478, 76] width 43 height 11
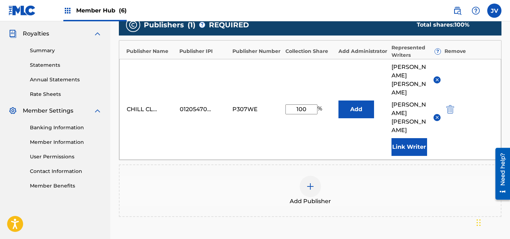
scroll to position [267, 0]
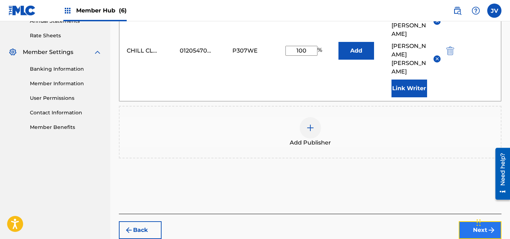
click at [471, 222] on button "Next" at bounding box center [479, 231] width 43 height 18
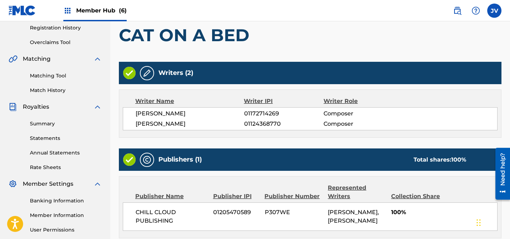
scroll to position [204, 0]
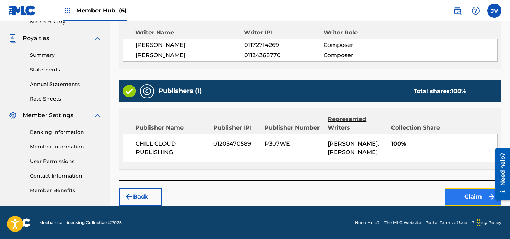
click at [474, 196] on button "Claim" at bounding box center [472, 197] width 57 height 18
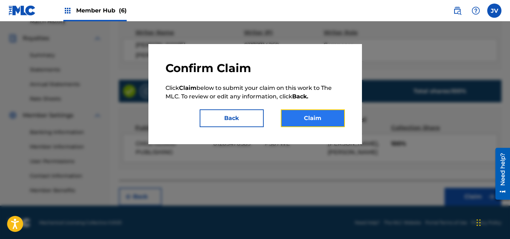
click at [327, 117] on button "Claim" at bounding box center [313, 119] width 64 height 18
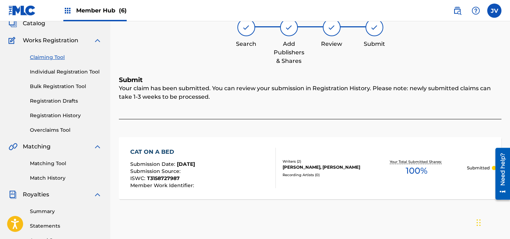
scroll to position [0, 0]
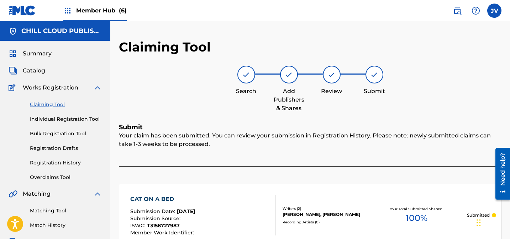
click at [47, 105] on link "Claiming Tool" at bounding box center [66, 104] width 72 height 7
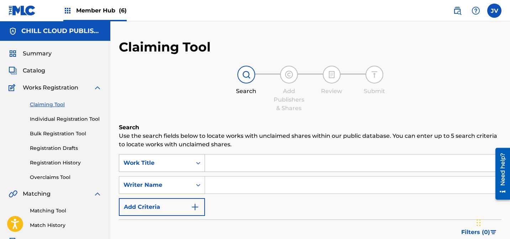
click at [147, 165] on div "Work Title" at bounding box center [162, 163] width 86 height 18
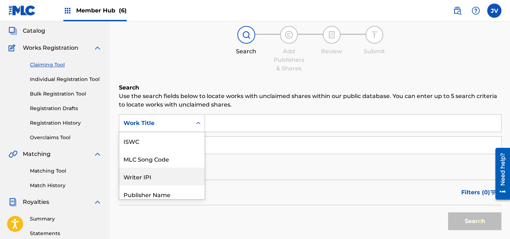
scroll to position [18, 0]
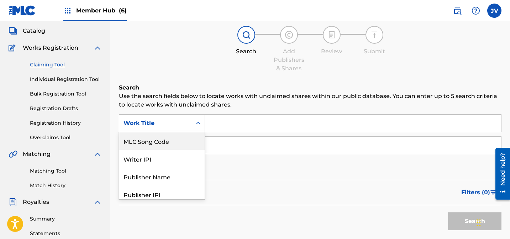
click at [147, 144] on div "MLC Song Code" at bounding box center [161, 141] width 85 height 18
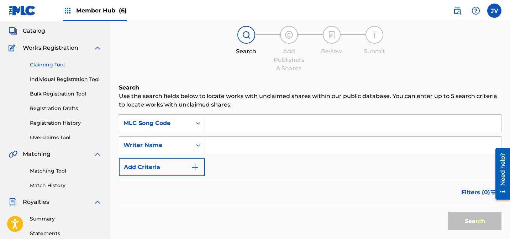
click at [240, 120] on input "Search Form" at bounding box center [353, 123] width 296 height 17
paste input "TA67WM"
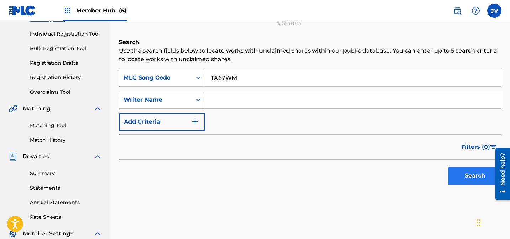
scroll to position [86, 0]
type input "TA67WM"
click at [462, 177] on button "Search" at bounding box center [474, 176] width 53 height 18
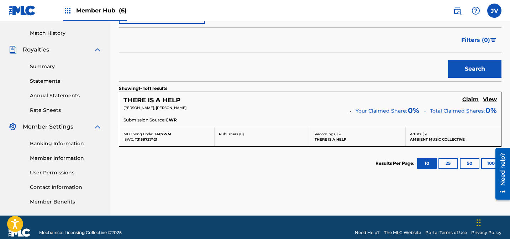
scroll to position [203, 0]
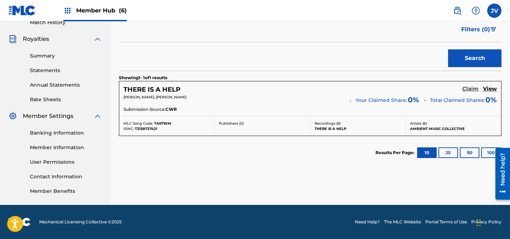
click at [471, 91] on h5 "Claim" at bounding box center [470, 89] width 16 height 7
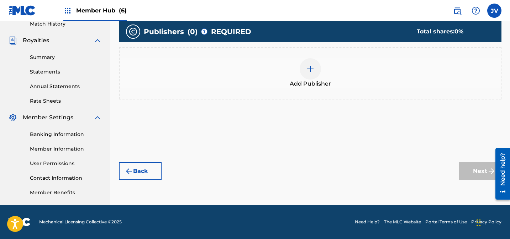
scroll to position [202, 0]
click at [316, 76] on div at bounding box center [309, 68] width 21 height 21
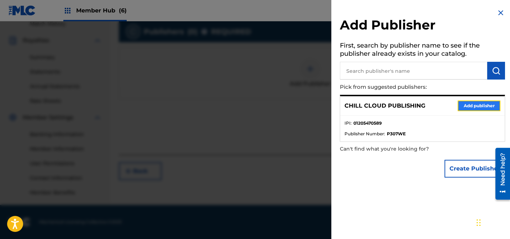
click at [497, 104] on button "Add publisher" at bounding box center [478, 106] width 43 height 11
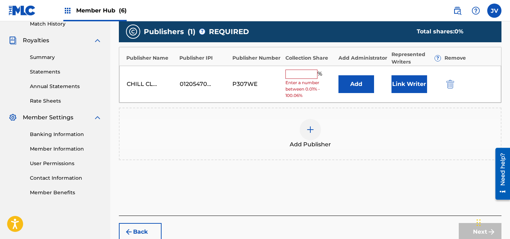
click at [302, 74] on input "text" at bounding box center [301, 74] width 32 height 9
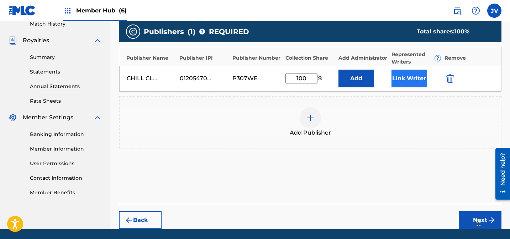
type input "100"
click at [415, 74] on button "Link Writer" at bounding box center [409, 79] width 36 height 18
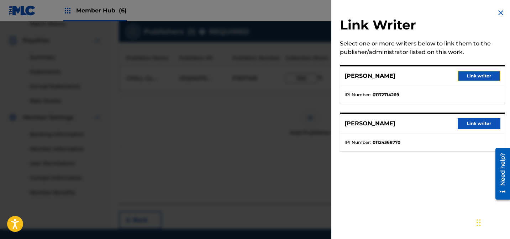
click at [481, 76] on button "Link writer" at bounding box center [478, 76] width 43 height 11
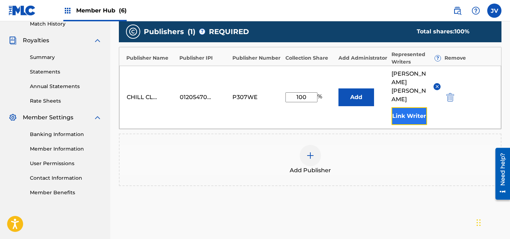
click at [412, 107] on button "Link Writer" at bounding box center [409, 116] width 36 height 18
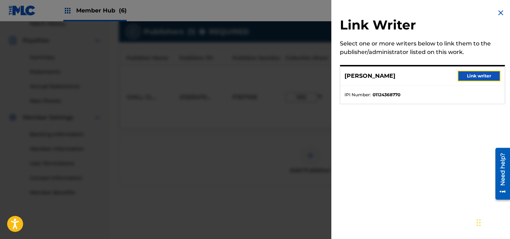
click at [472, 76] on button "Link writer" at bounding box center [478, 76] width 43 height 11
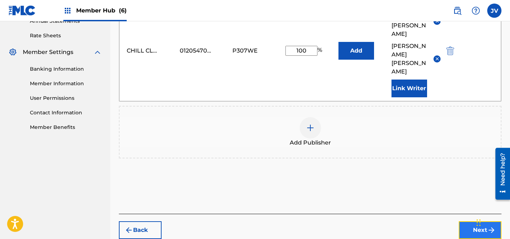
click at [473, 222] on button "Next" at bounding box center [479, 231] width 43 height 18
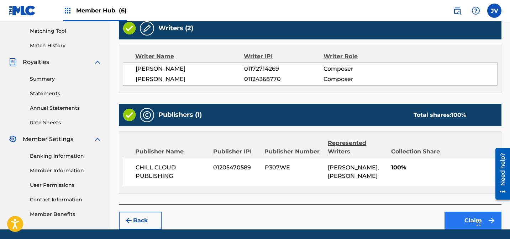
scroll to position [204, 0]
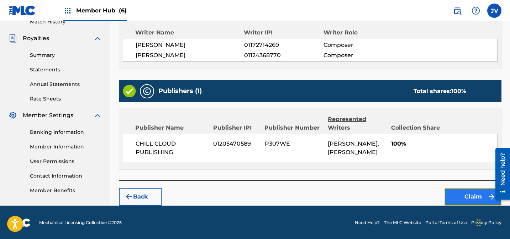
click at [454, 189] on button "Claim" at bounding box center [472, 197] width 57 height 18
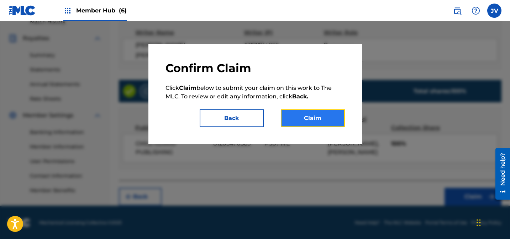
click at [316, 115] on button "Claim" at bounding box center [313, 119] width 64 height 18
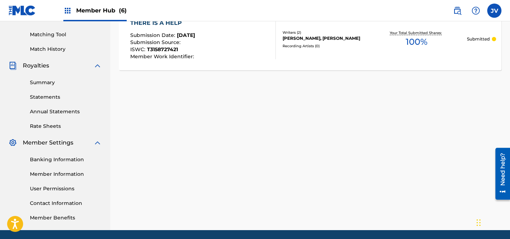
scroll to position [0, 0]
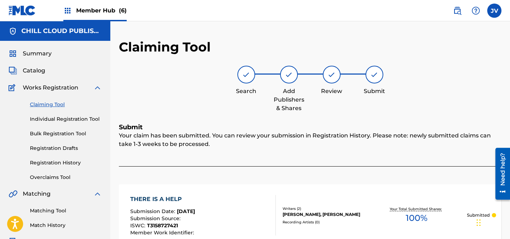
click at [43, 100] on div "Claiming Tool Individual Registration Tool Bulk Registration Tool Registration …" at bounding box center [55, 136] width 93 height 89
drag, startPoint x: 44, startPoint y: 103, endPoint x: 50, endPoint y: 103, distance: 6.4
click at [44, 103] on link "Claiming Tool" at bounding box center [66, 104] width 72 height 7
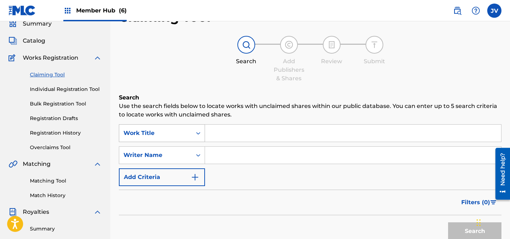
click at [157, 142] on div "Work Title" at bounding box center [162, 133] width 86 height 18
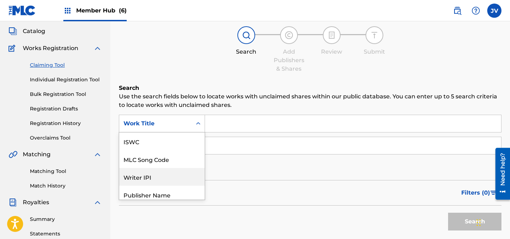
scroll to position [40, 0]
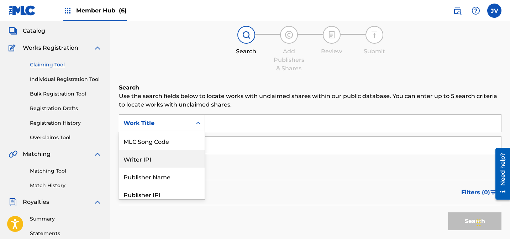
click at [158, 161] on div "Writer IPI" at bounding box center [161, 159] width 85 height 18
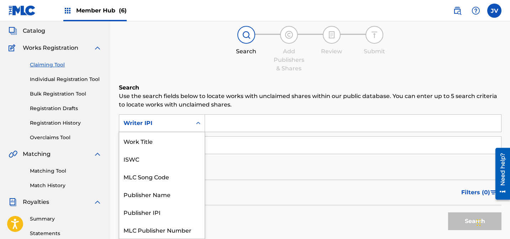
click at [169, 124] on div "Writer IPI" at bounding box center [155, 123] width 64 height 9
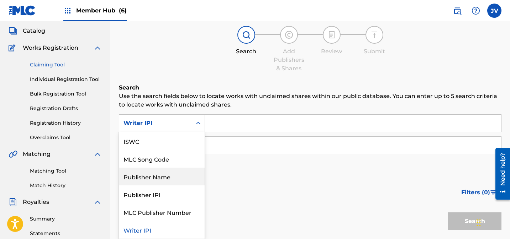
scroll to position [0, 0]
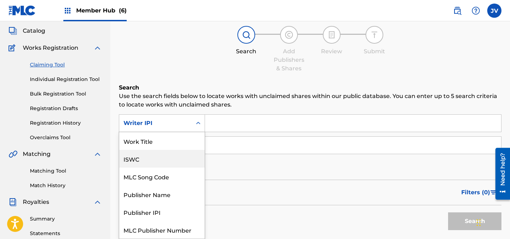
drag, startPoint x: 146, startPoint y: 159, endPoint x: 208, endPoint y: 140, distance: 64.6
click at [147, 159] on div "ISWC" at bounding box center [161, 159] width 85 height 18
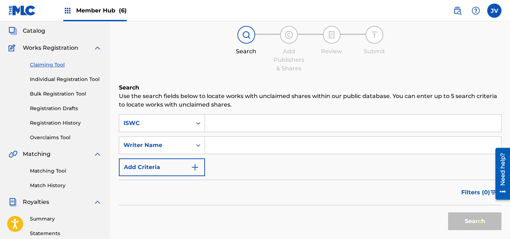
drag, startPoint x: 276, startPoint y: 118, endPoint x: 309, endPoint y: 126, distance: 33.8
click at [276, 118] on input "Search Form" at bounding box center [353, 123] width 296 height 17
paste input "T3158727409"
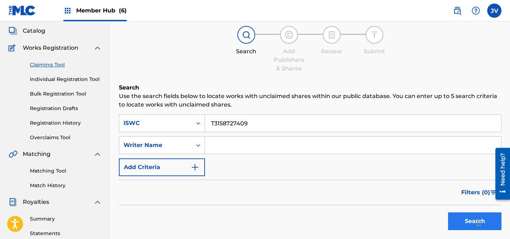
type input "T3158727409"
click at [461, 221] on button "Search" at bounding box center [474, 222] width 53 height 18
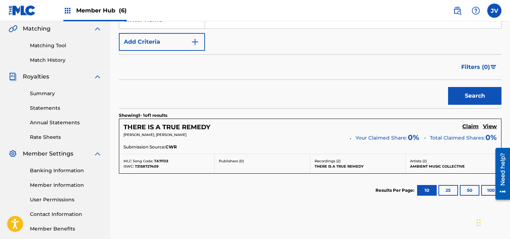
scroll to position [178, 0]
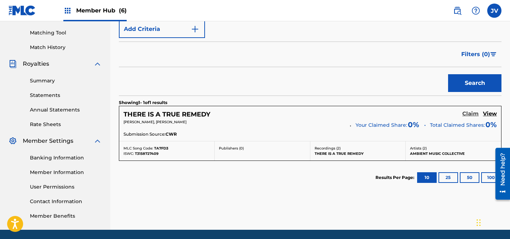
click at [471, 114] on h5 "Claim" at bounding box center [470, 114] width 16 height 7
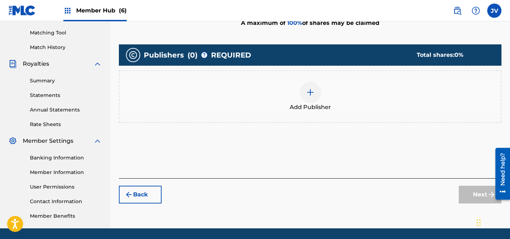
click at [307, 90] on img at bounding box center [310, 92] width 9 height 9
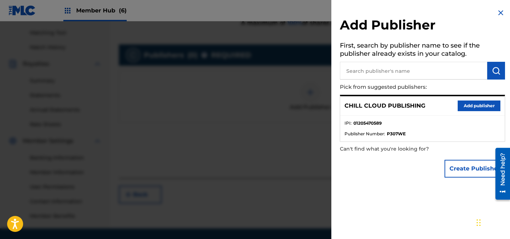
click at [488, 99] on div "CHILL CLOUD PUBLISHING Add publisher" at bounding box center [422, 106] width 164 height 20
click at [486, 103] on button "Add publisher" at bounding box center [478, 106] width 43 height 11
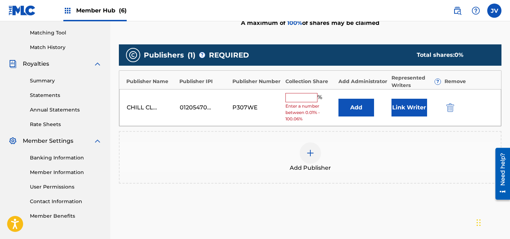
drag, startPoint x: 306, startPoint y: 95, endPoint x: 328, endPoint y: 95, distance: 21.4
click at [306, 95] on input "text" at bounding box center [301, 97] width 32 height 9
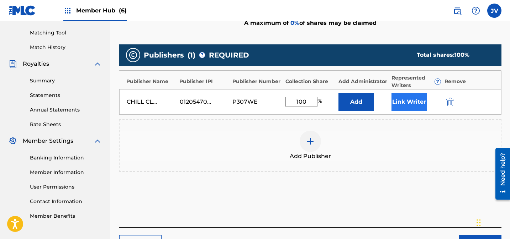
type input "100"
click at [412, 102] on button "Link Writer" at bounding box center [409, 102] width 36 height 18
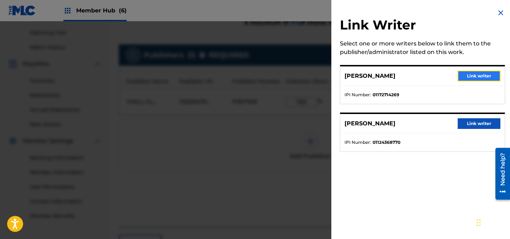
click at [476, 75] on button "Link writer" at bounding box center [478, 76] width 43 height 11
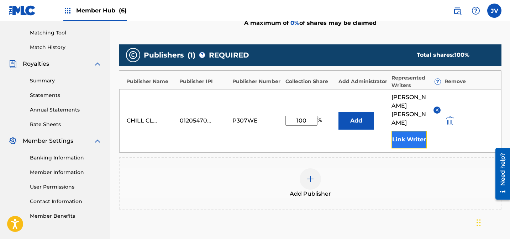
click at [411, 131] on button "Link Writer" at bounding box center [409, 140] width 36 height 18
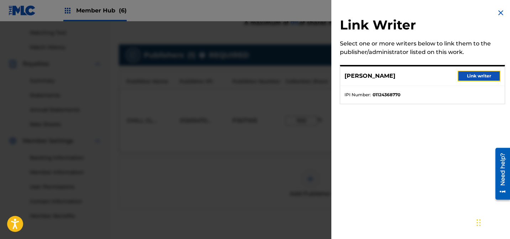
click at [485, 76] on button "Link writer" at bounding box center [478, 76] width 43 height 11
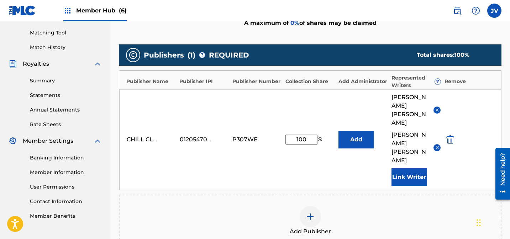
scroll to position [267, 0]
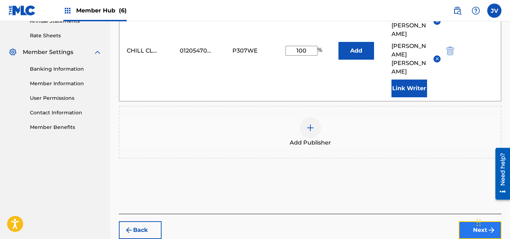
click at [468, 222] on button "Next" at bounding box center [479, 231] width 43 height 18
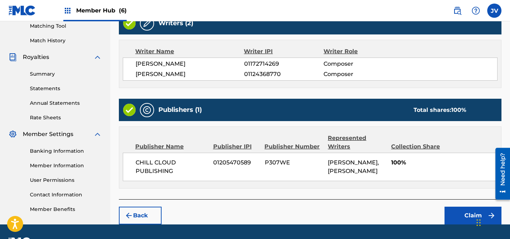
scroll to position [204, 0]
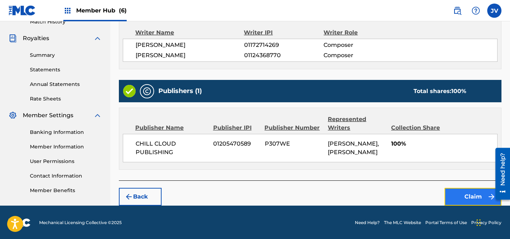
click at [468, 198] on button "Claim" at bounding box center [472, 197] width 57 height 18
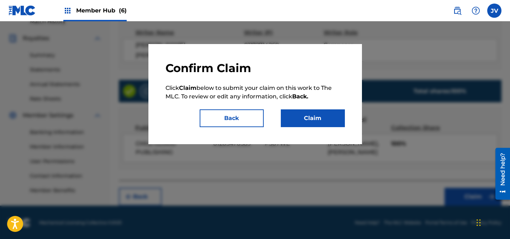
click at [354, 118] on div "Confirm Claim Click Claim below to submit your claim on this work to The MLC. T…" at bounding box center [254, 94] width 213 height 100
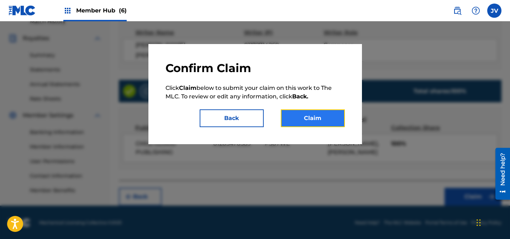
click at [336, 118] on button "Claim" at bounding box center [313, 119] width 64 height 18
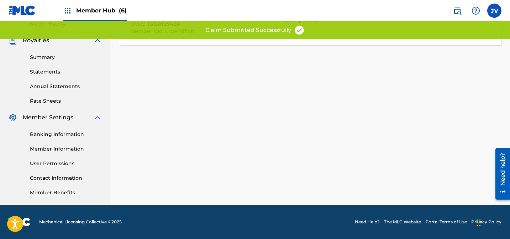
scroll to position [202, 0]
